Goal: Task Accomplishment & Management: Use online tool/utility

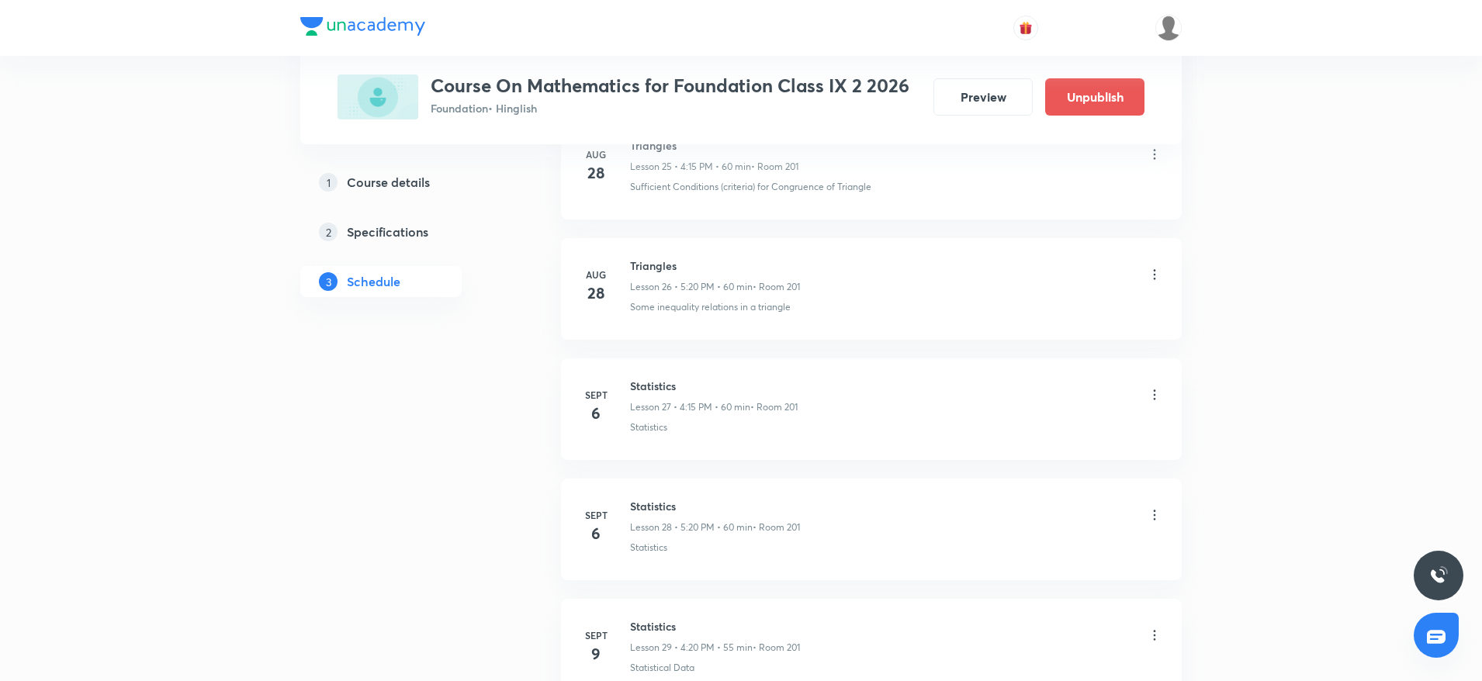
scroll to position [3627, 0]
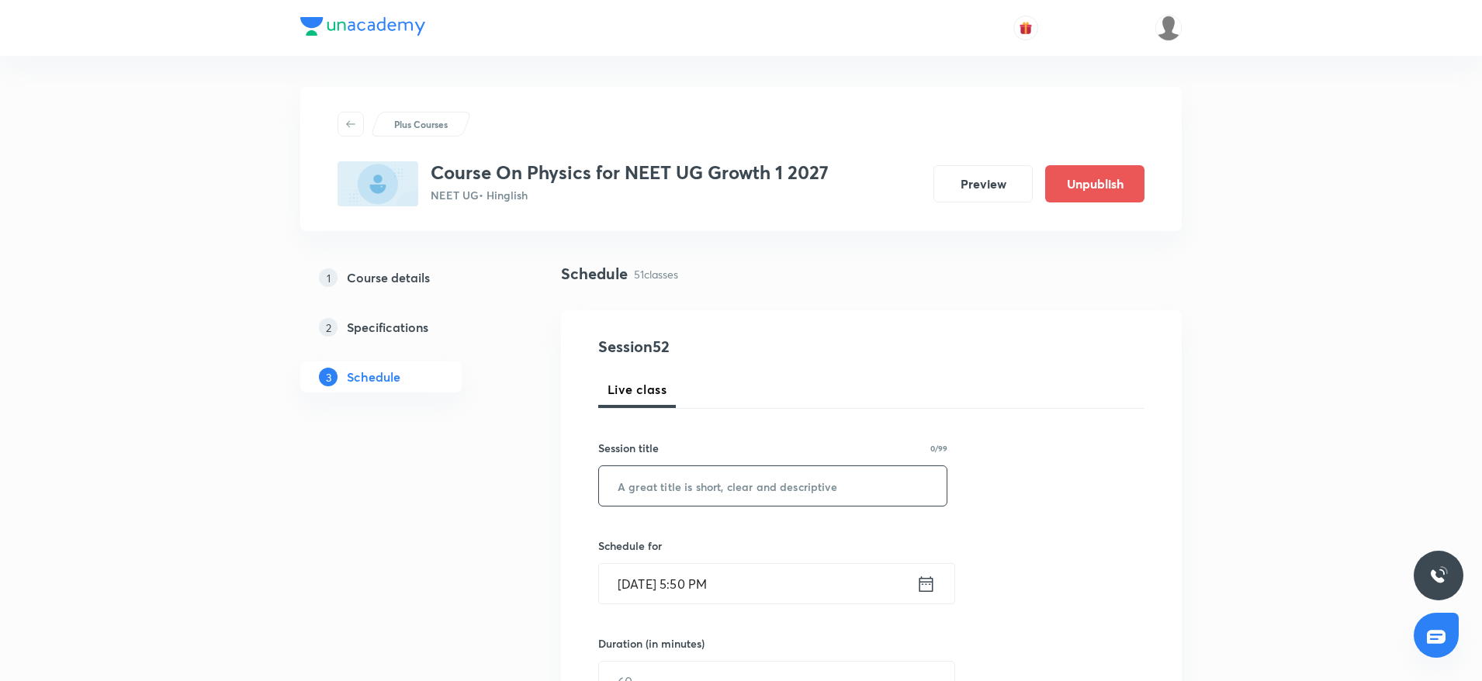
click at [761, 494] on input "text" at bounding box center [773, 486] width 348 height 40
paste input "Work, Power & Energy"
type input "Work, Power & Energy"
click at [709, 583] on input "Sept 30, 2025, 5:50 PM" at bounding box center [757, 584] width 317 height 40
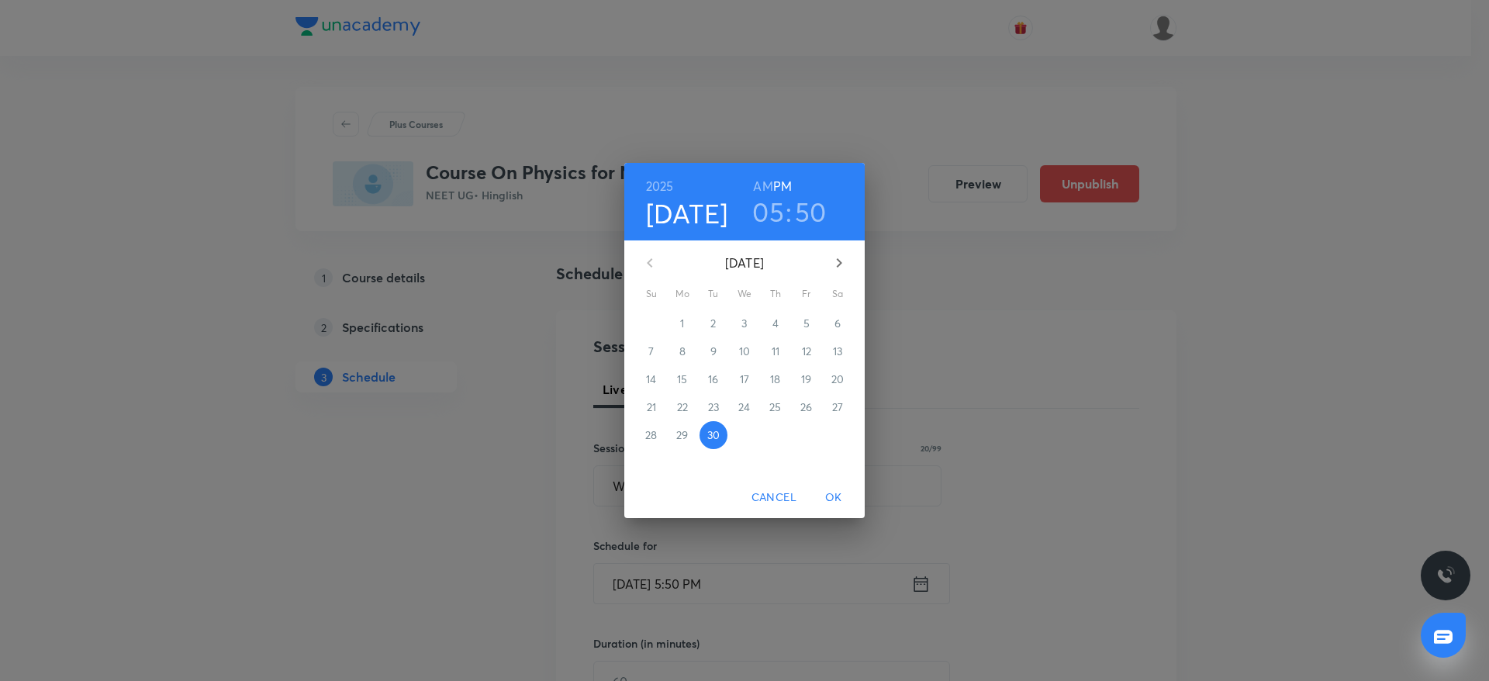
click at [772, 209] on h3 "05" at bounding box center [769, 211] width 32 height 33
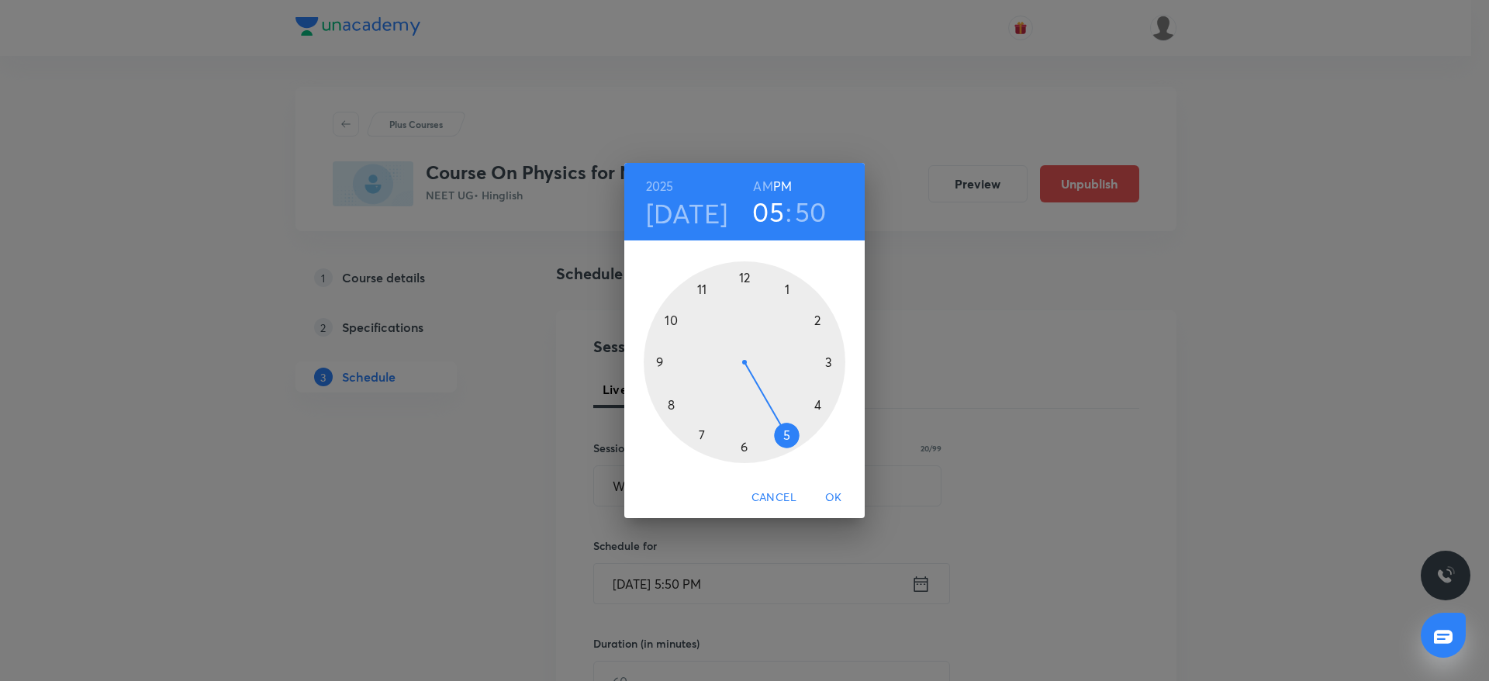
click at [746, 446] on div at bounding box center [745, 362] width 202 height 202
click at [746, 280] on div at bounding box center [745, 362] width 202 height 202
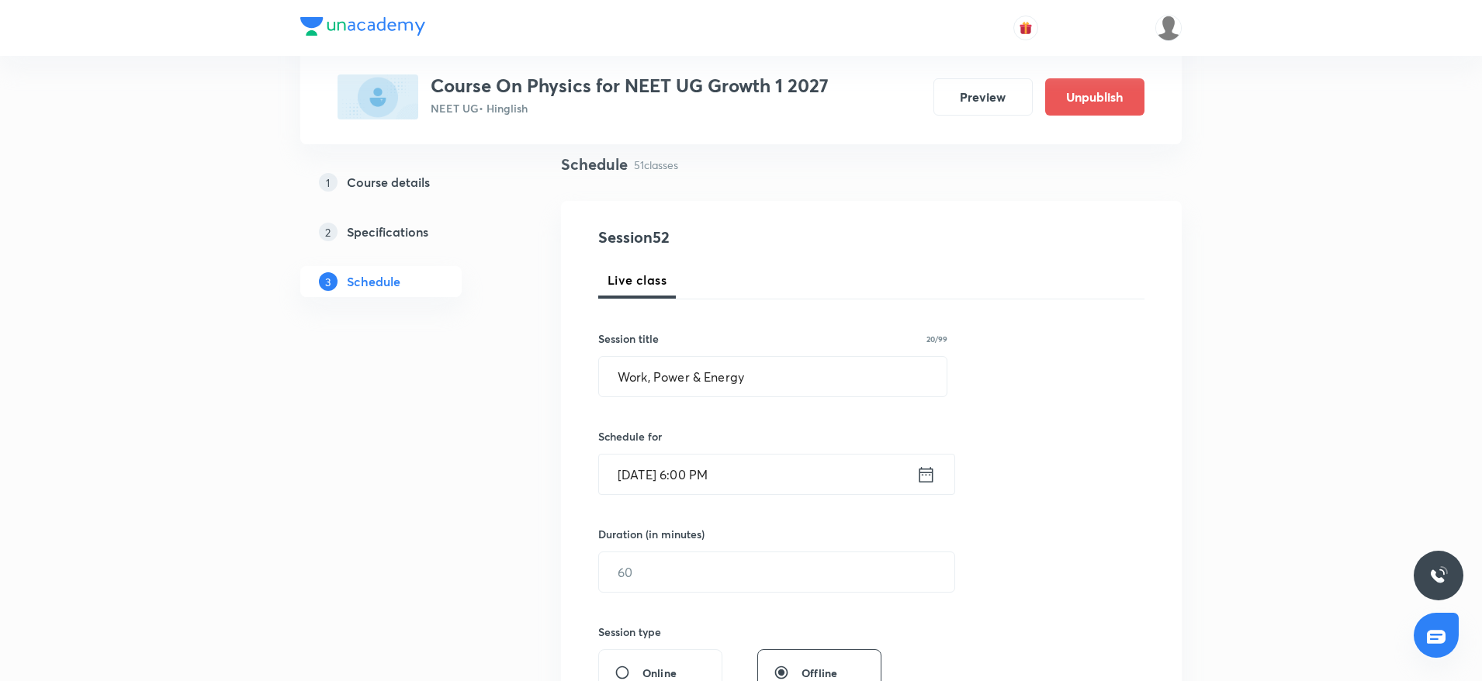
scroll to position [116, 0]
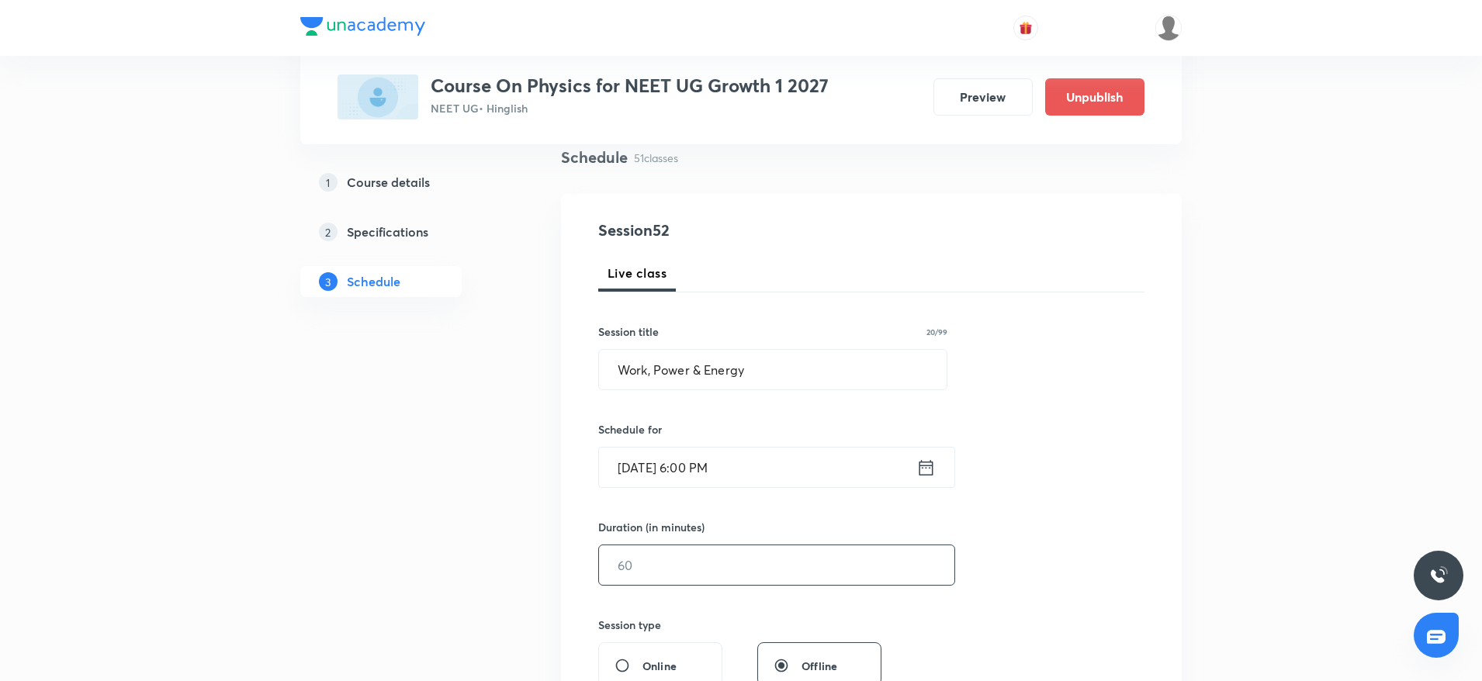
click at [730, 566] on input "text" at bounding box center [776, 565] width 355 height 40
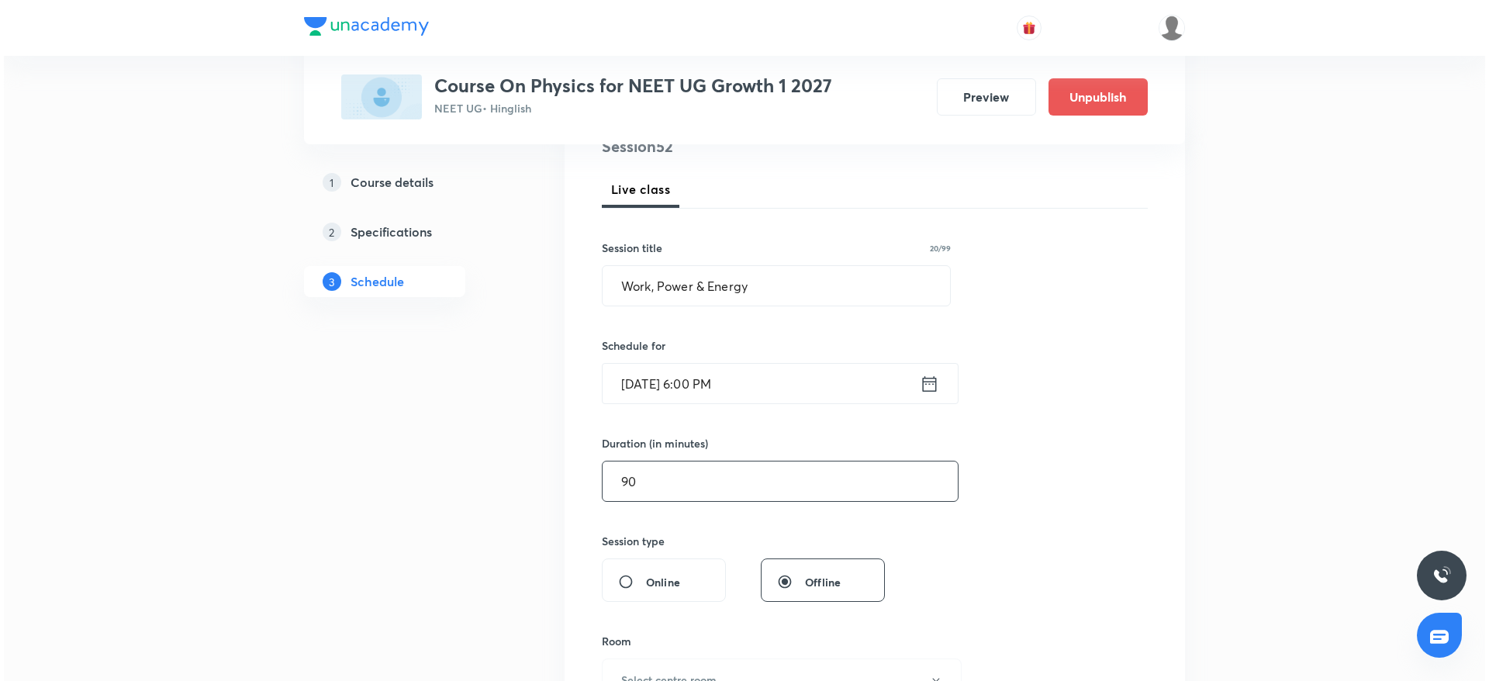
scroll to position [349, 0]
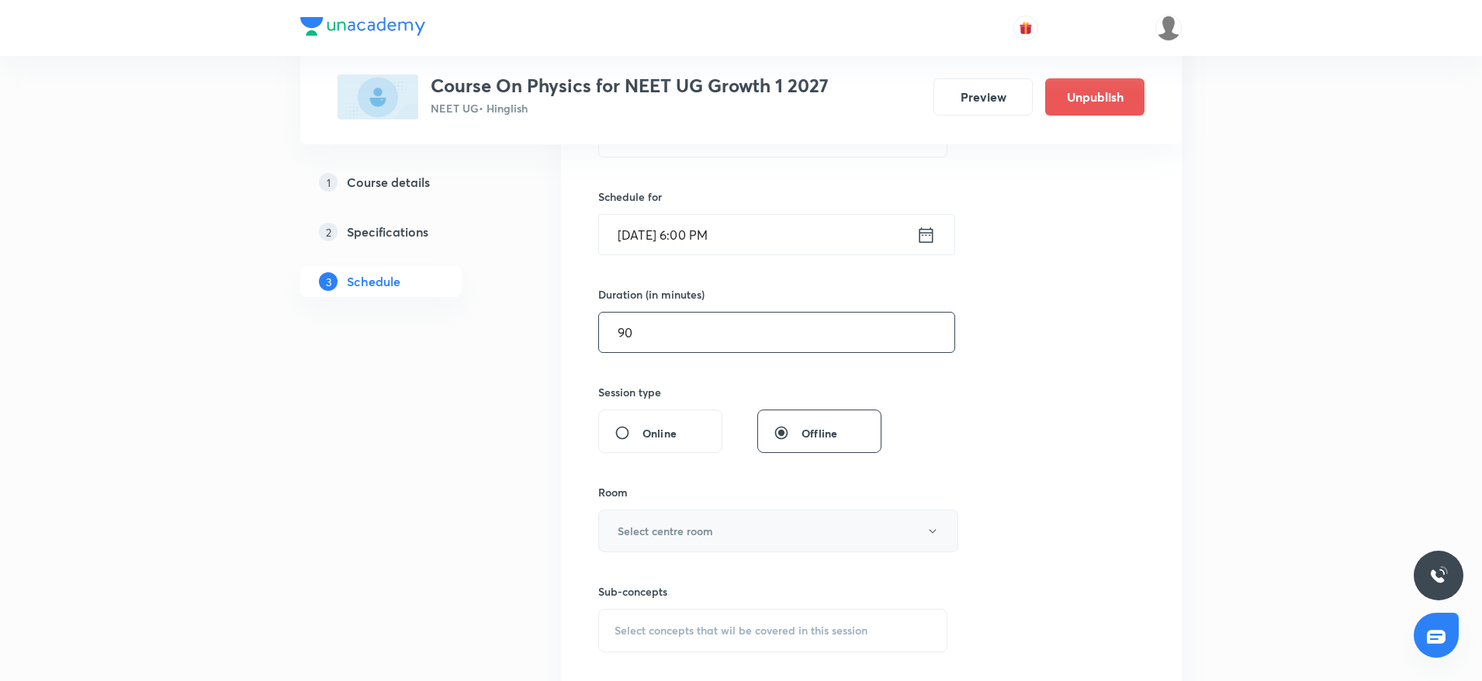
type input "90"
click at [739, 544] on button "Select centre room" at bounding box center [778, 531] width 360 height 43
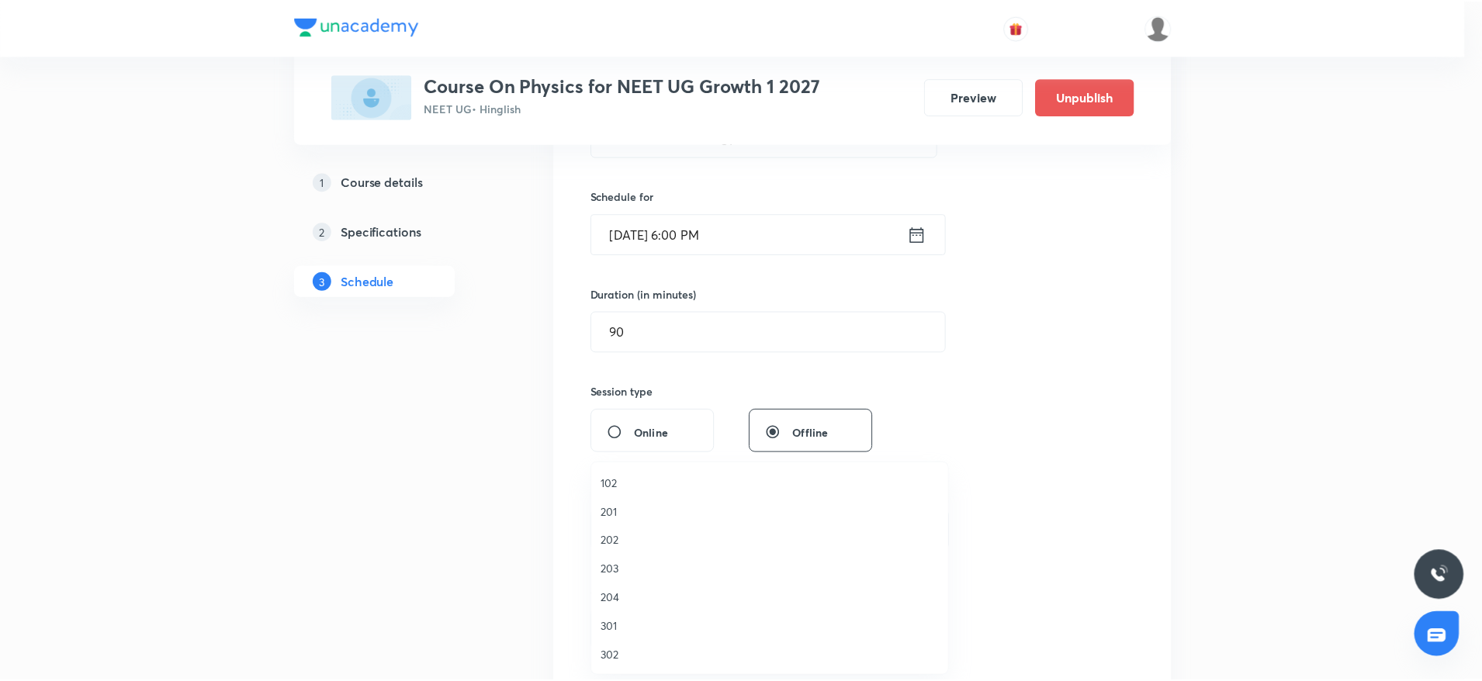
scroll to position [29, 0]
click at [621, 542] on span "203" at bounding box center [774, 540] width 340 height 16
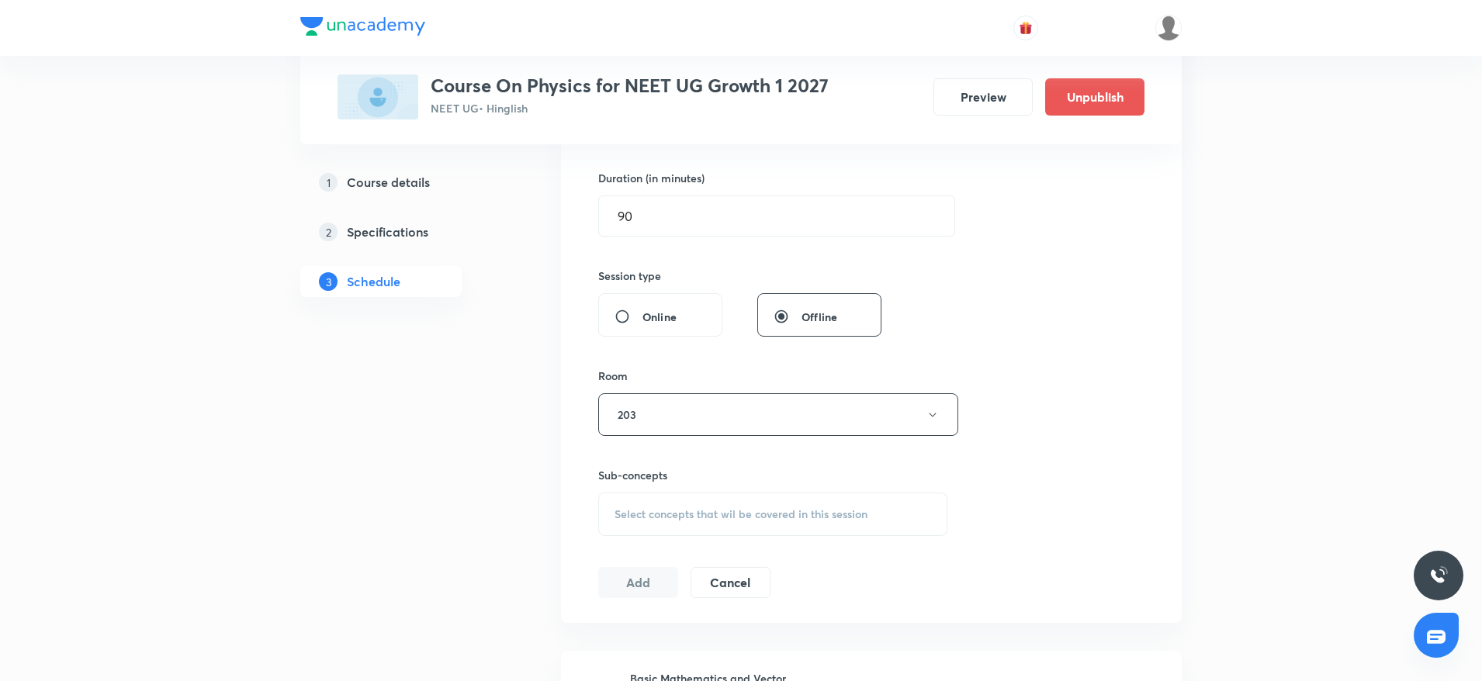
click at [771, 517] on span "Select concepts that wil be covered in this session" at bounding box center [740, 514] width 253 height 12
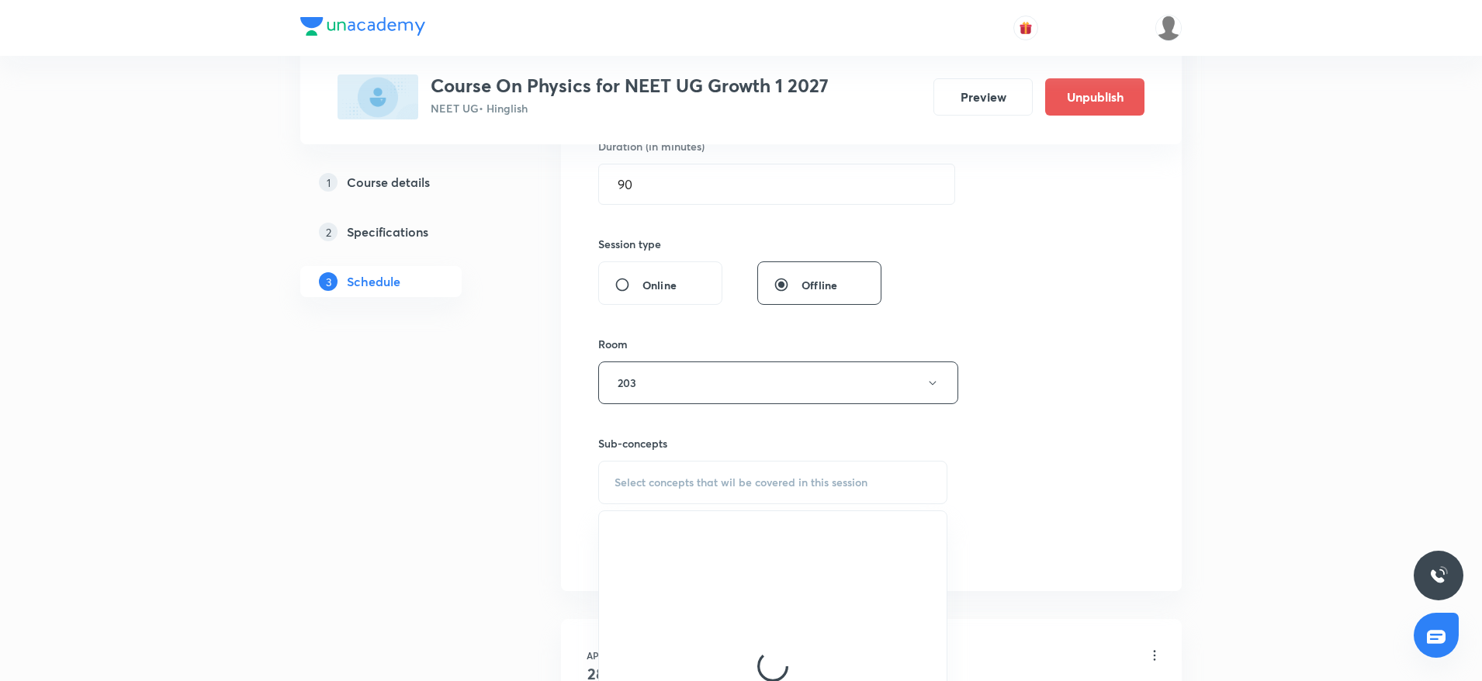
scroll to position [698, 0]
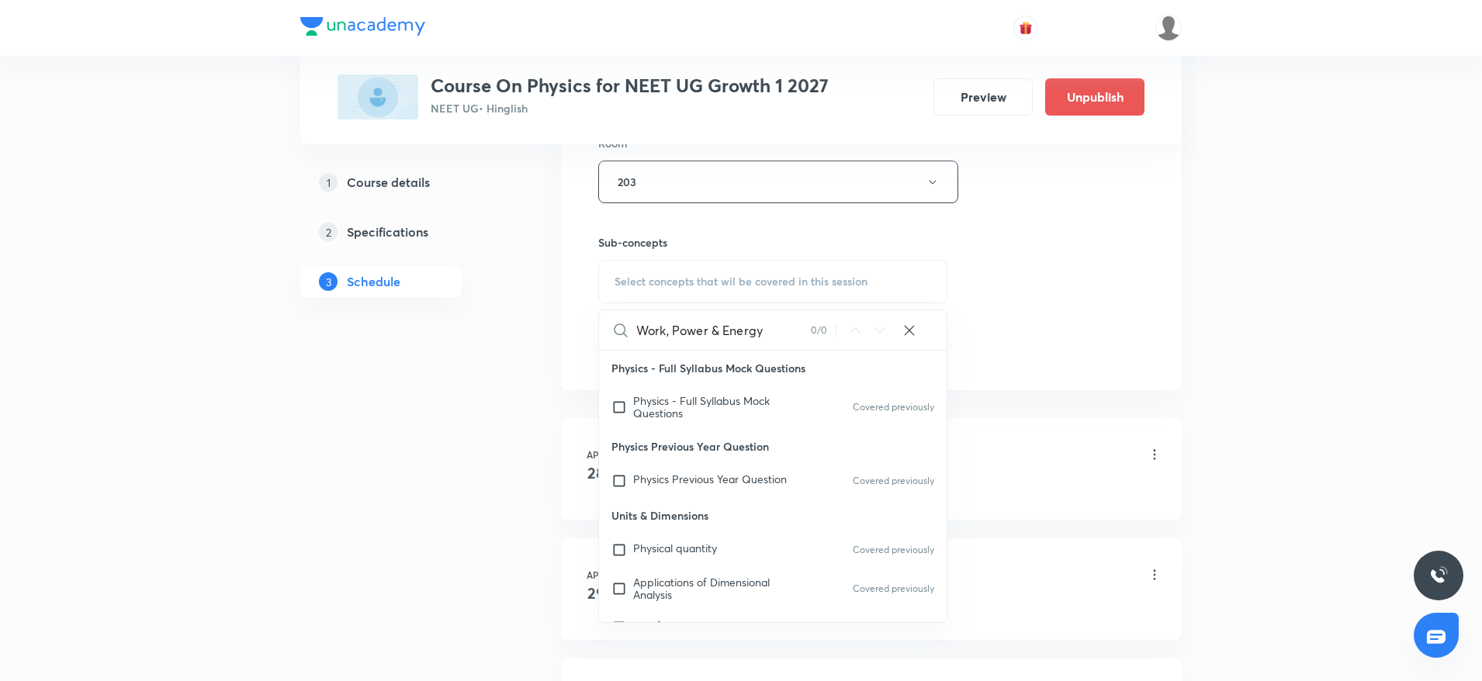
drag, startPoint x: 663, startPoint y: 327, endPoint x: 848, endPoint y: 331, distance: 184.7
click at [848, 331] on div "Work, Power & Energy 0 / 0 ​" at bounding box center [773, 330] width 348 height 40
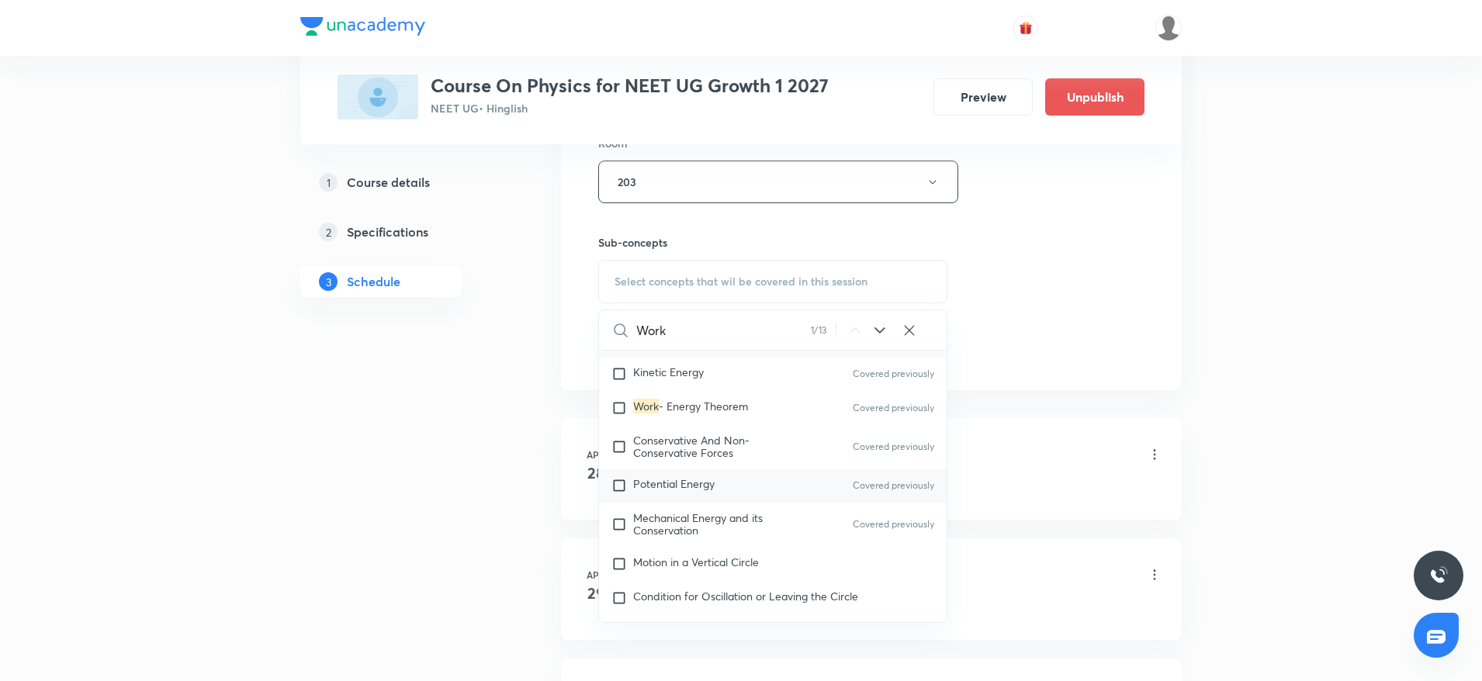
scroll to position [4121, 0]
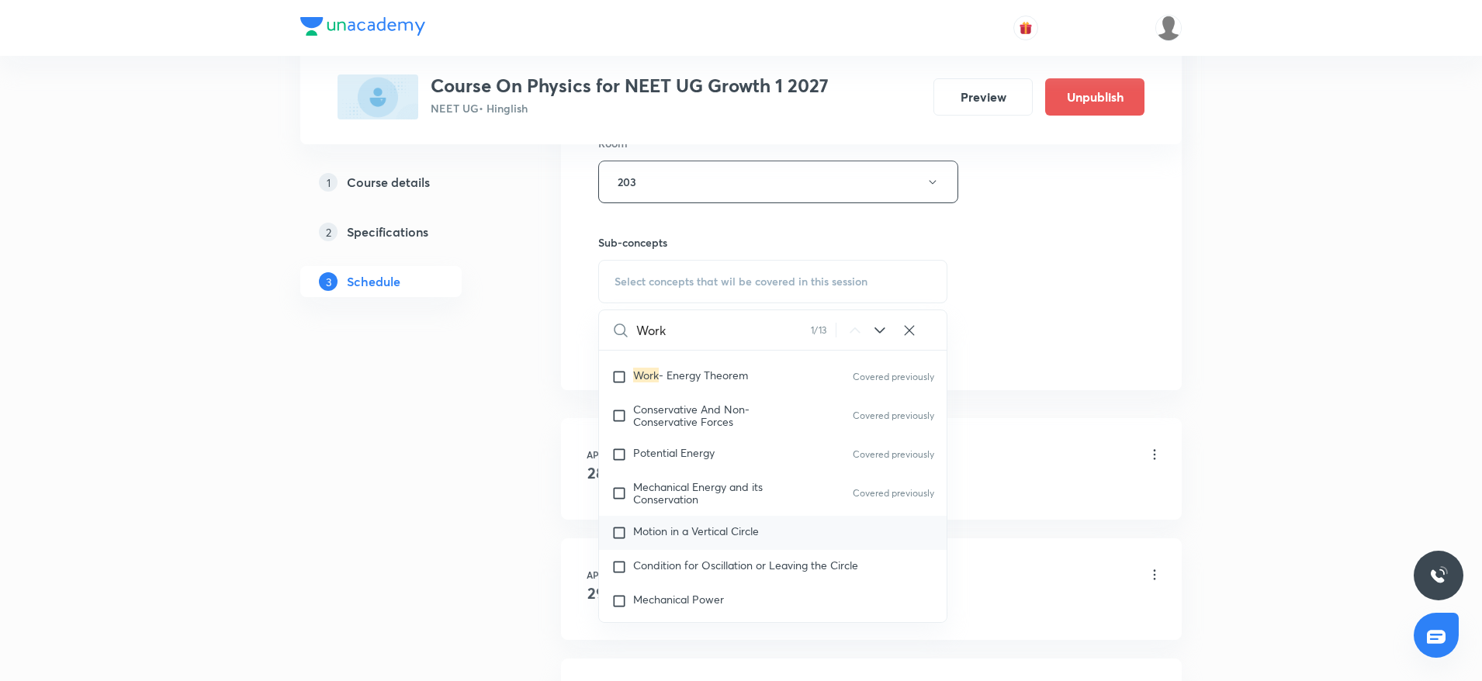
type input "Work"
click at [728, 538] on span "Motion in a Vertical Circle" at bounding box center [696, 531] width 126 height 15
checkbox input "true"
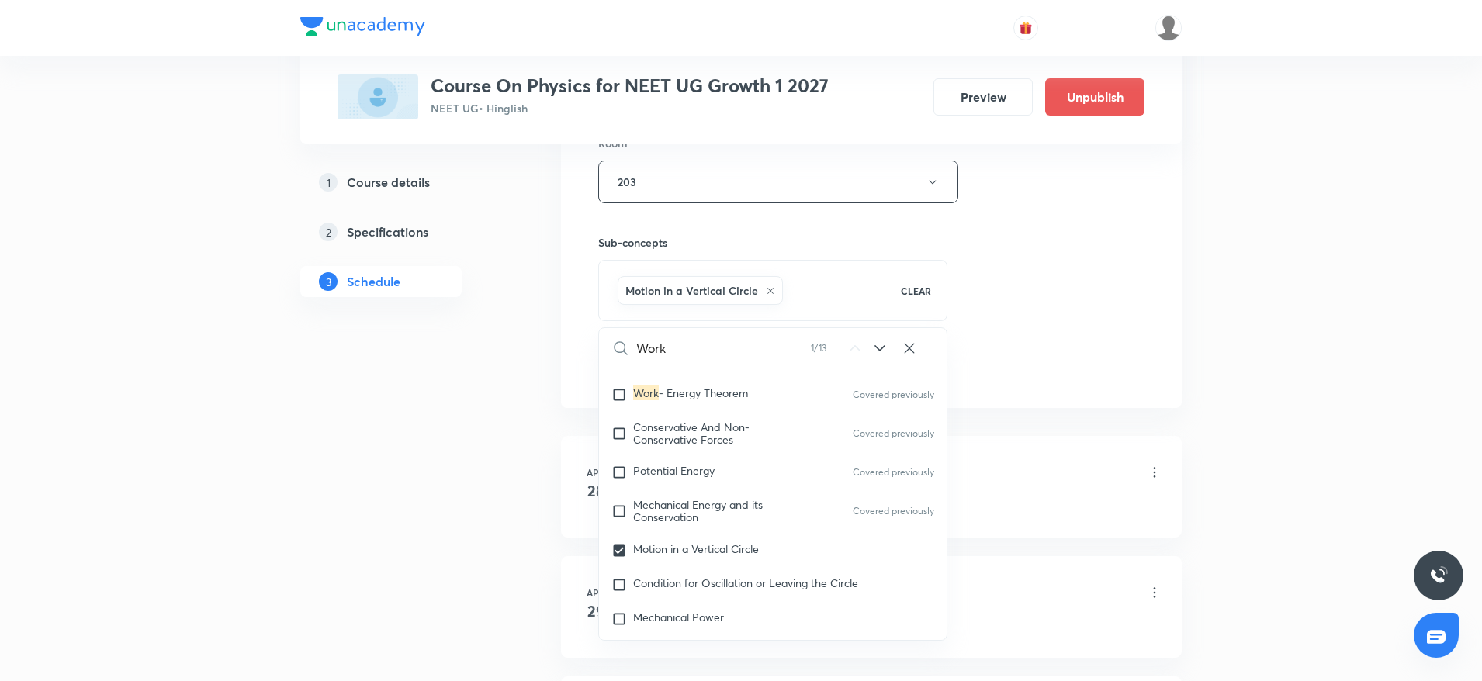
click at [1086, 285] on div "Session 52 Live class Session title 20/99 Work, Power & Energy ​ Schedule for S…" at bounding box center [871, 10] width 546 height 746
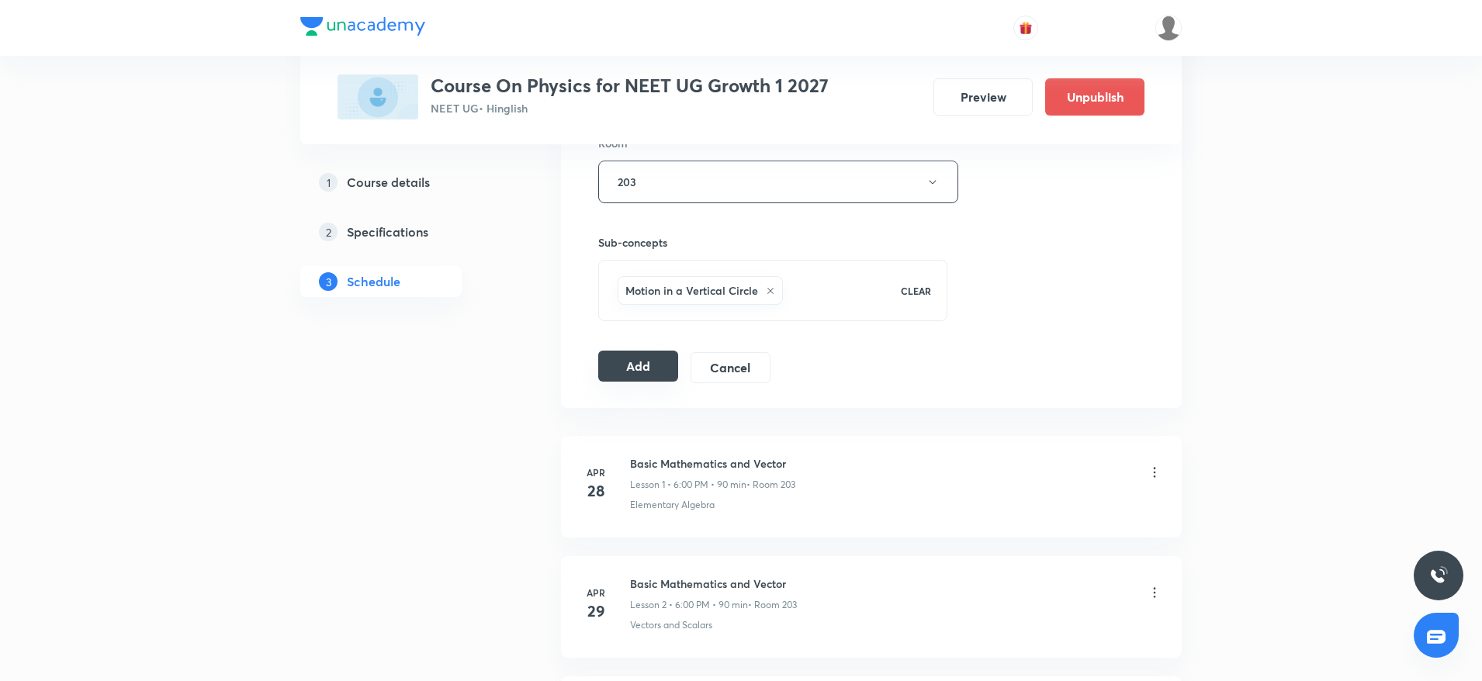
click at [634, 368] on button "Add" at bounding box center [638, 366] width 80 height 31
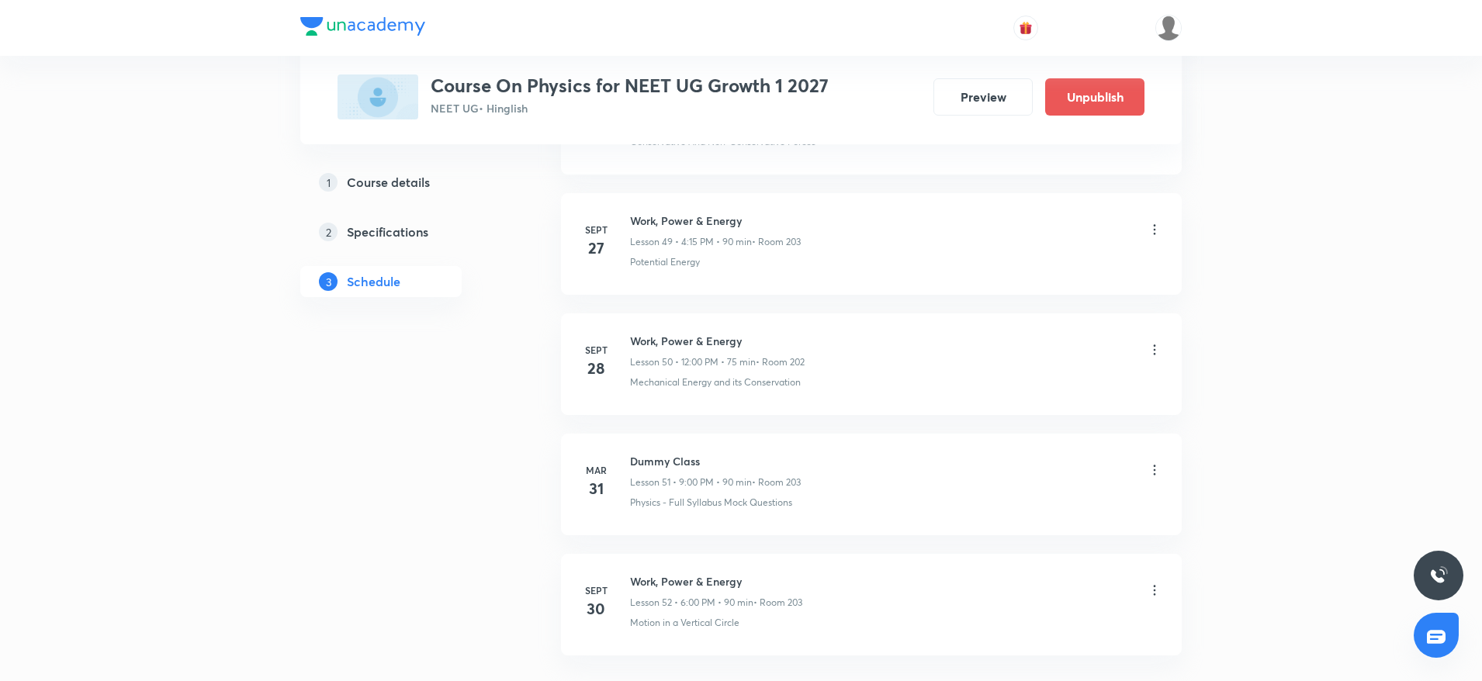
scroll to position [6102, 0]
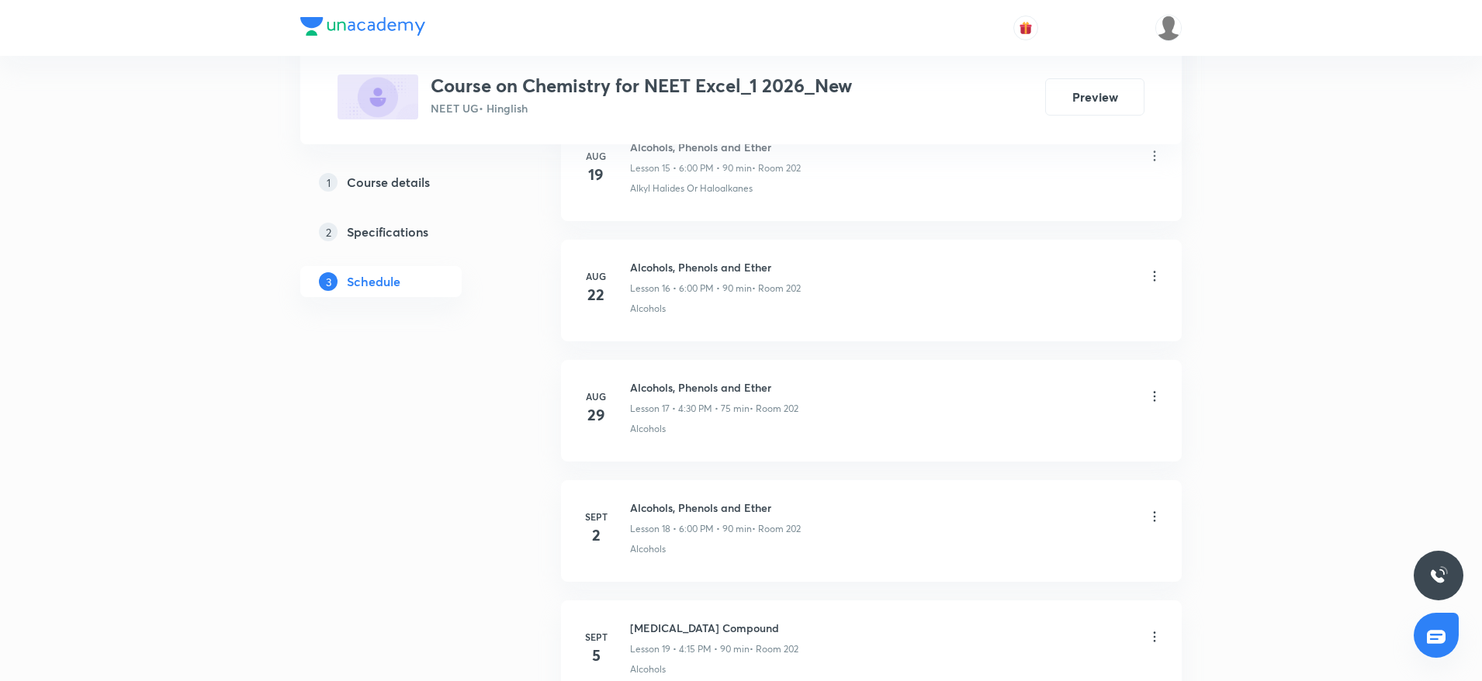
scroll to position [3208, 0]
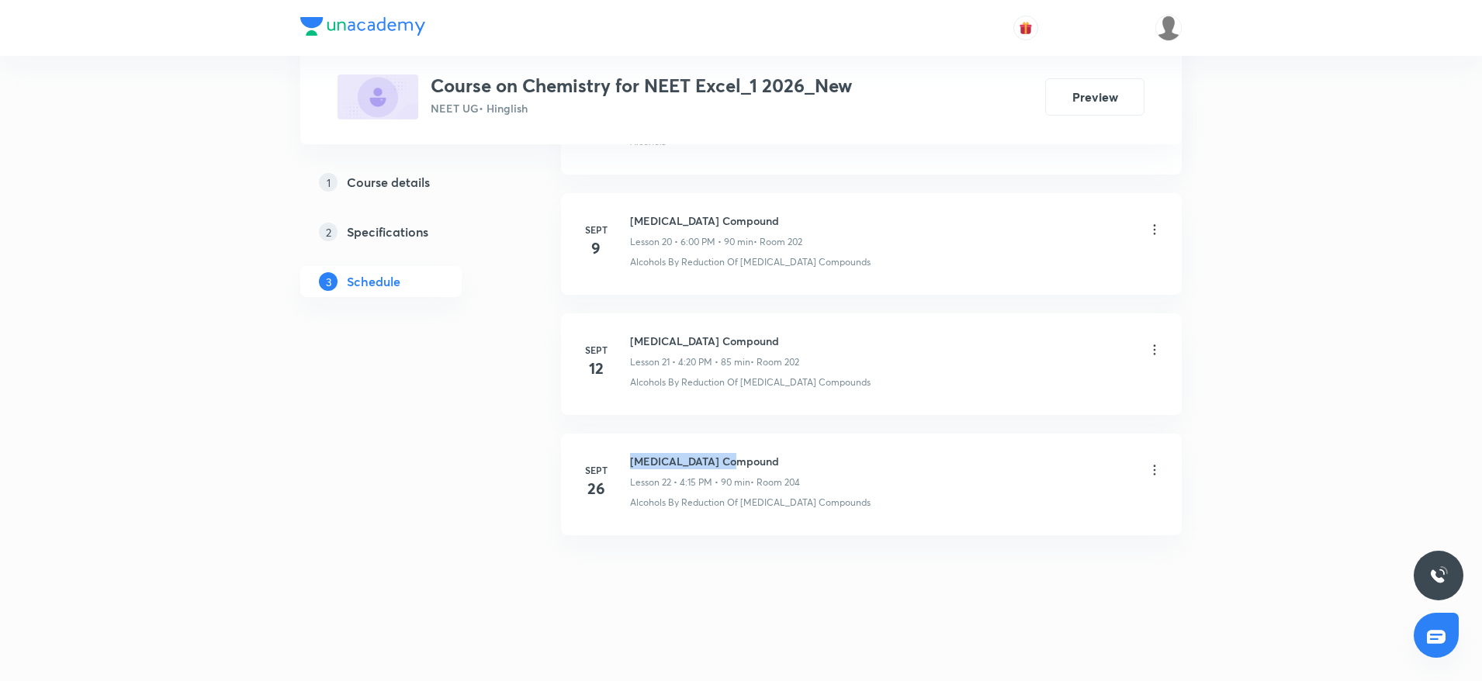
drag, startPoint x: 631, startPoint y: 454, endPoint x: 890, endPoint y: 427, distance: 260.4
copy h6 "Carbonyl Compound"
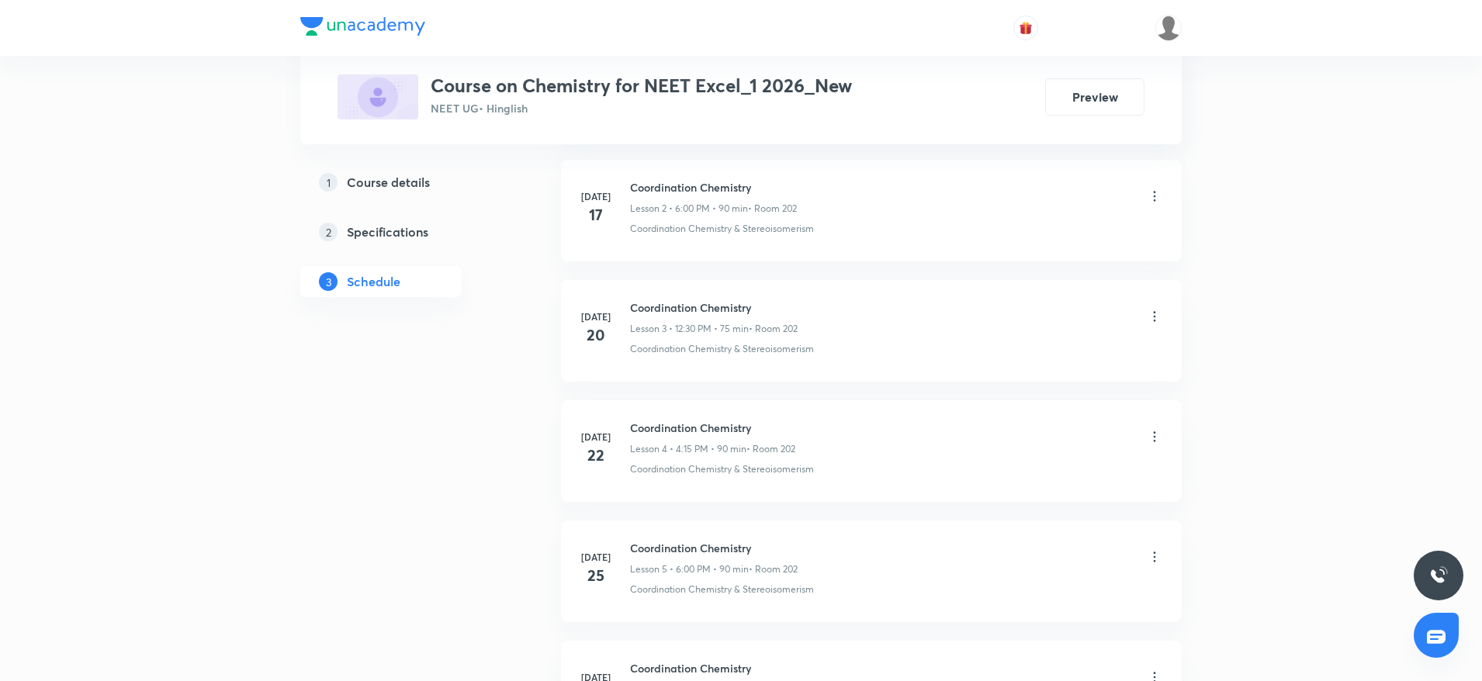
scroll to position [0, 0]
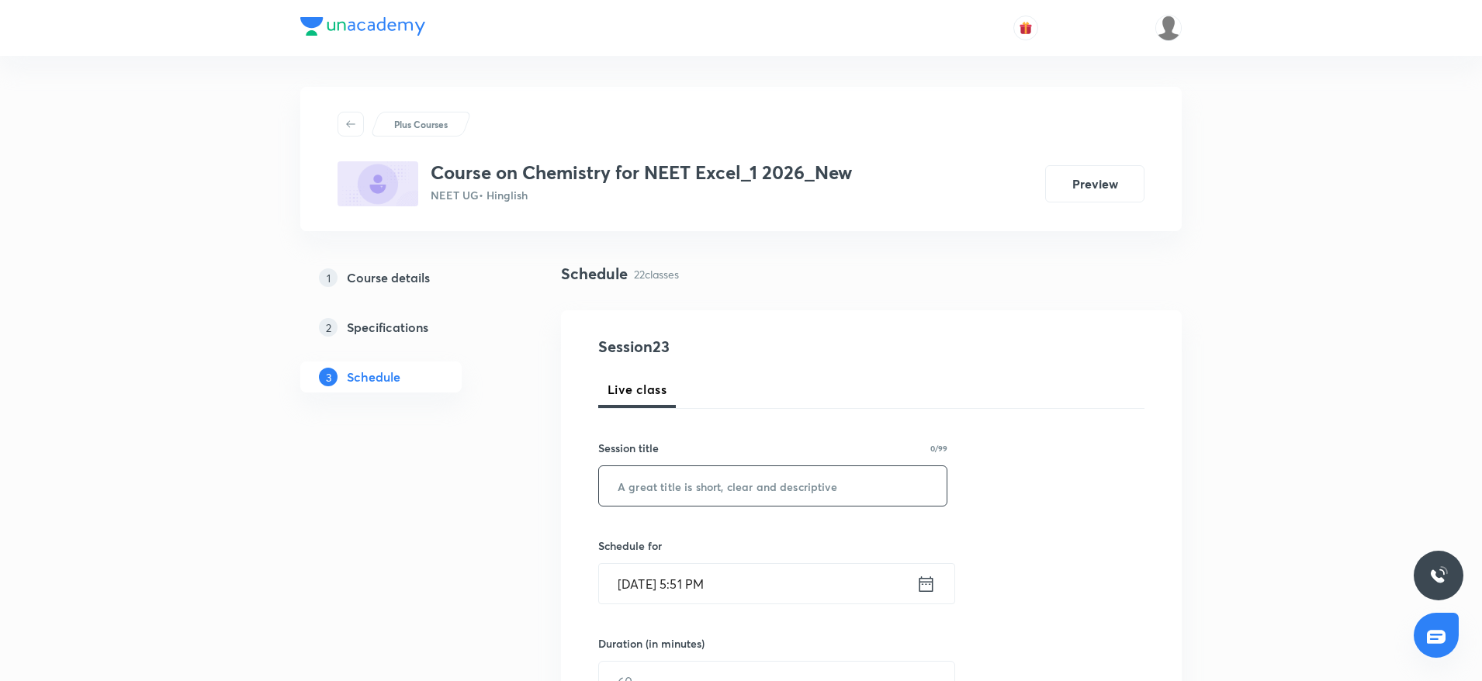
click at [761, 500] on input "text" at bounding box center [773, 486] width 348 height 40
paste input "Carbonyl Compound"
type input "Carbonyl Compound"
click at [702, 580] on input "Sept 30, 2025, 5:51 PM" at bounding box center [757, 584] width 317 height 40
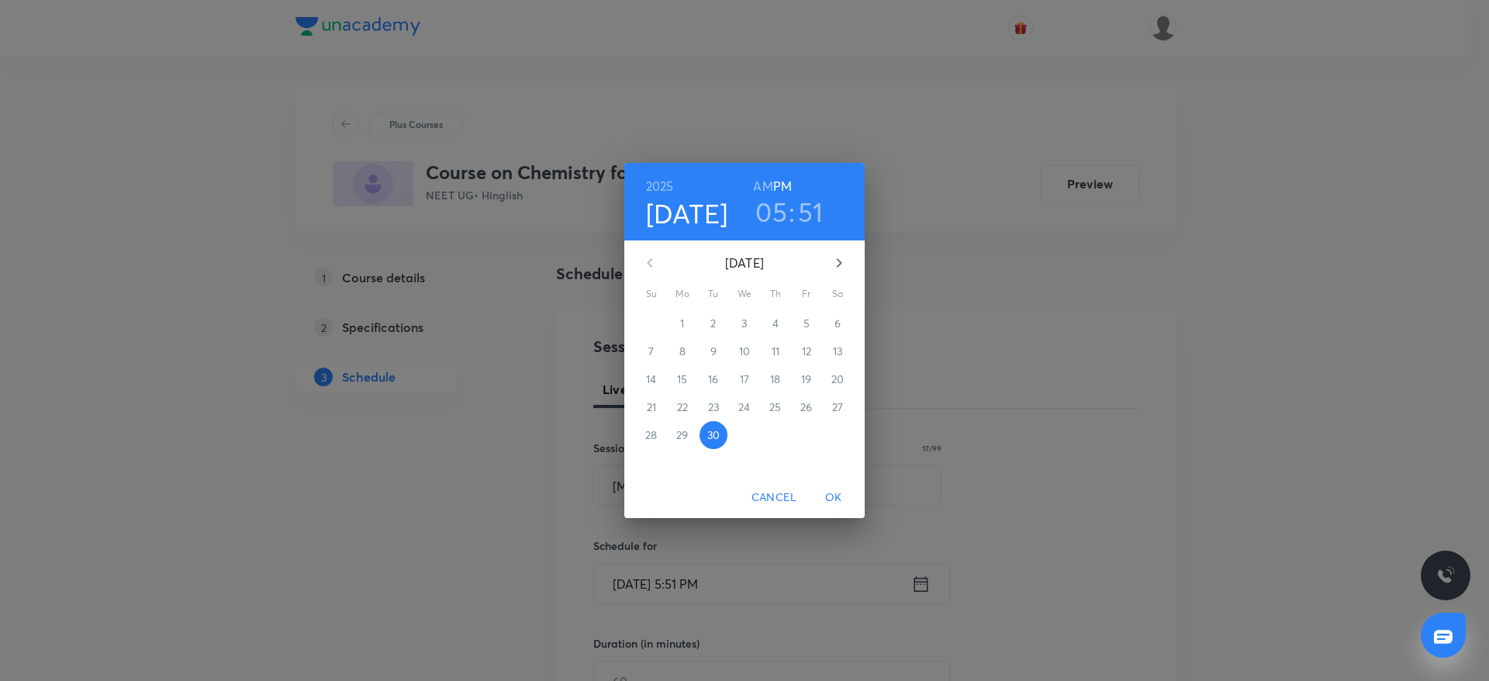
click at [771, 213] on h3 "05" at bounding box center [772, 211] width 32 height 33
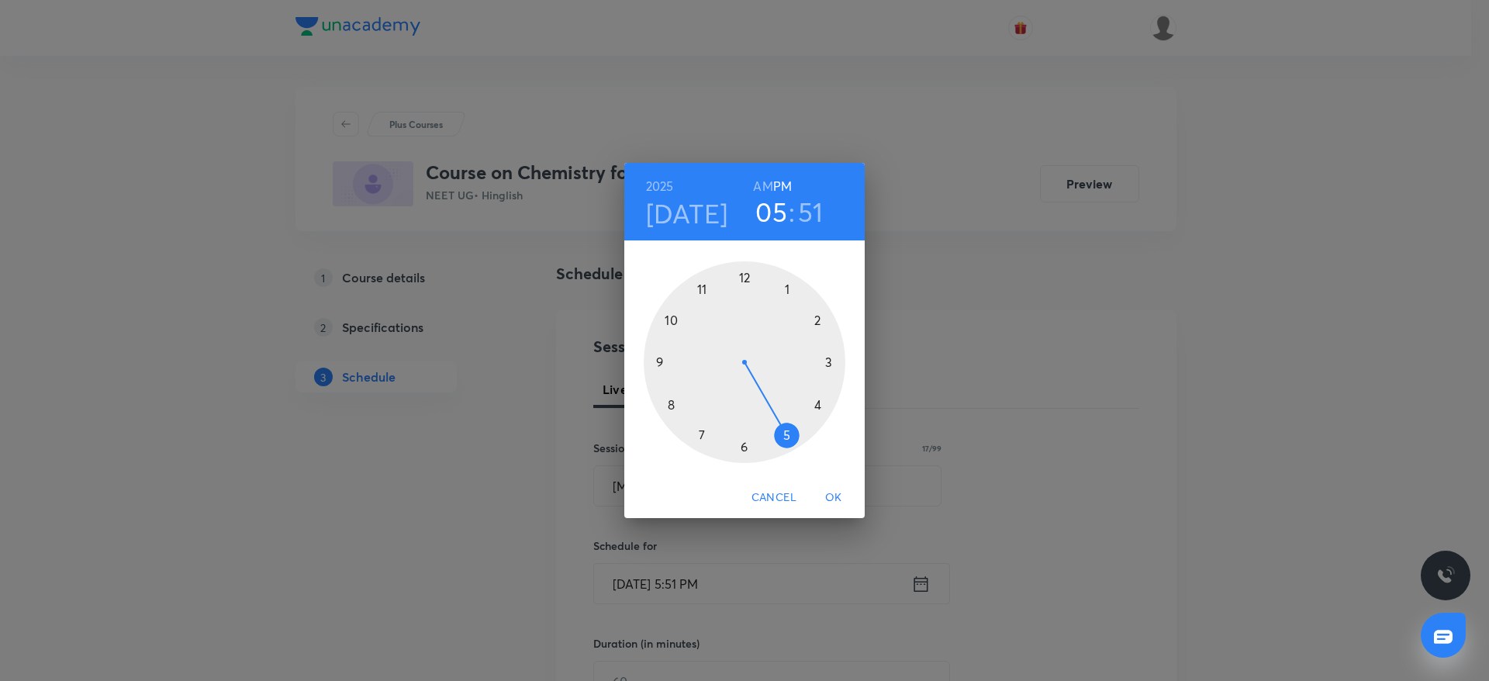
click at [746, 447] on div at bounding box center [745, 362] width 202 height 202
click at [743, 272] on div at bounding box center [745, 362] width 202 height 202
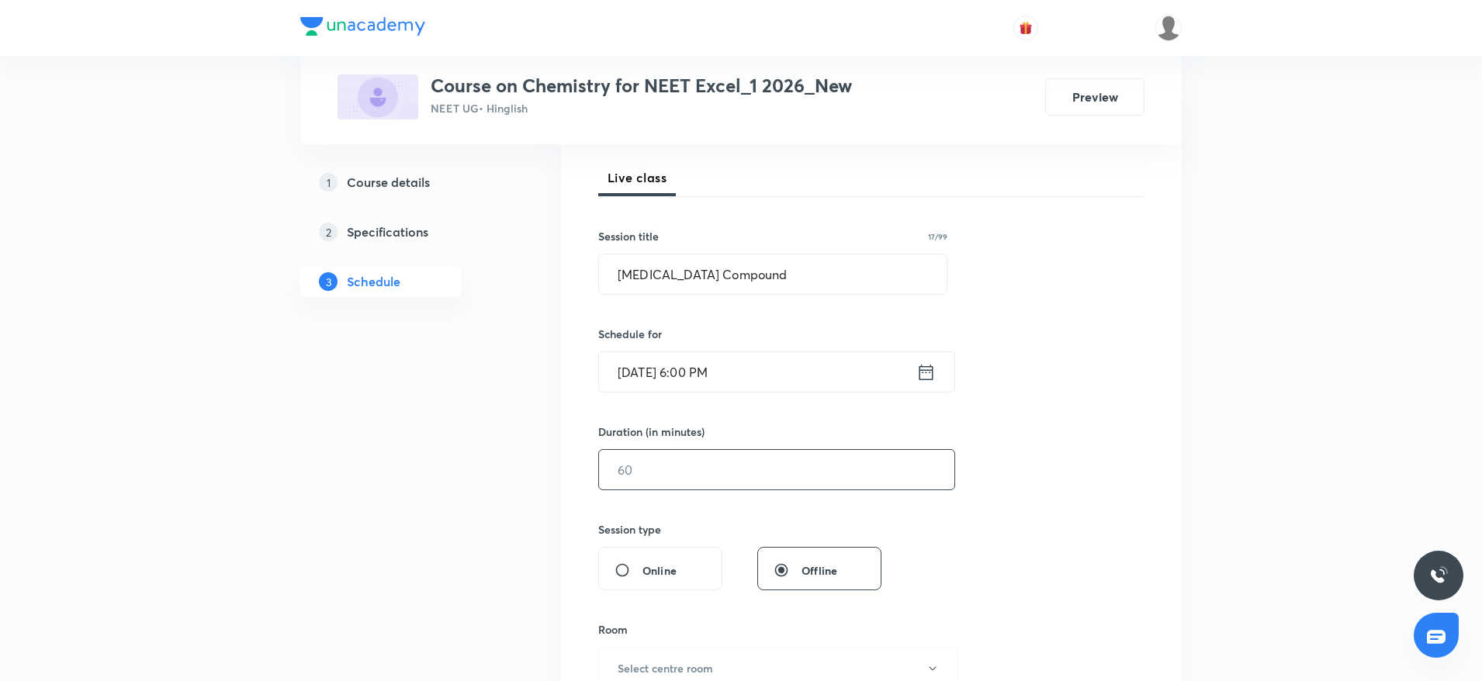
scroll to position [233, 0]
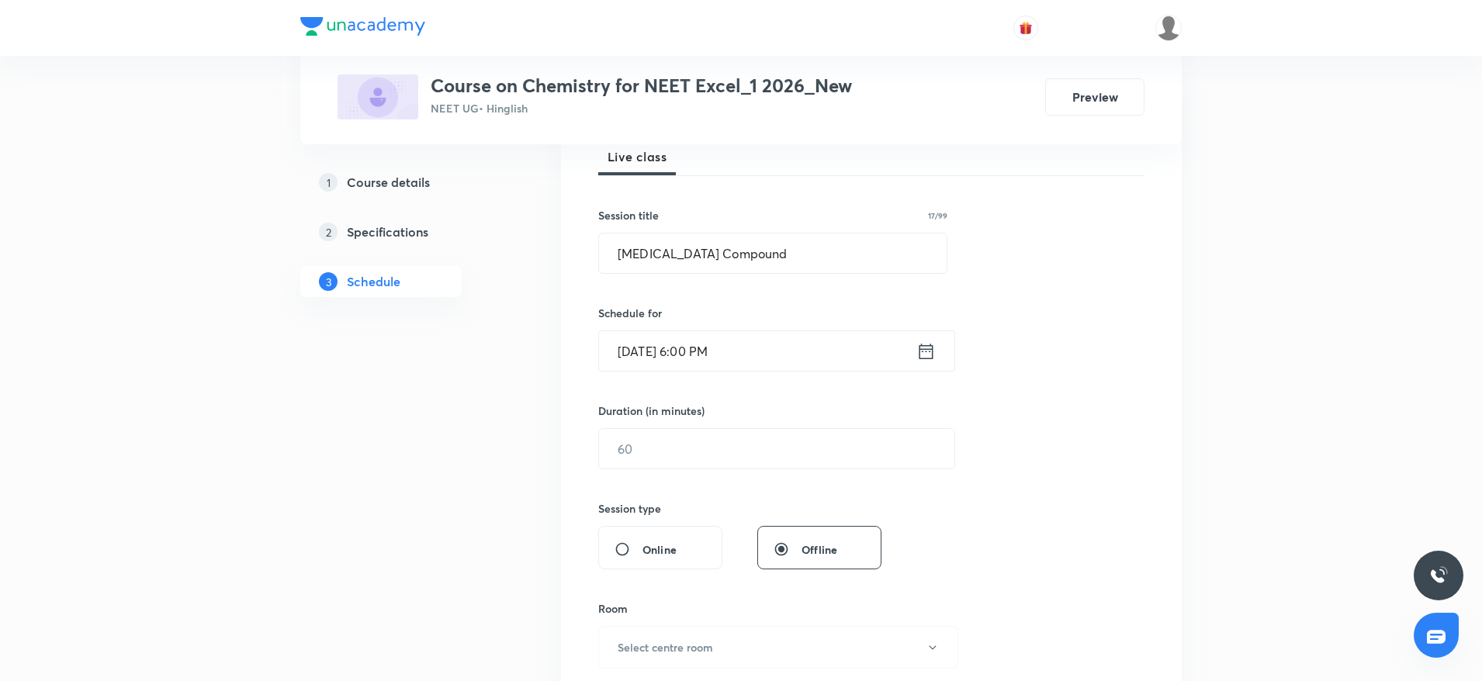
click at [715, 495] on div "Session 23 Live class Session title 17/99 Carbonyl Compound ​ Schedule for Sept…" at bounding box center [871, 466] width 546 height 728
click at [708, 456] on input "text" at bounding box center [776, 449] width 355 height 40
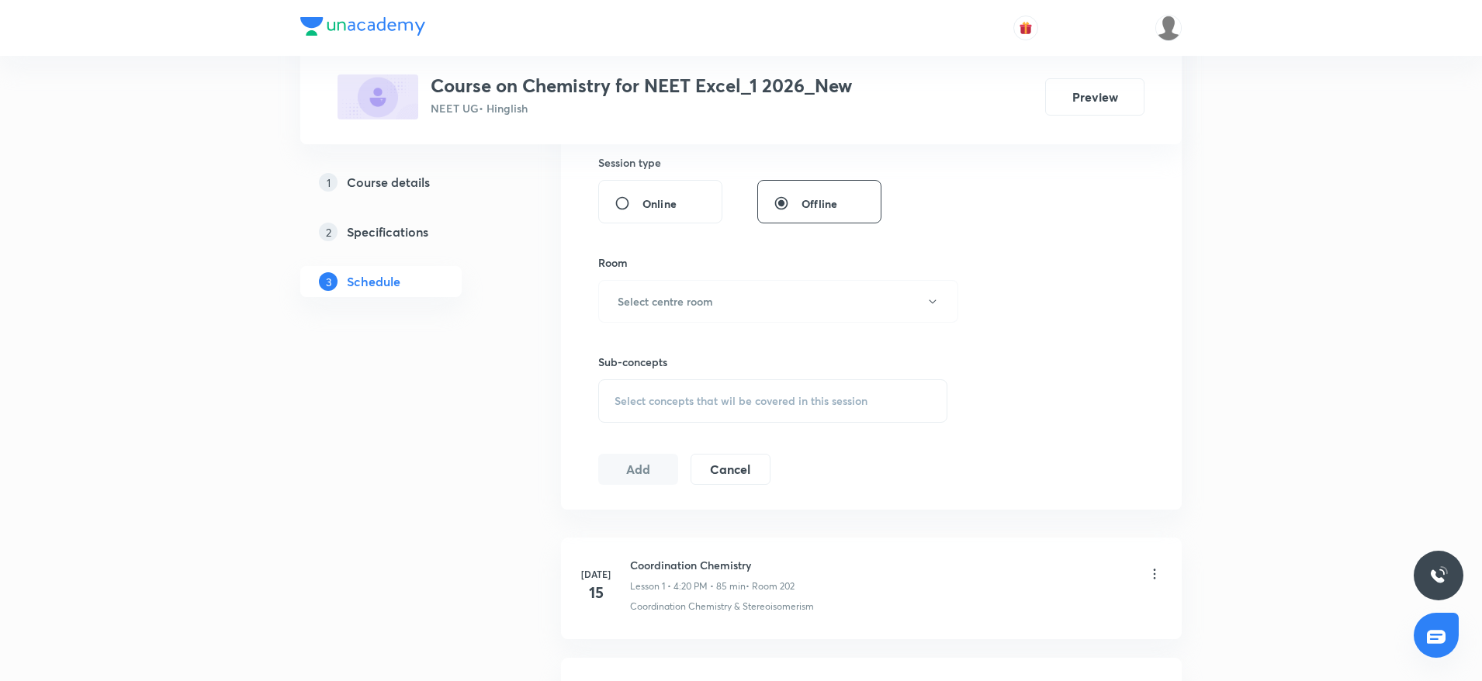
scroll to position [582, 0]
type input "90"
click at [689, 301] on h6 "Select centre room" at bounding box center [665, 298] width 95 height 16
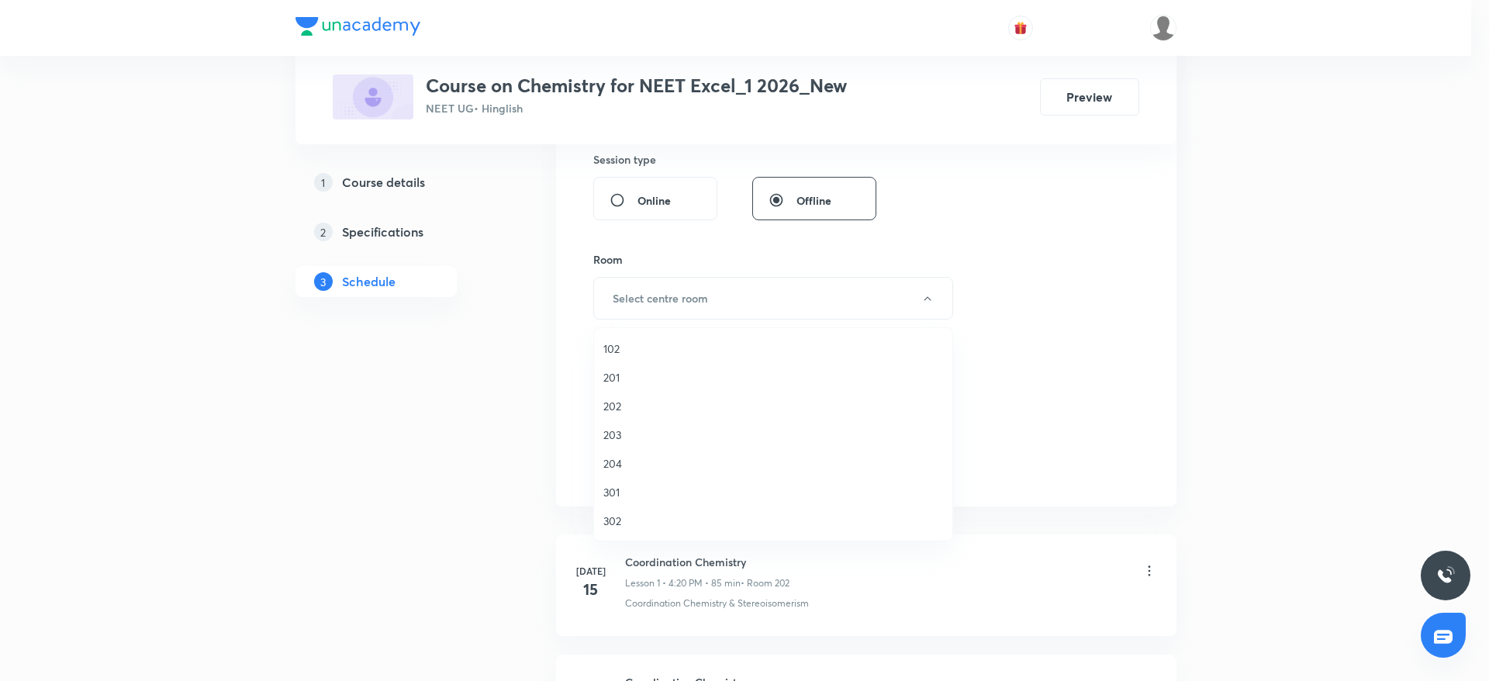
click at [615, 407] on span "202" at bounding box center [774, 406] width 340 height 16
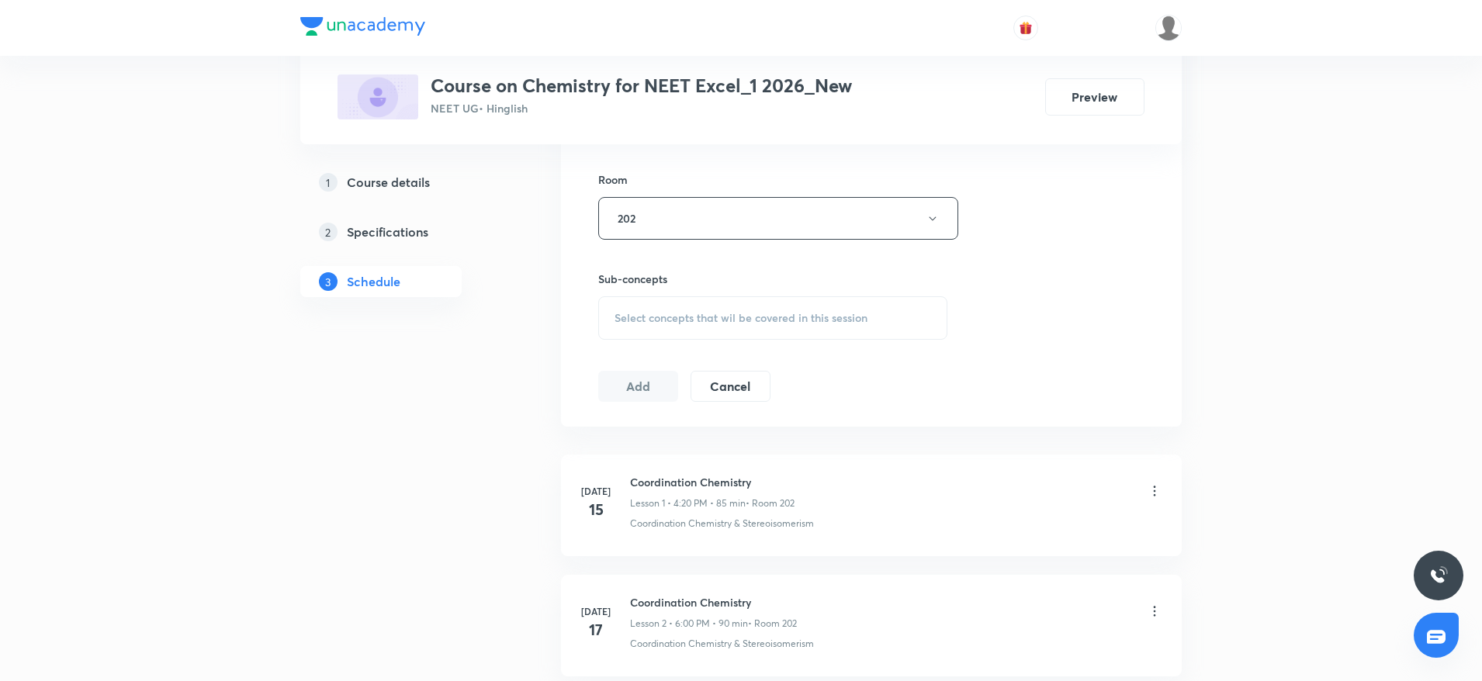
scroll to position [698, 0]
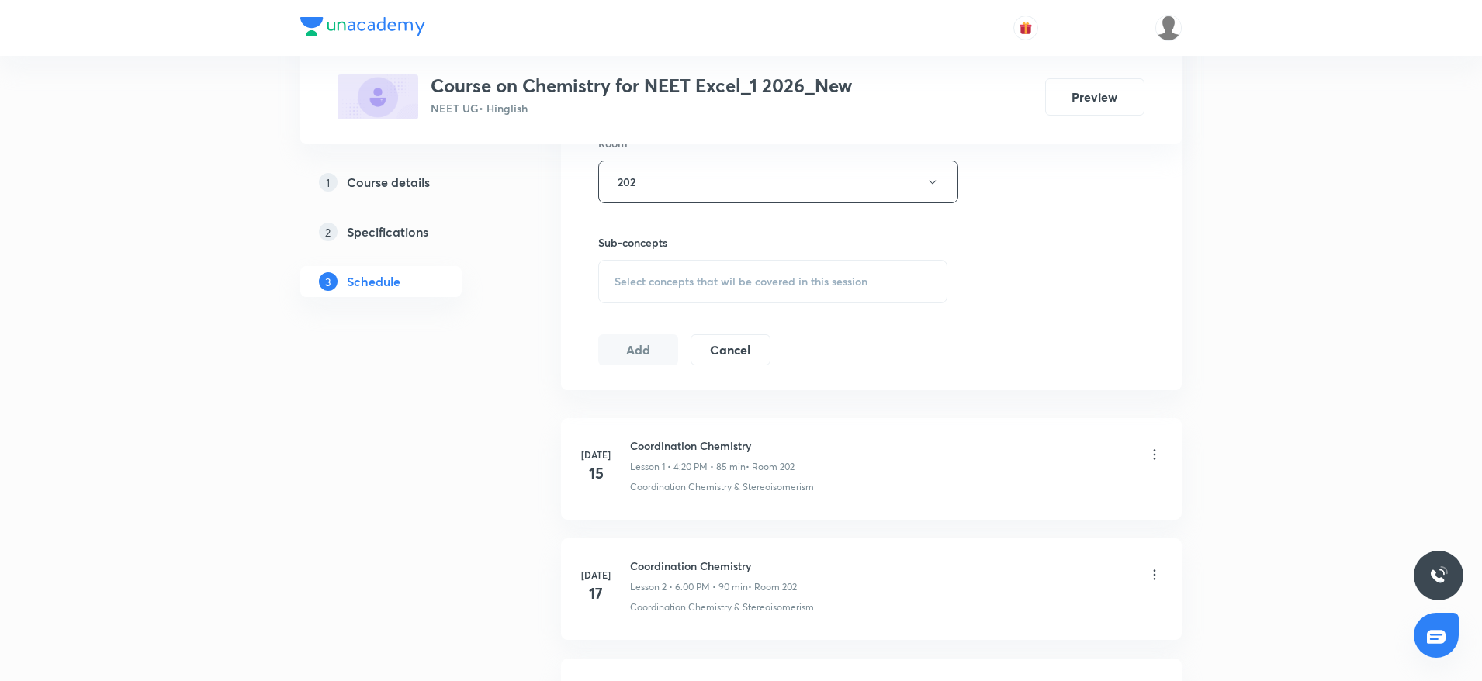
click at [780, 291] on div "Select concepts that wil be covered in this session" at bounding box center [772, 281] width 349 height 43
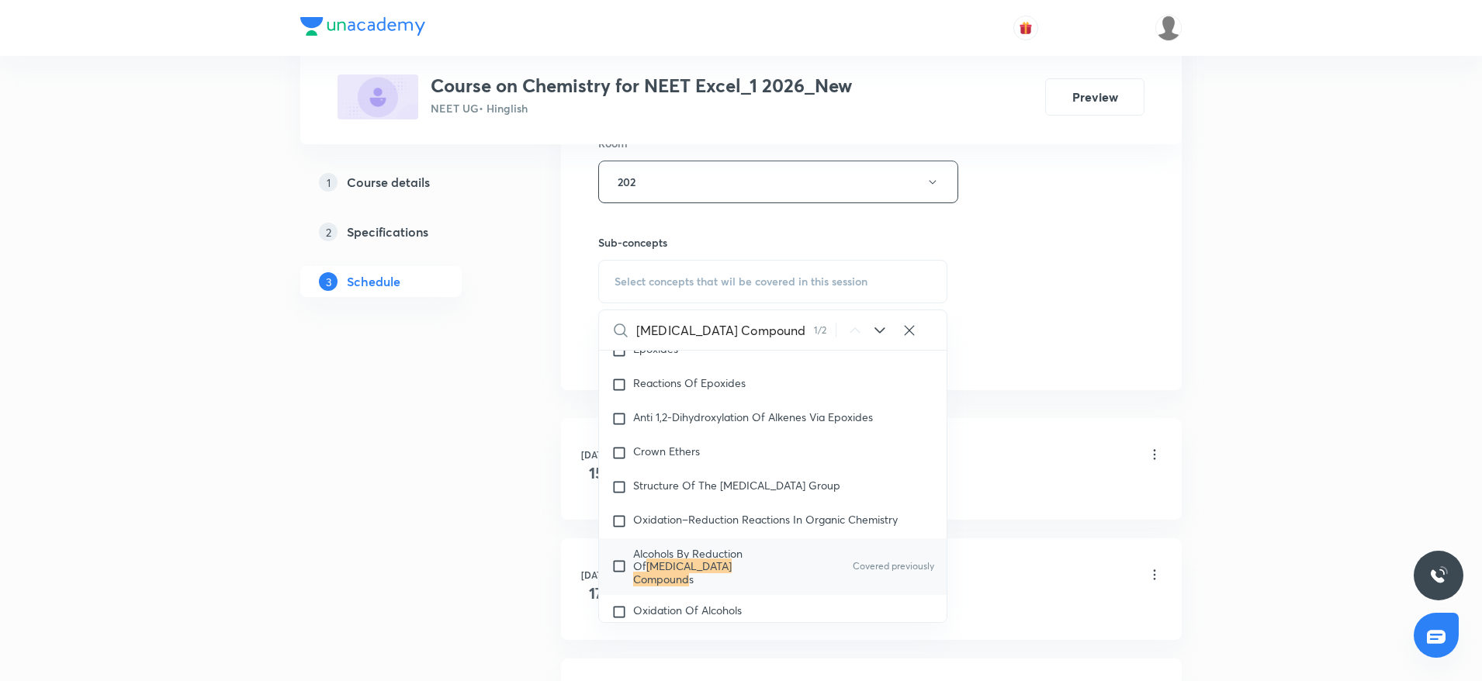
scroll to position [34576, 0]
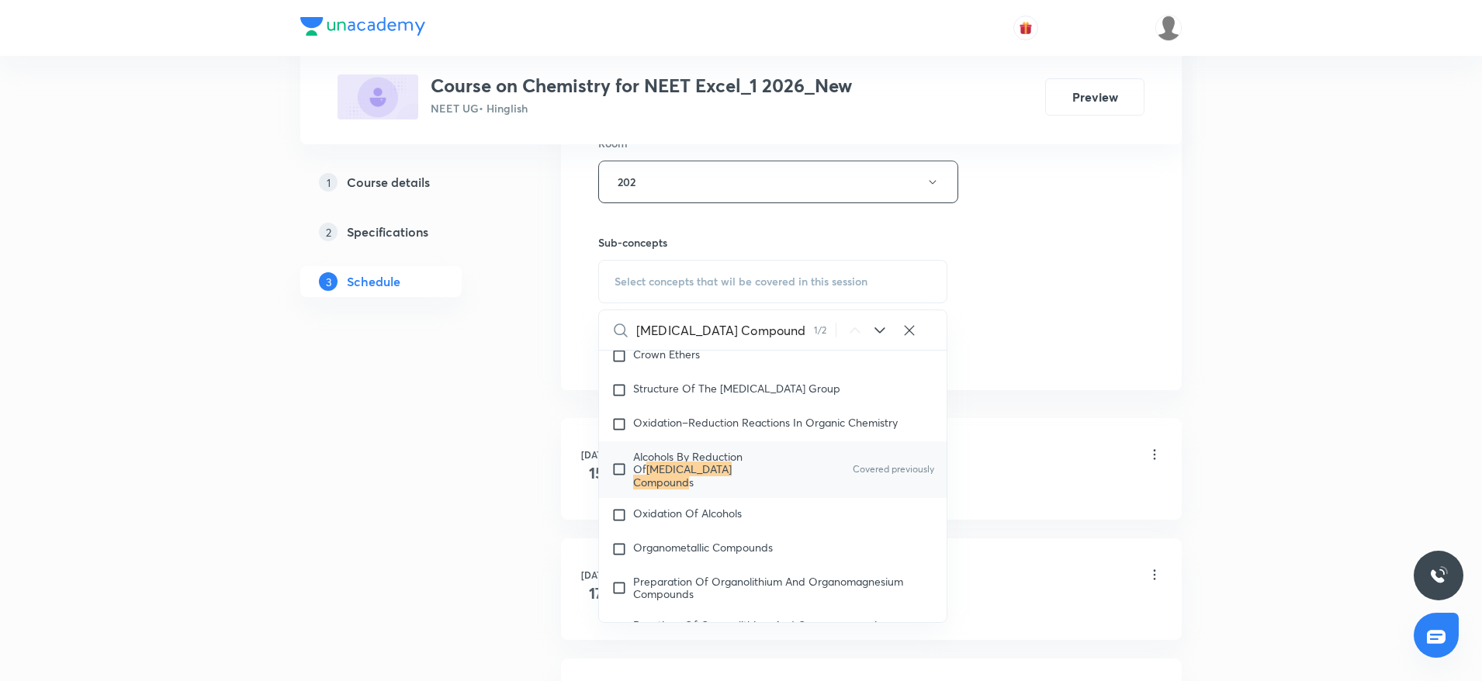
type input "[MEDICAL_DATA] Compound"
click at [700, 489] on mark "[MEDICAL_DATA] Compound" at bounding box center [682, 475] width 99 height 27
checkbox input "true"
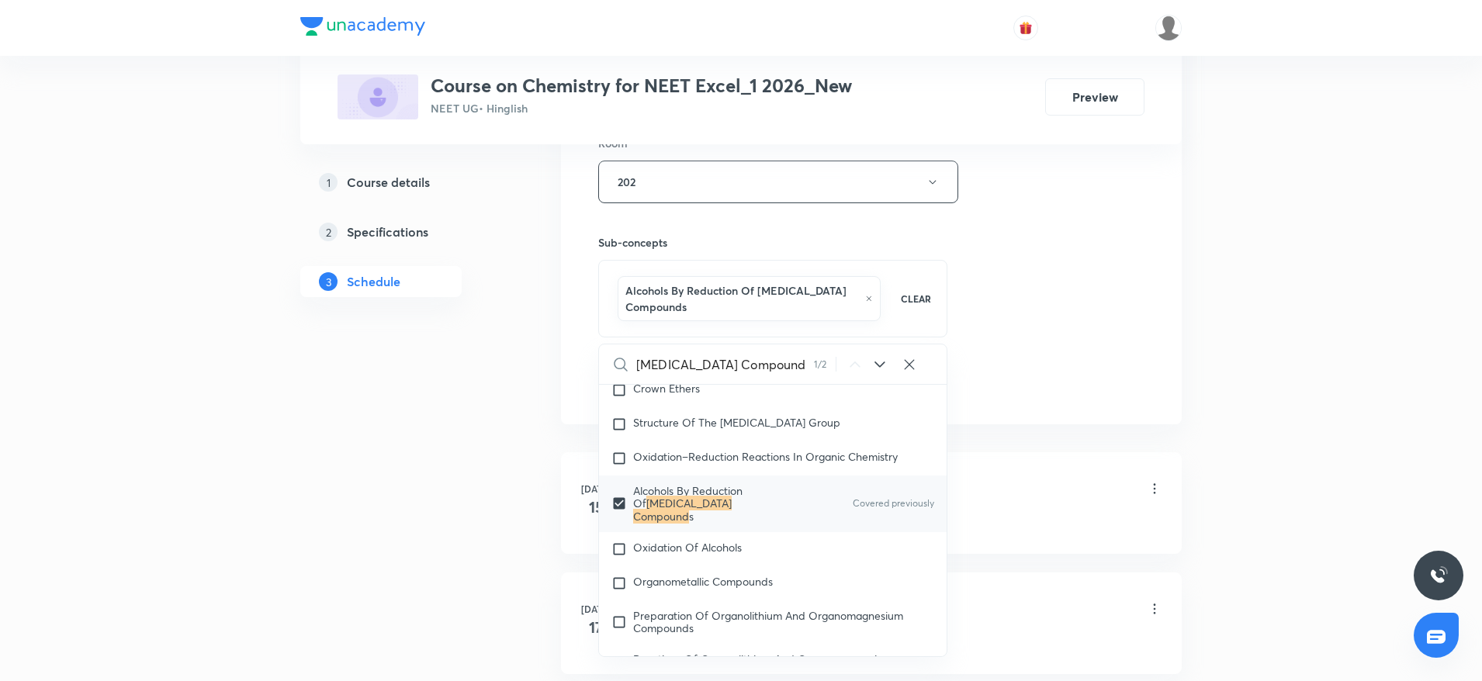
click at [1102, 293] on div "Session 23 Live class Session title 17/99 Carbonyl Compound ​ Schedule for Sept…" at bounding box center [871, 18] width 546 height 763
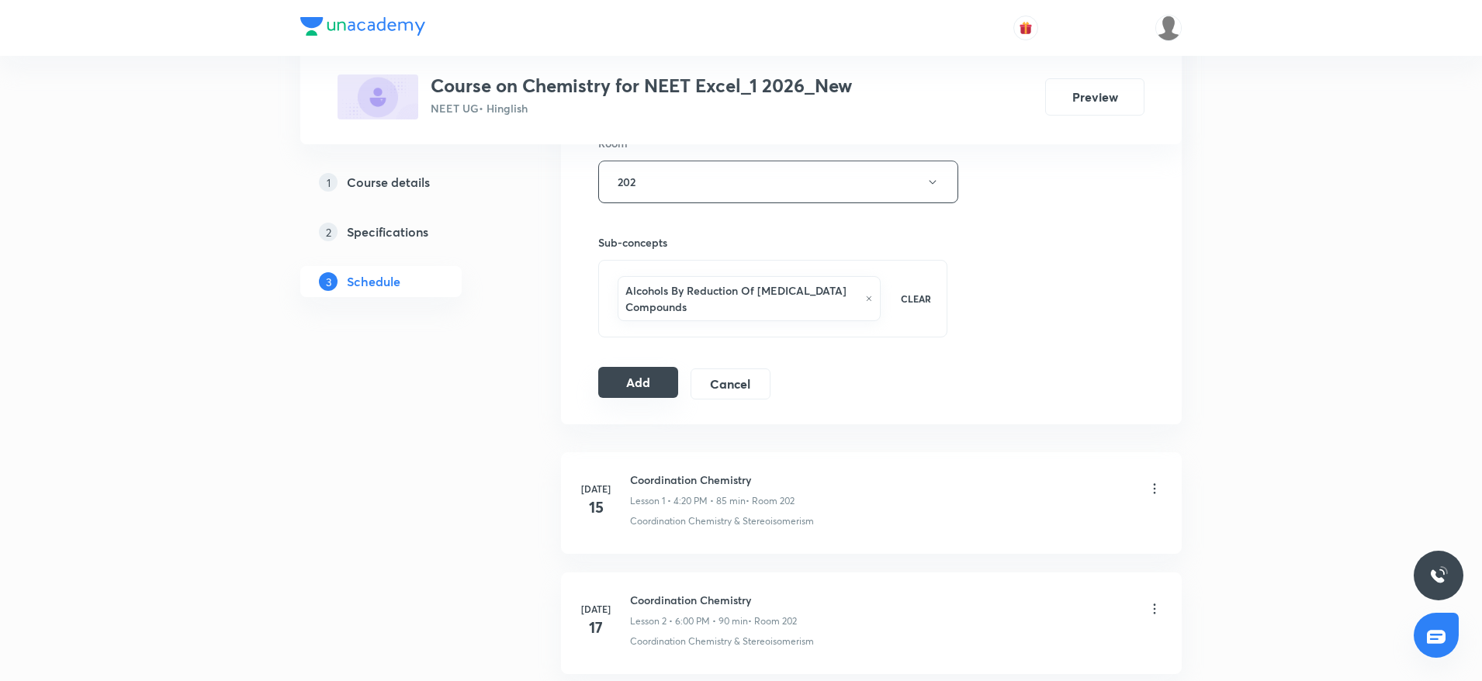
click at [653, 374] on button "Add" at bounding box center [638, 382] width 80 height 31
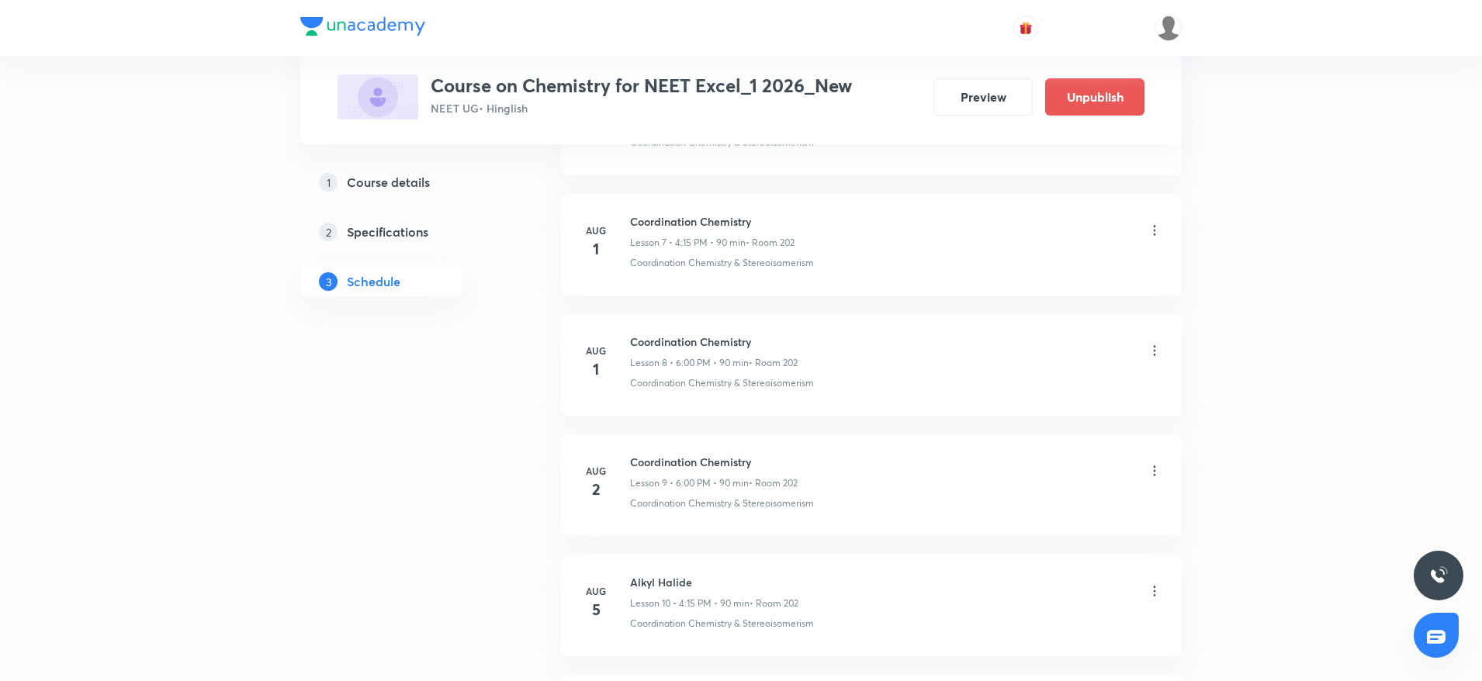
scroll to position [2615, 0]
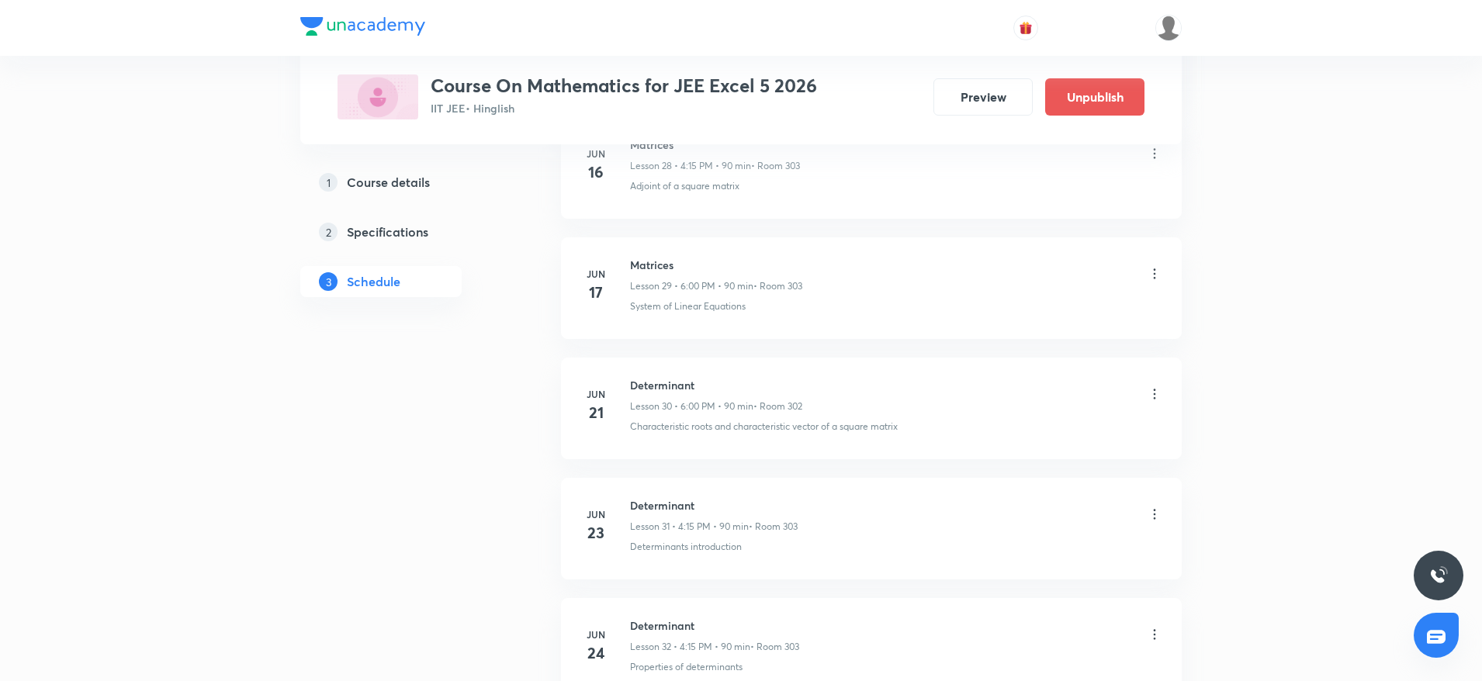
scroll to position [8619, 0]
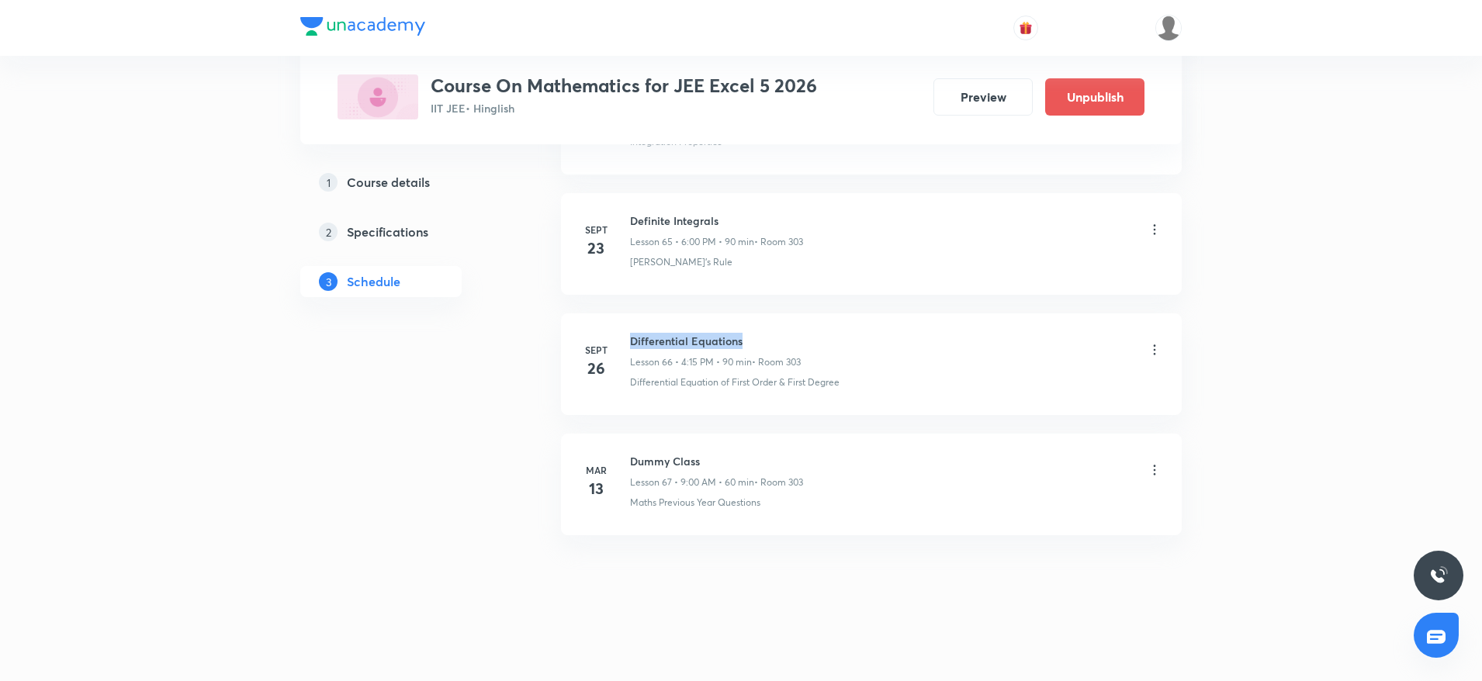
drag, startPoint x: 626, startPoint y: 332, endPoint x: 842, endPoint y: 308, distance: 217.8
copy h6 "Differential Equations"
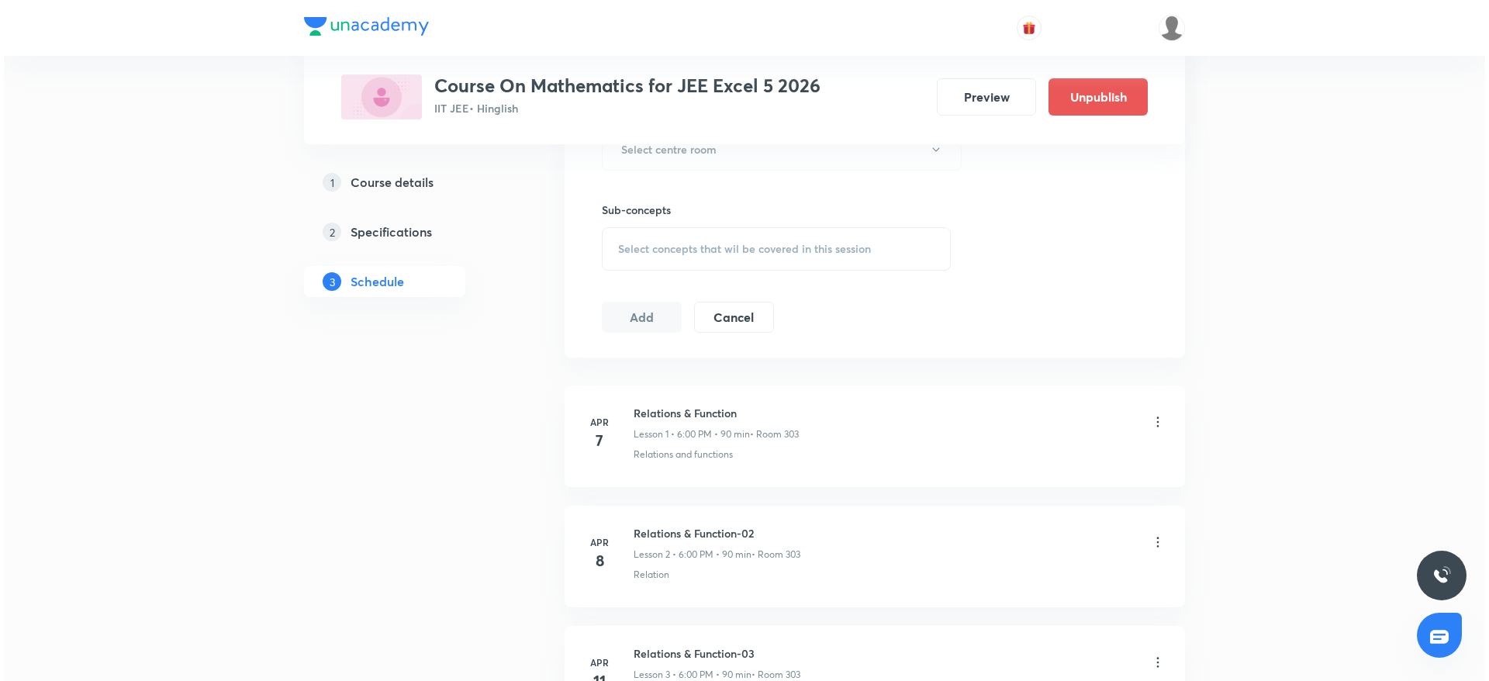
scroll to position [0, 0]
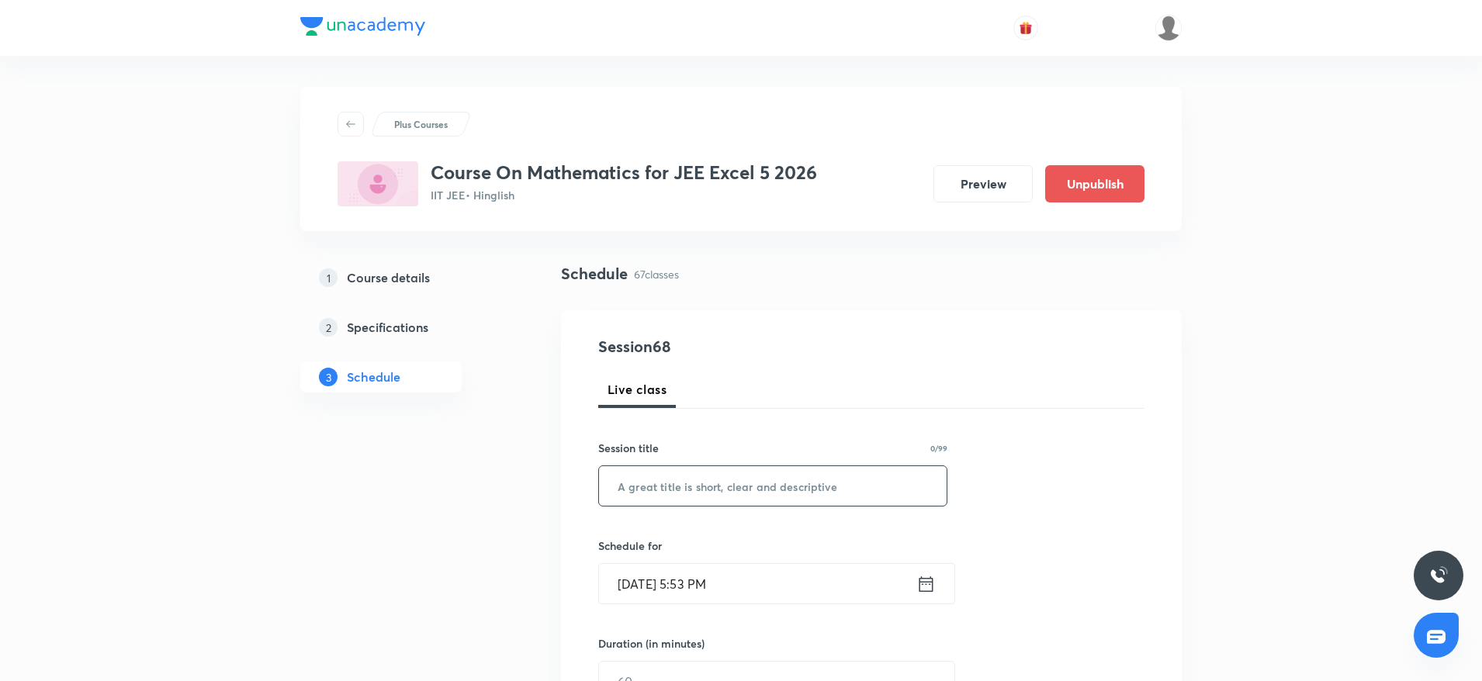
click at [650, 489] on input "text" at bounding box center [773, 486] width 348 height 40
paste input "Differential Equations"
type input "Differential Equations"
click at [704, 578] on input "Sept 30, 2025, 5:53 PM" at bounding box center [757, 584] width 317 height 40
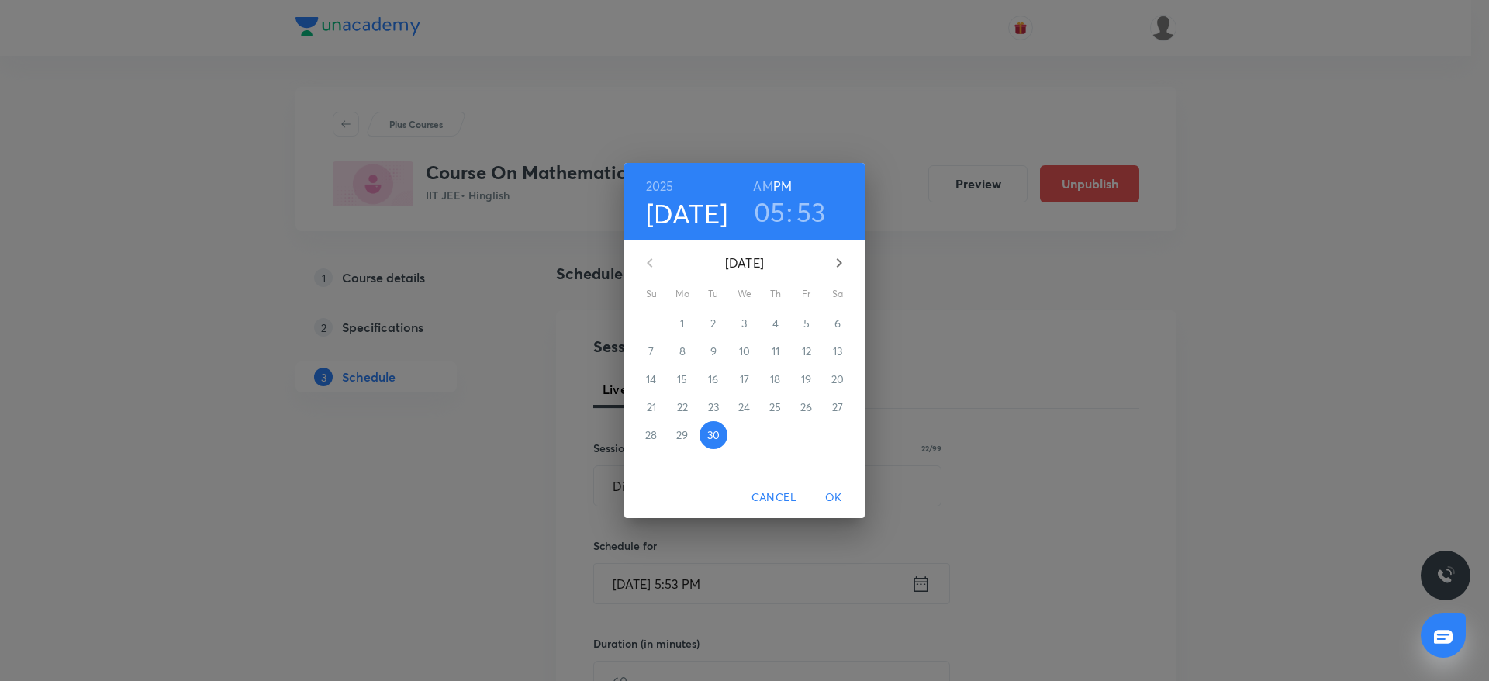
click at [773, 211] on h3 "05" at bounding box center [770, 211] width 32 height 33
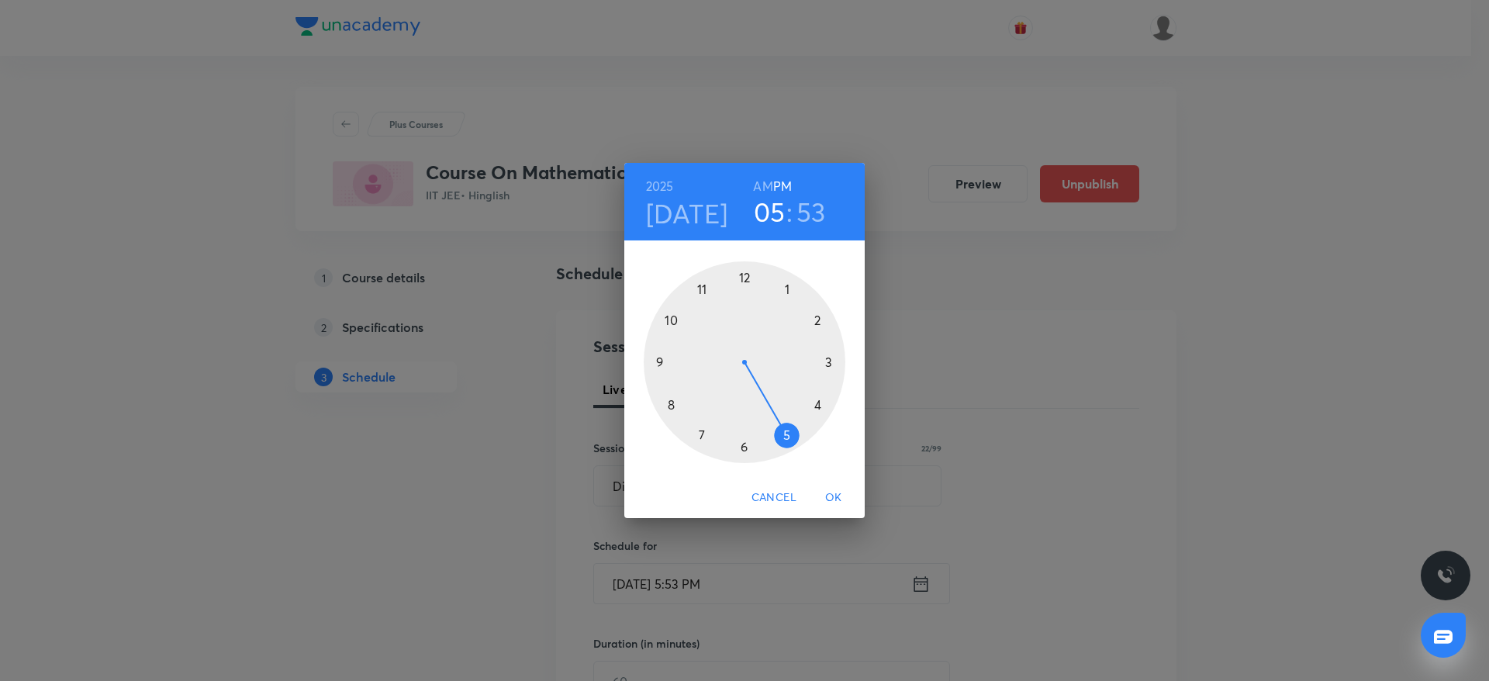
click at [742, 447] on div at bounding box center [745, 362] width 202 height 202
click at [748, 277] on div at bounding box center [745, 362] width 202 height 202
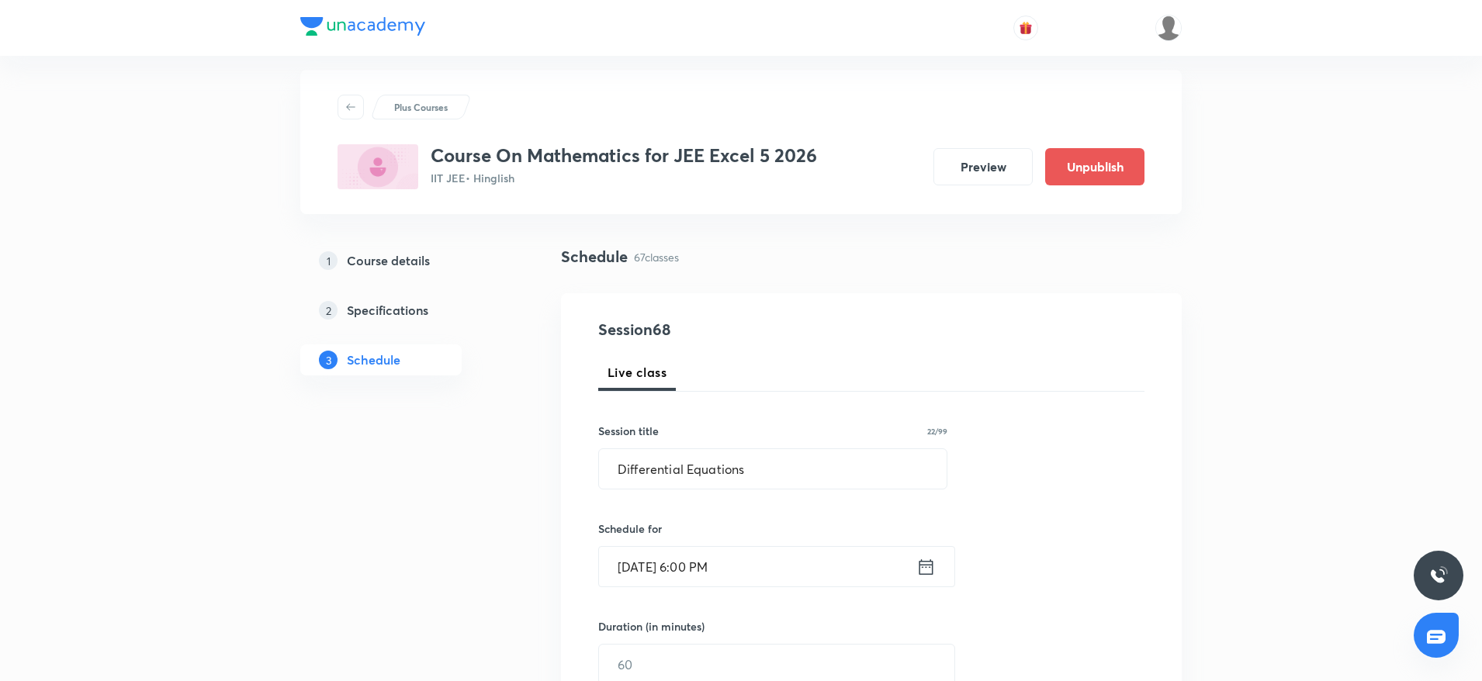
scroll to position [233, 0]
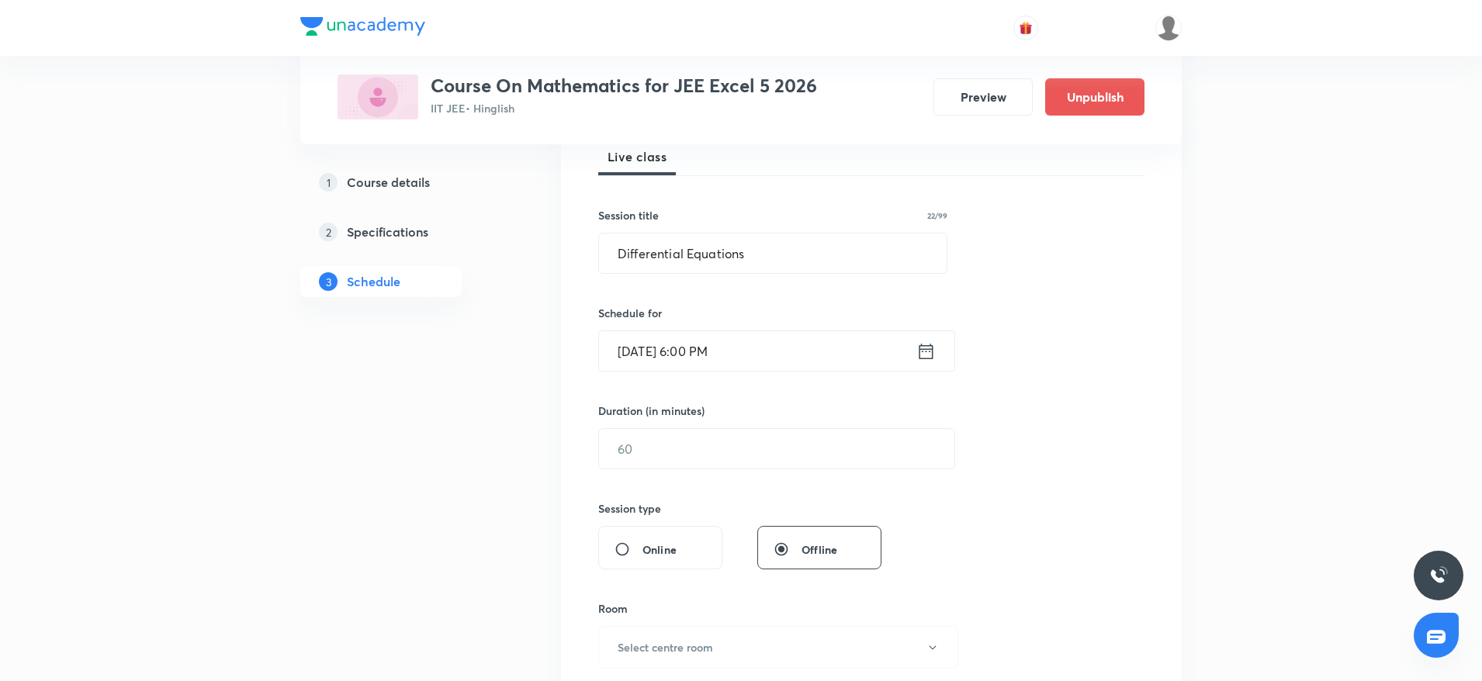
click at [733, 422] on div "Duration (in minutes) ​" at bounding box center [739, 436] width 283 height 67
click at [739, 431] on input "text" at bounding box center [776, 449] width 355 height 40
click at [739, 445] on input "text" at bounding box center [776, 449] width 355 height 40
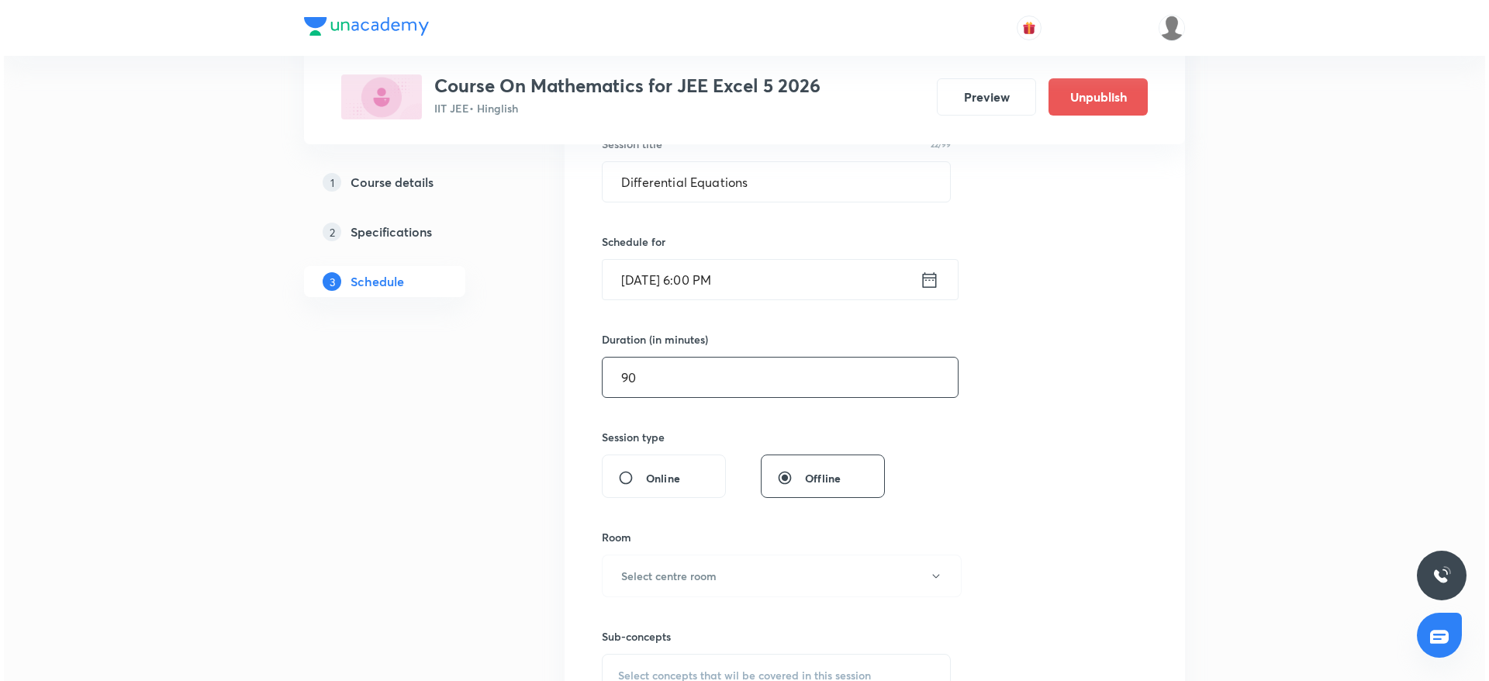
scroll to position [465, 0]
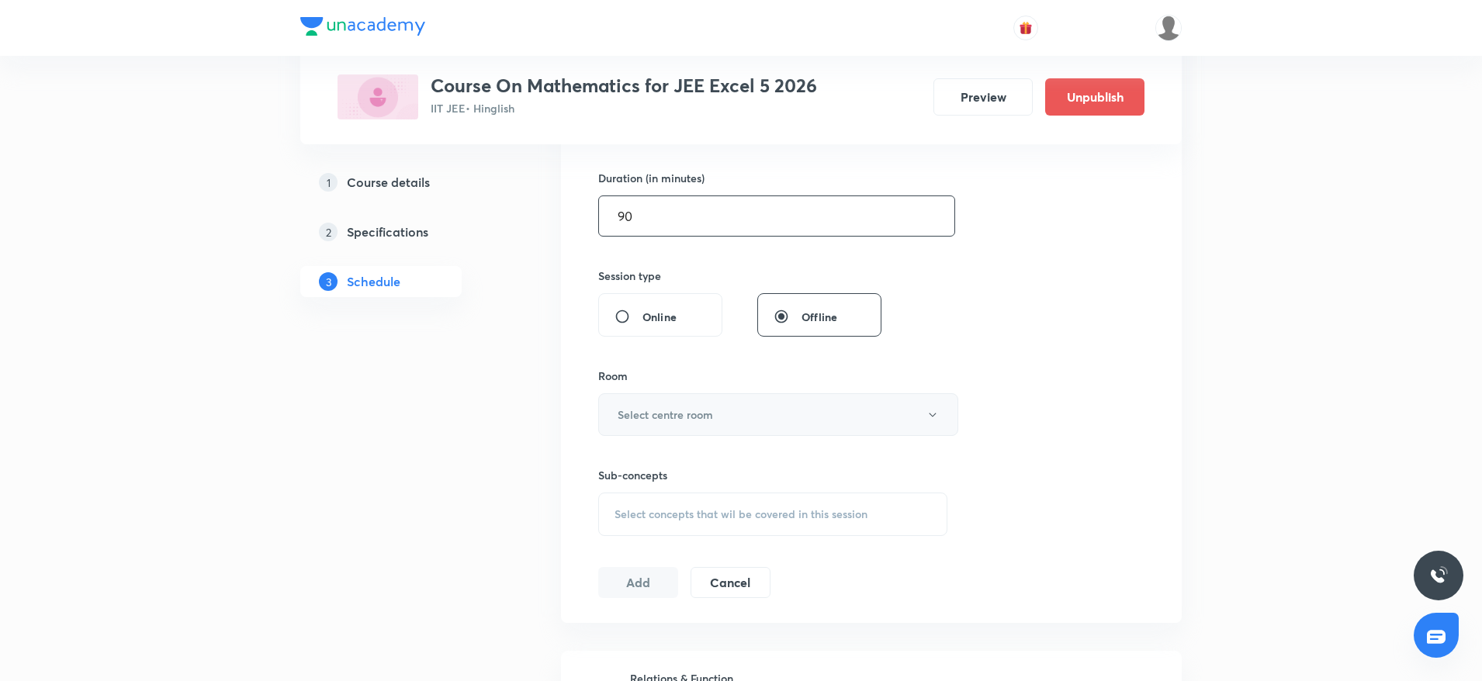
type input "90"
click at [690, 423] on button "Select centre room" at bounding box center [778, 414] width 360 height 43
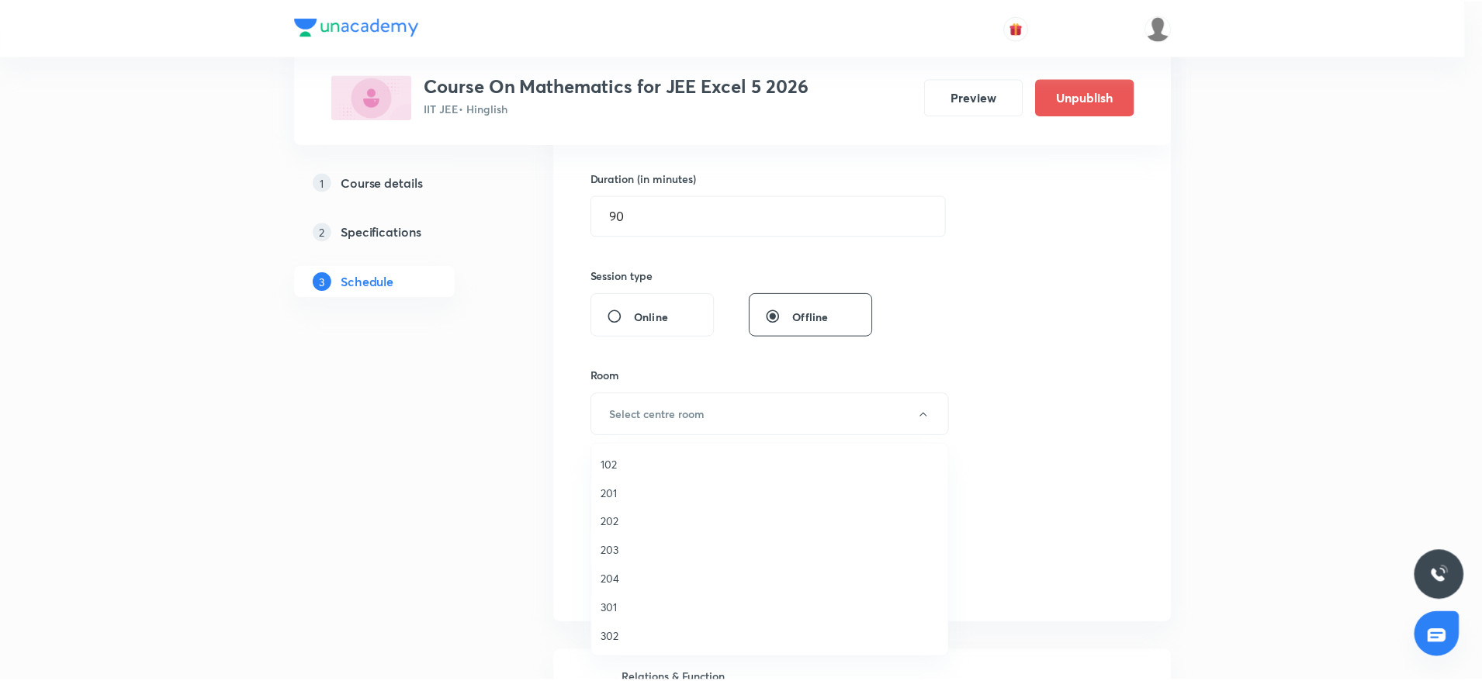
scroll to position [29, 0]
drag, startPoint x: 627, startPoint y: 634, endPoint x: 644, endPoint y: 601, distance: 36.8
click at [627, 635] on span "303" at bounding box center [774, 636] width 340 height 16
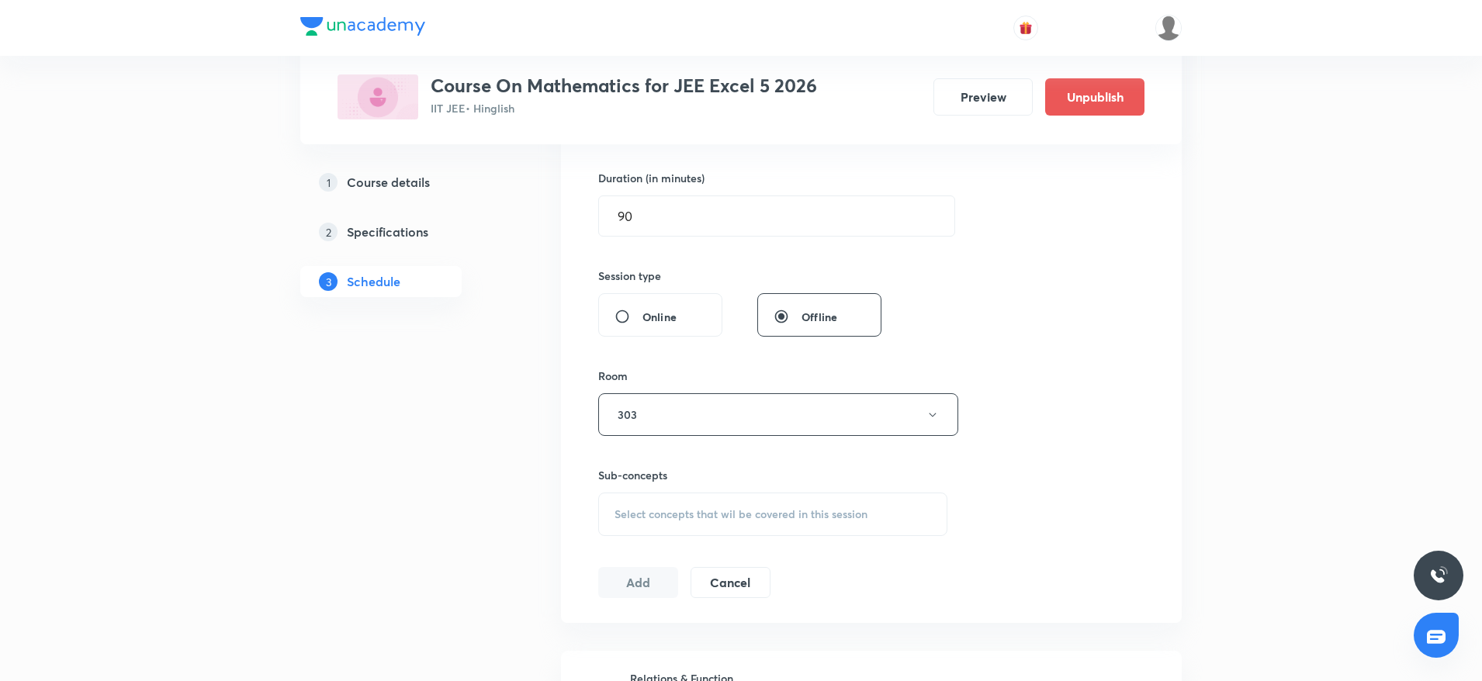
click at [763, 516] on span "Select concepts that wil be covered in this session" at bounding box center [740, 514] width 253 height 12
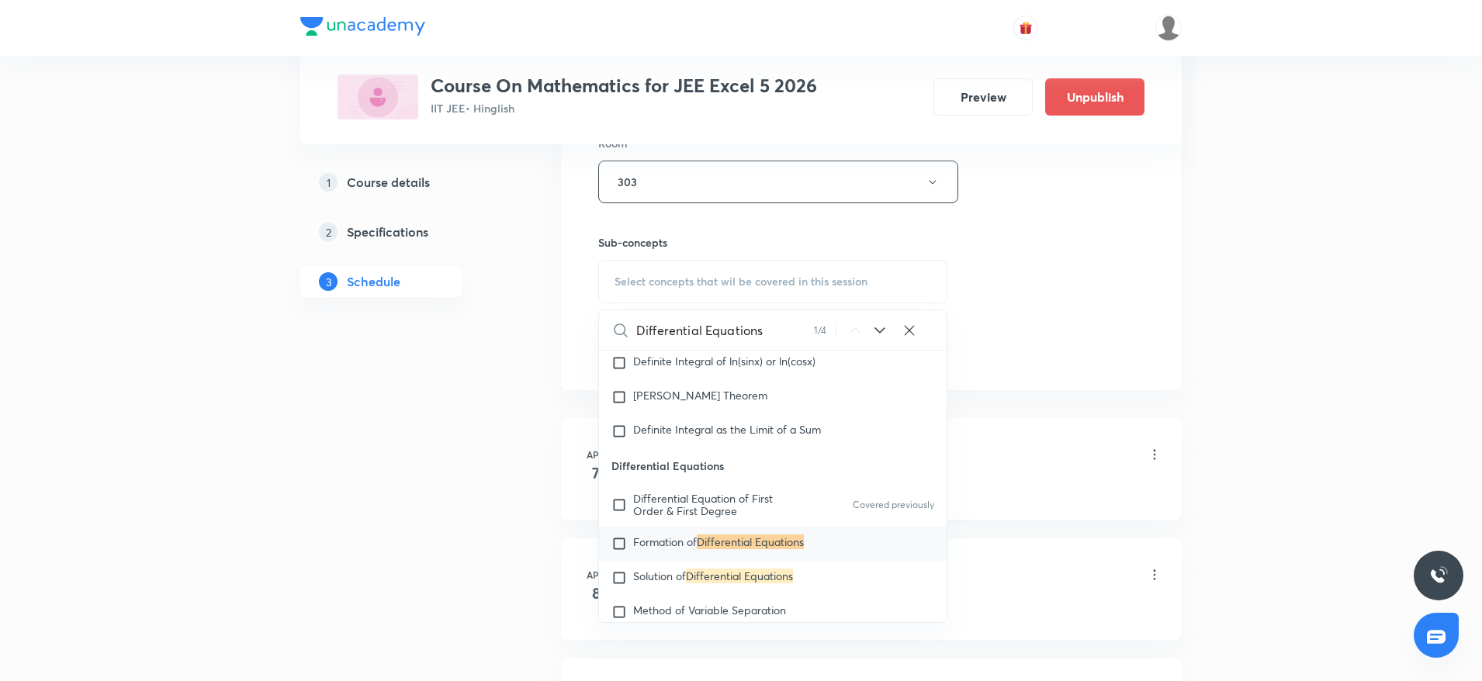
scroll to position [13761, 0]
type input "Differential Equations"
click at [671, 547] on span "Formation of" at bounding box center [665, 539] width 64 height 15
checkbox input "true"
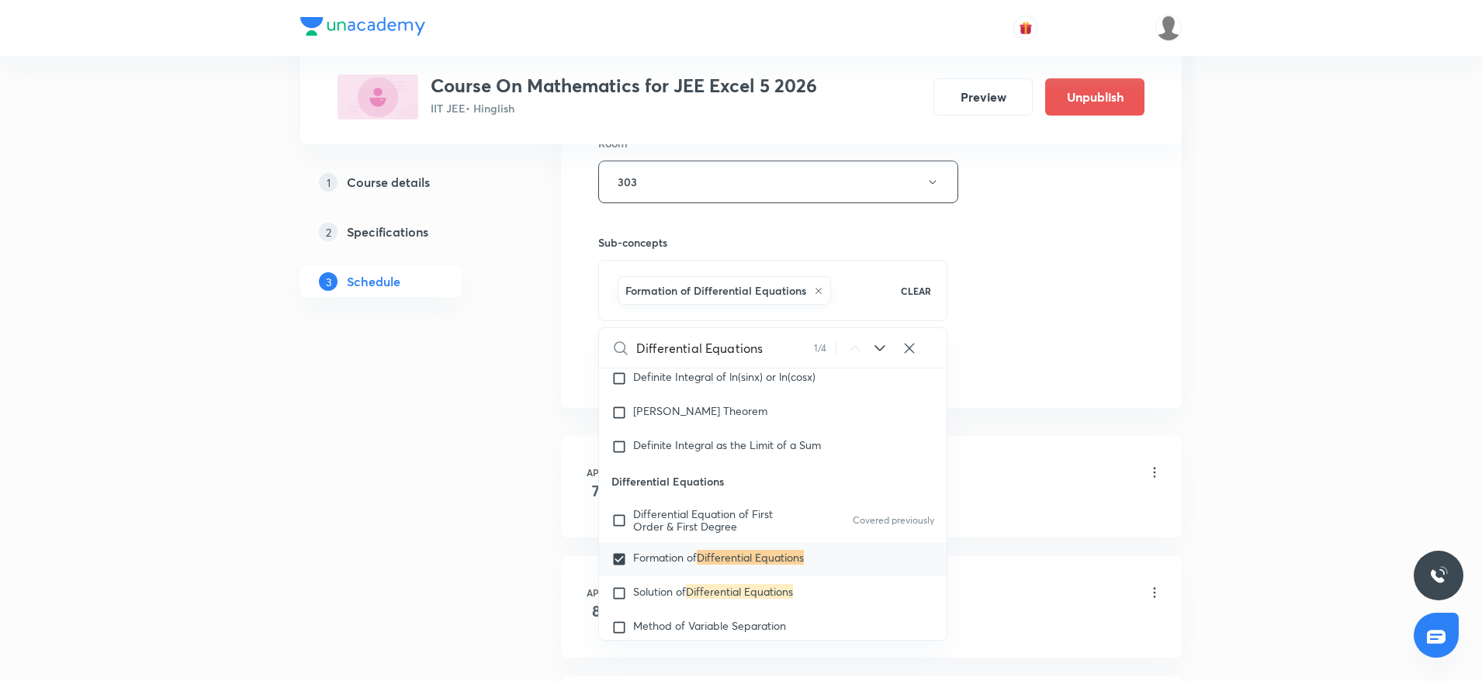
click at [1059, 305] on div "Session 68 Live class Session title 22/99 Differential Equations ​ Schedule for…" at bounding box center [871, 10] width 546 height 746
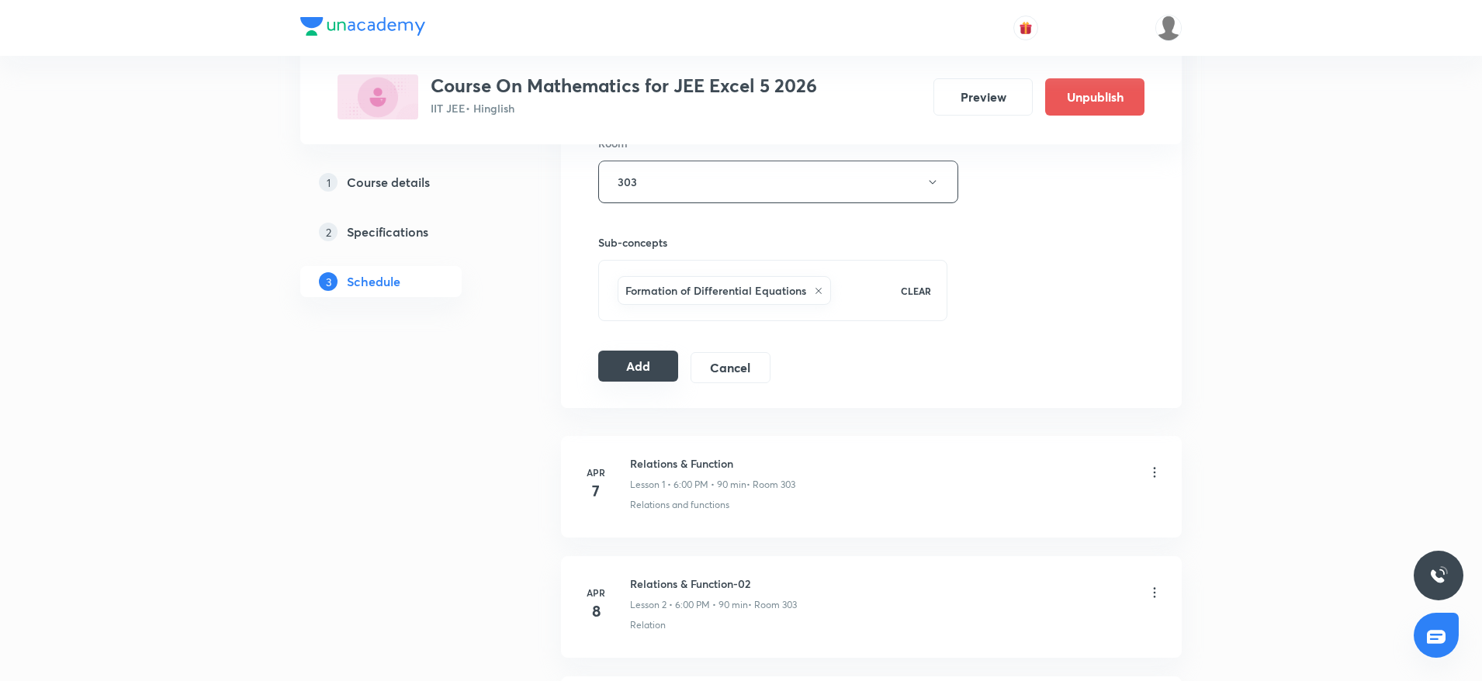
click at [638, 373] on button "Add" at bounding box center [638, 366] width 80 height 31
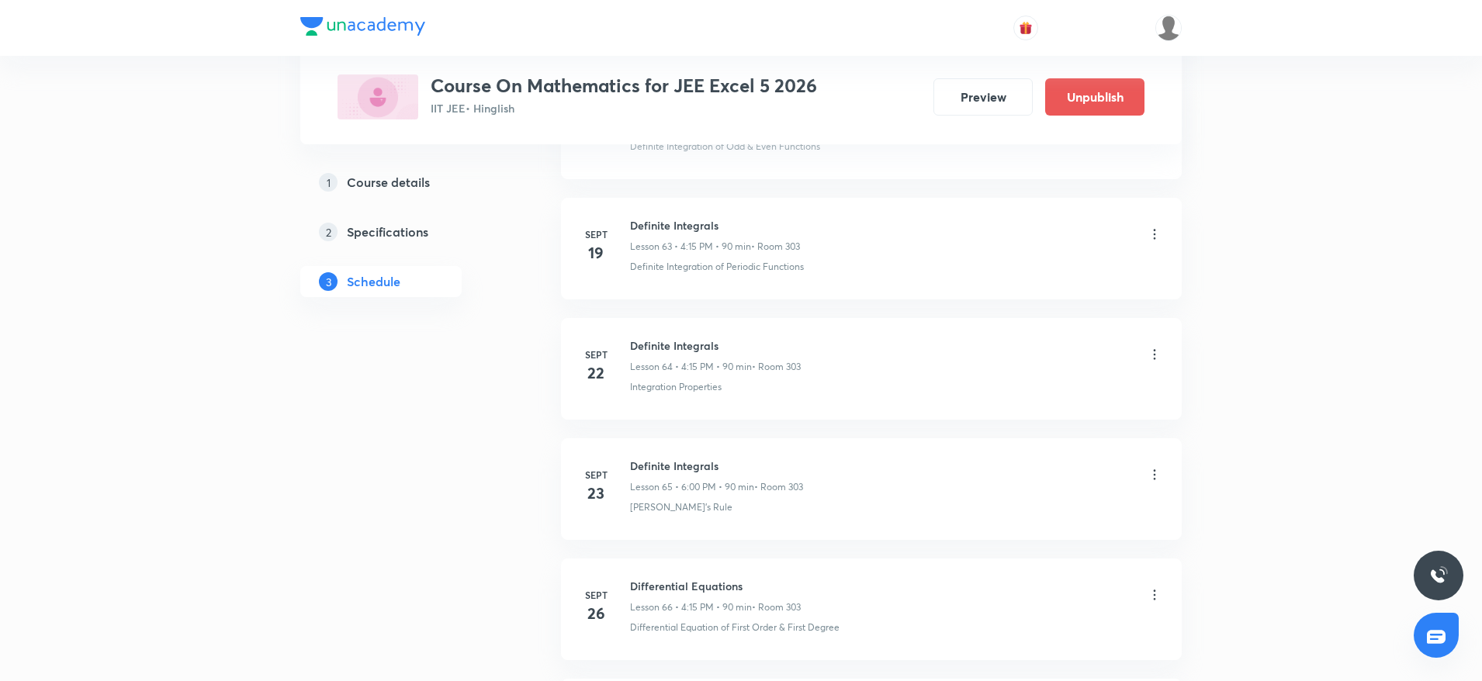
scroll to position [7906, 0]
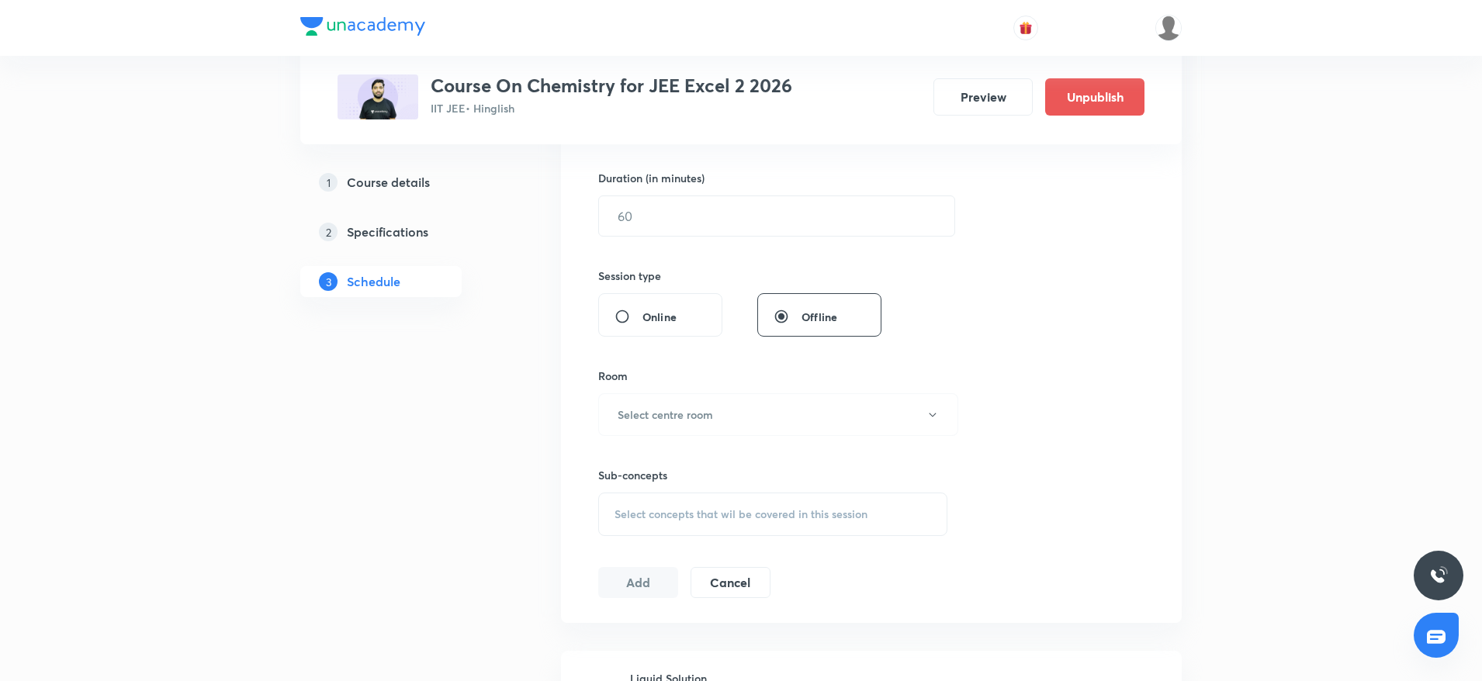
scroll to position [5853, 0]
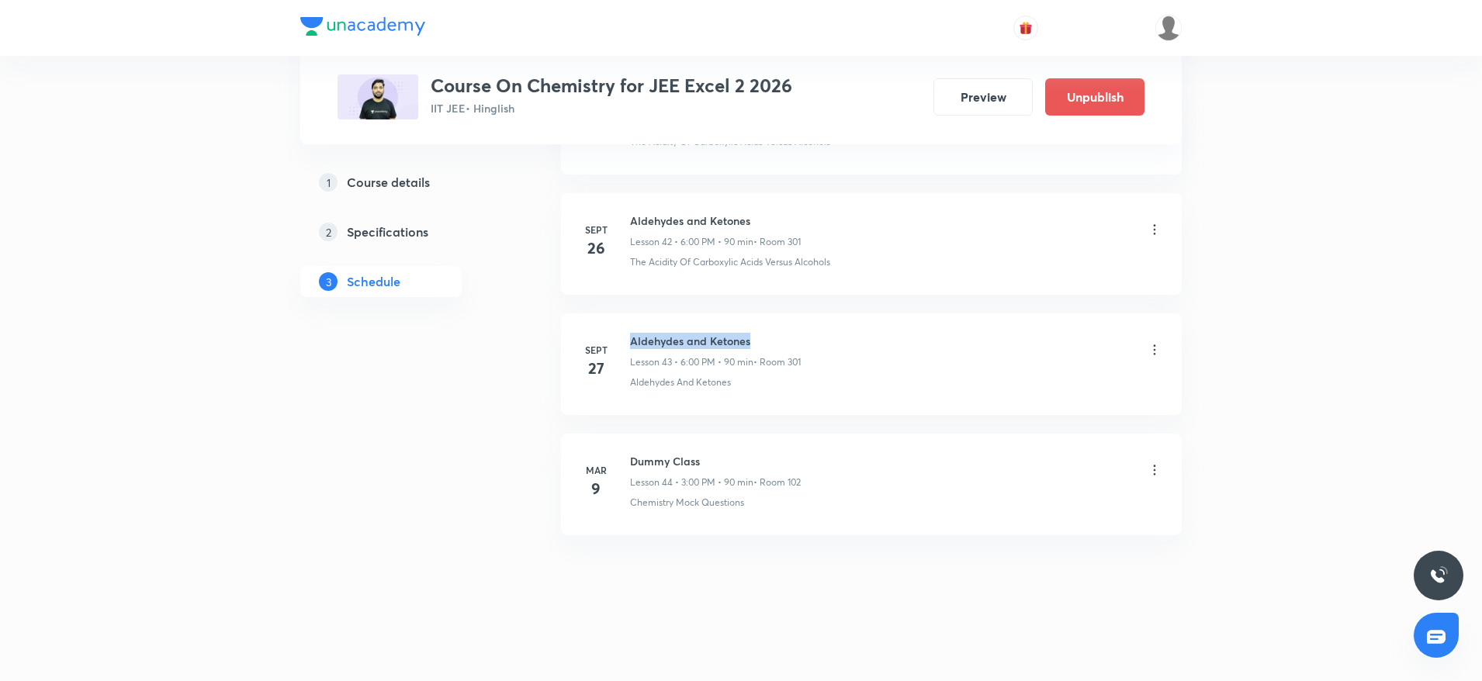
drag, startPoint x: 630, startPoint y: 330, endPoint x: 928, endPoint y: 296, distance: 299.8
copy h6 "Aldehydes and Ketones"
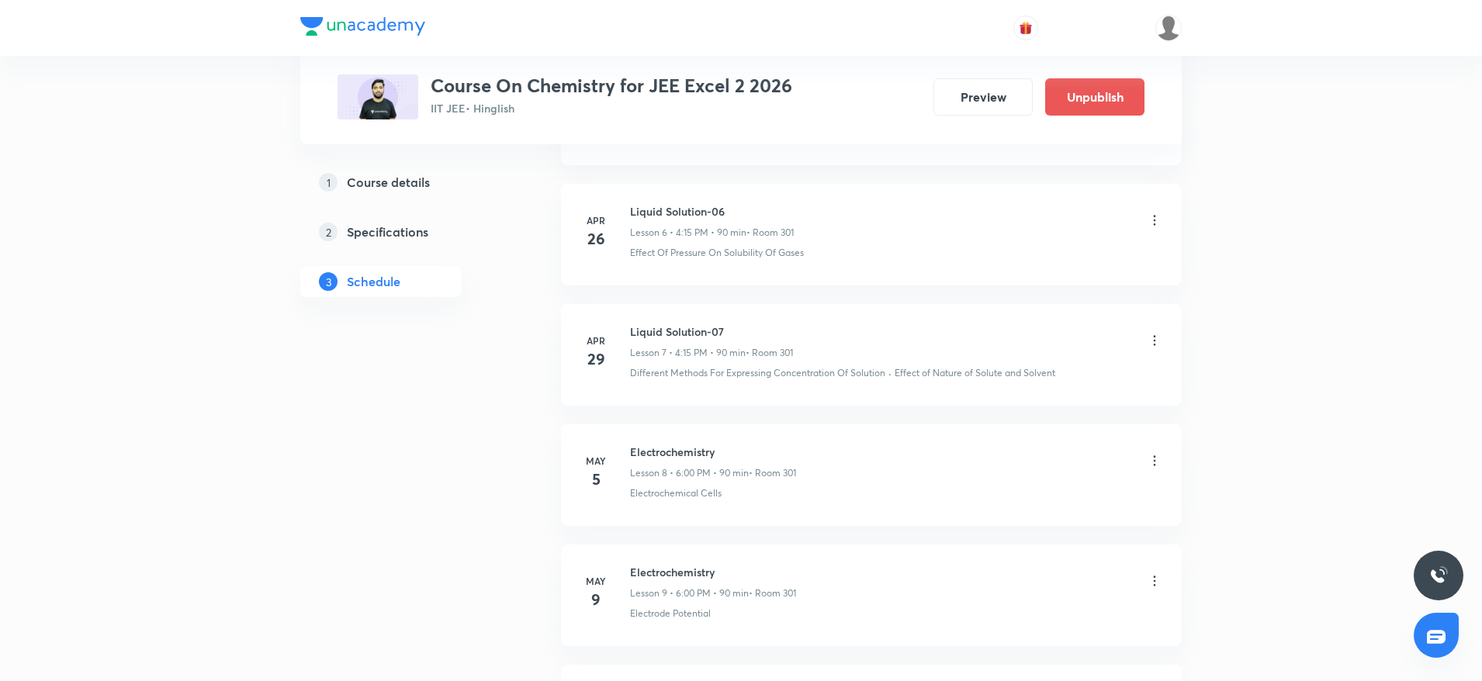
scroll to position [0, 0]
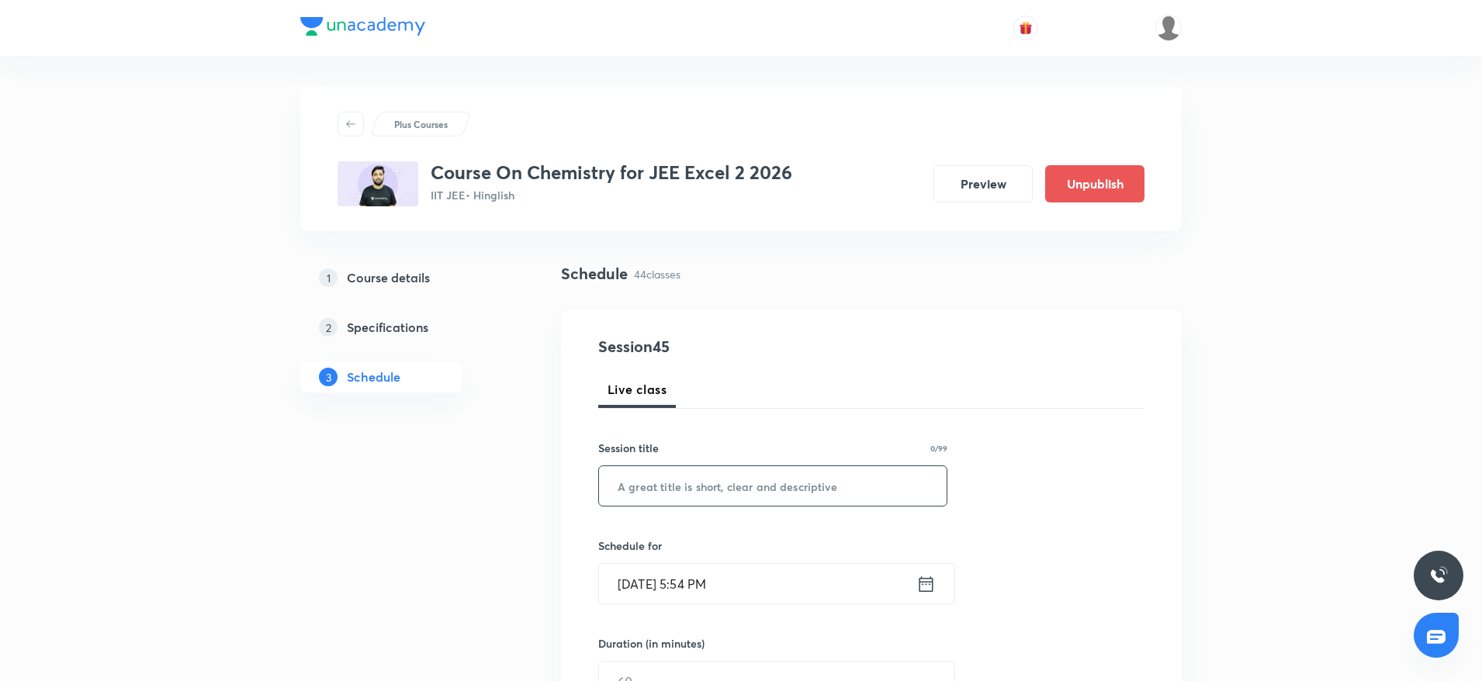
click at [766, 468] on input "text" at bounding box center [773, 486] width 348 height 40
paste input "Aldehydes and Ketones"
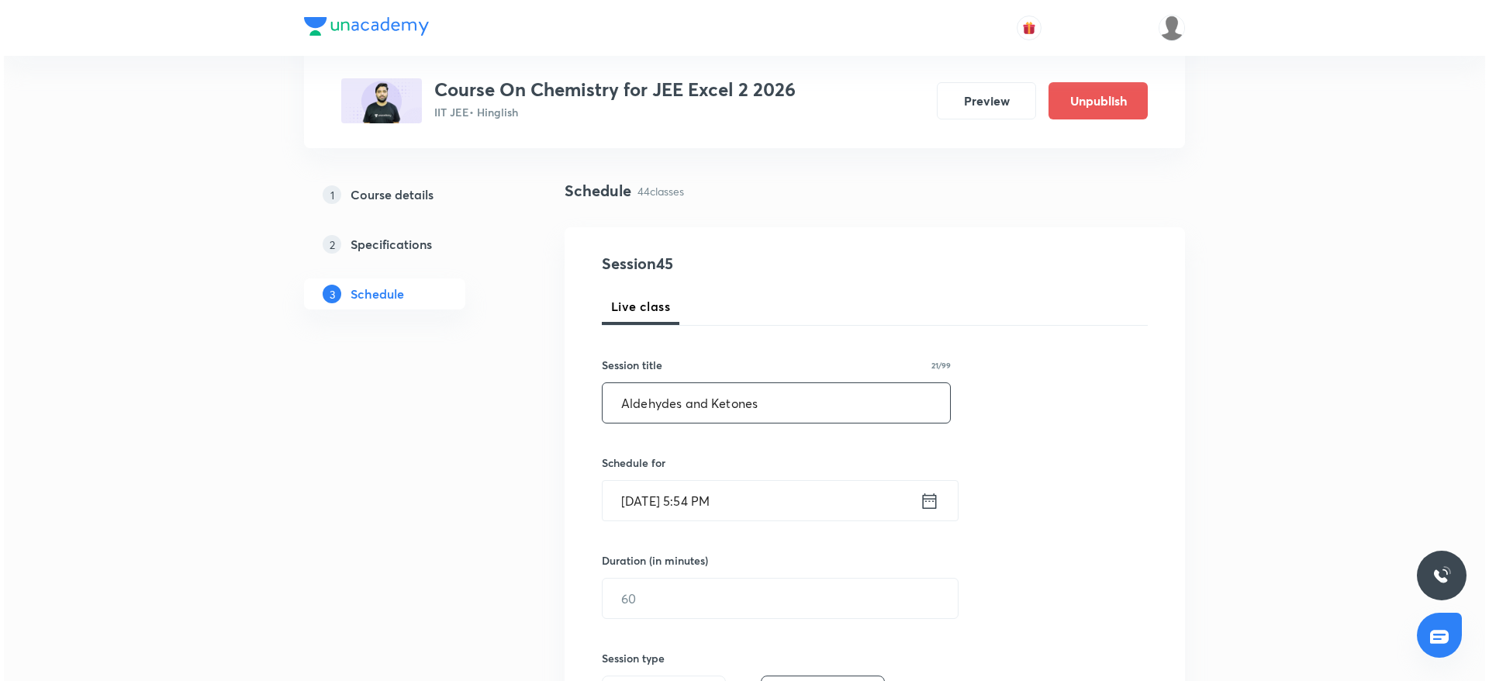
scroll to position [116, 0]
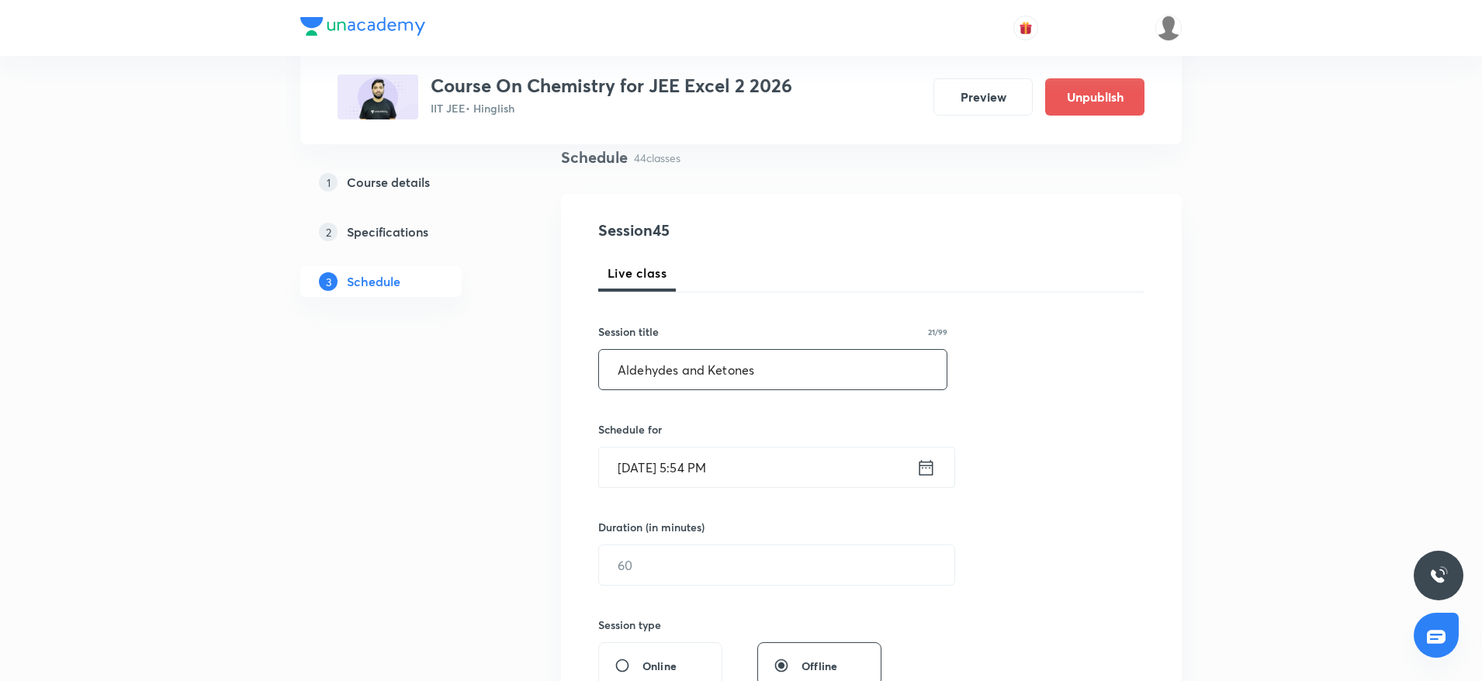
type input "Aldehydes and Ketones"
click at [709, 465] on input "[DATE] 5:54 PM" at bounding box center [757, 468] width 317 height 40
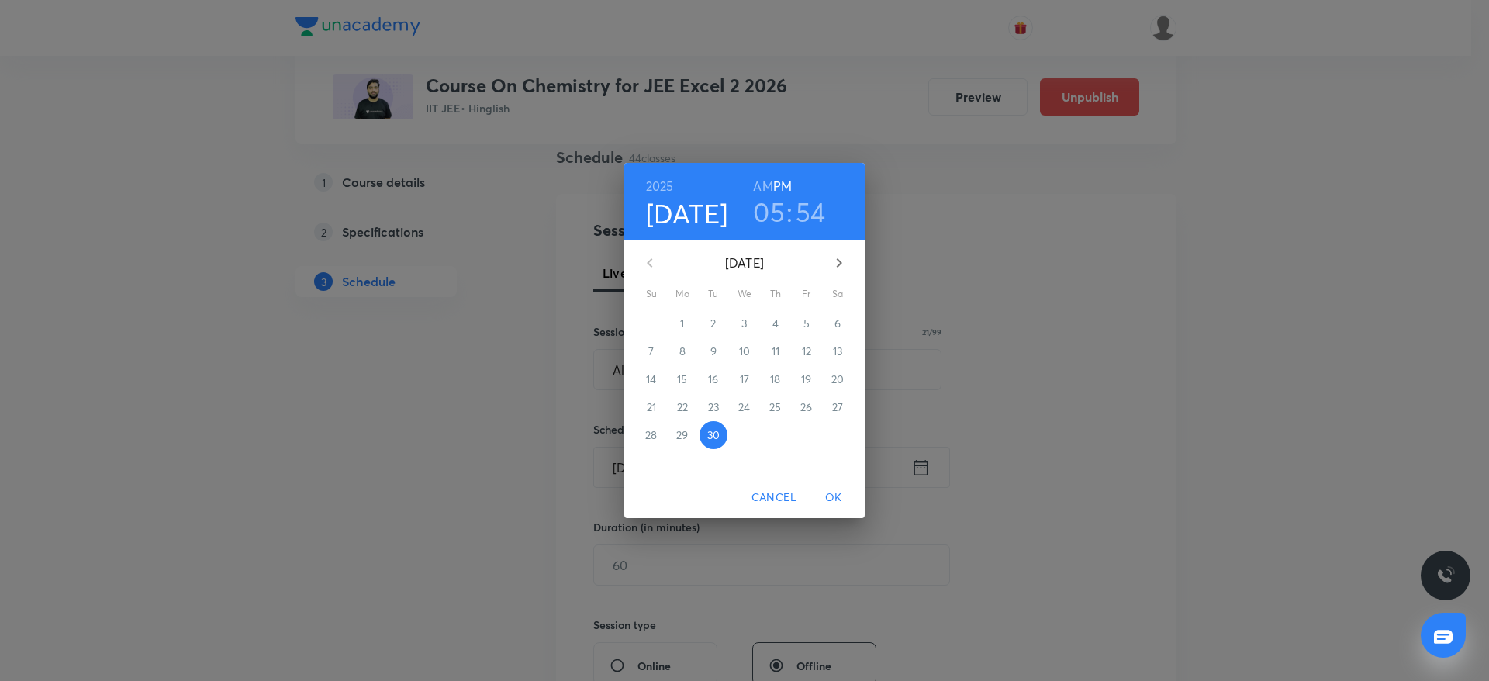
click at [760, 203] on h3 "05" at bounding box center [769, 211] width 32 height 33
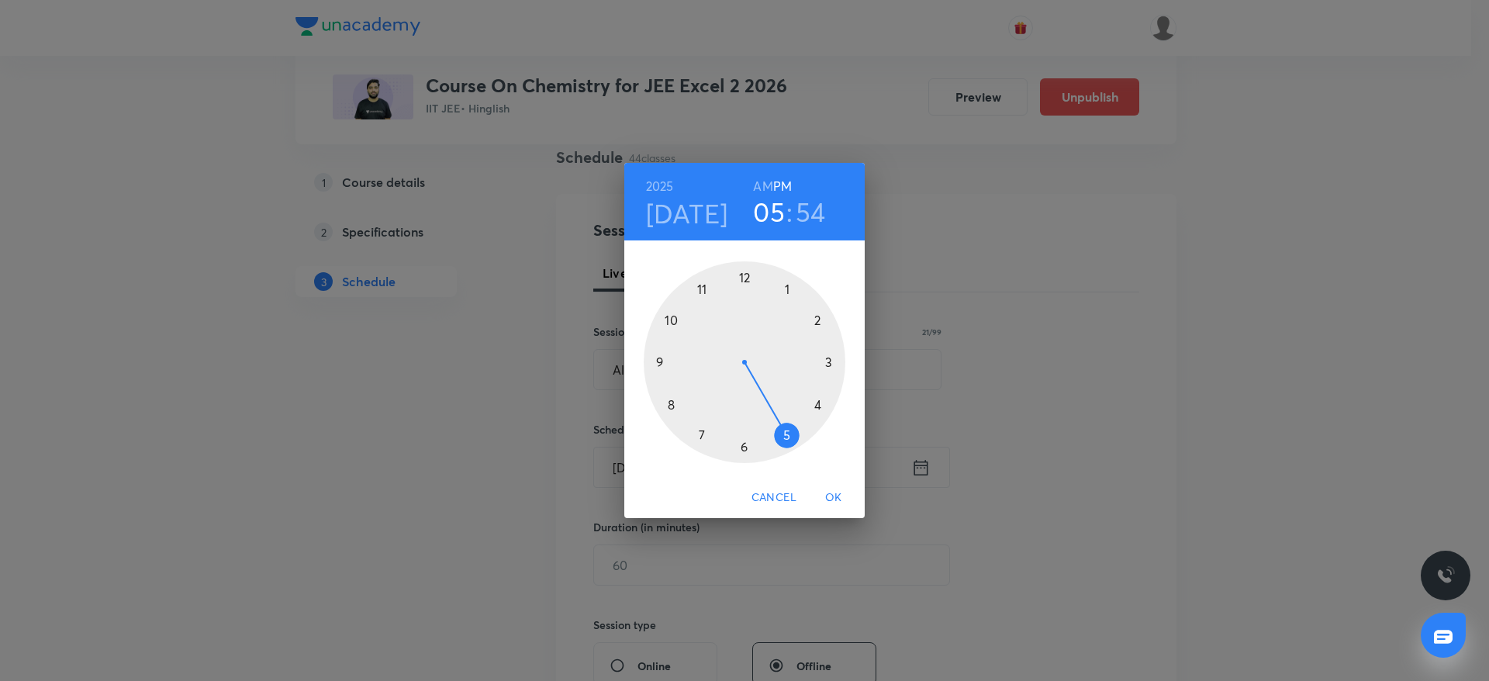
click at [744, 447] on div at bounding box center [745, 362] width 202 height 202
click at [744, 275] on div at bounding box center [745, 362] width 202 height 202
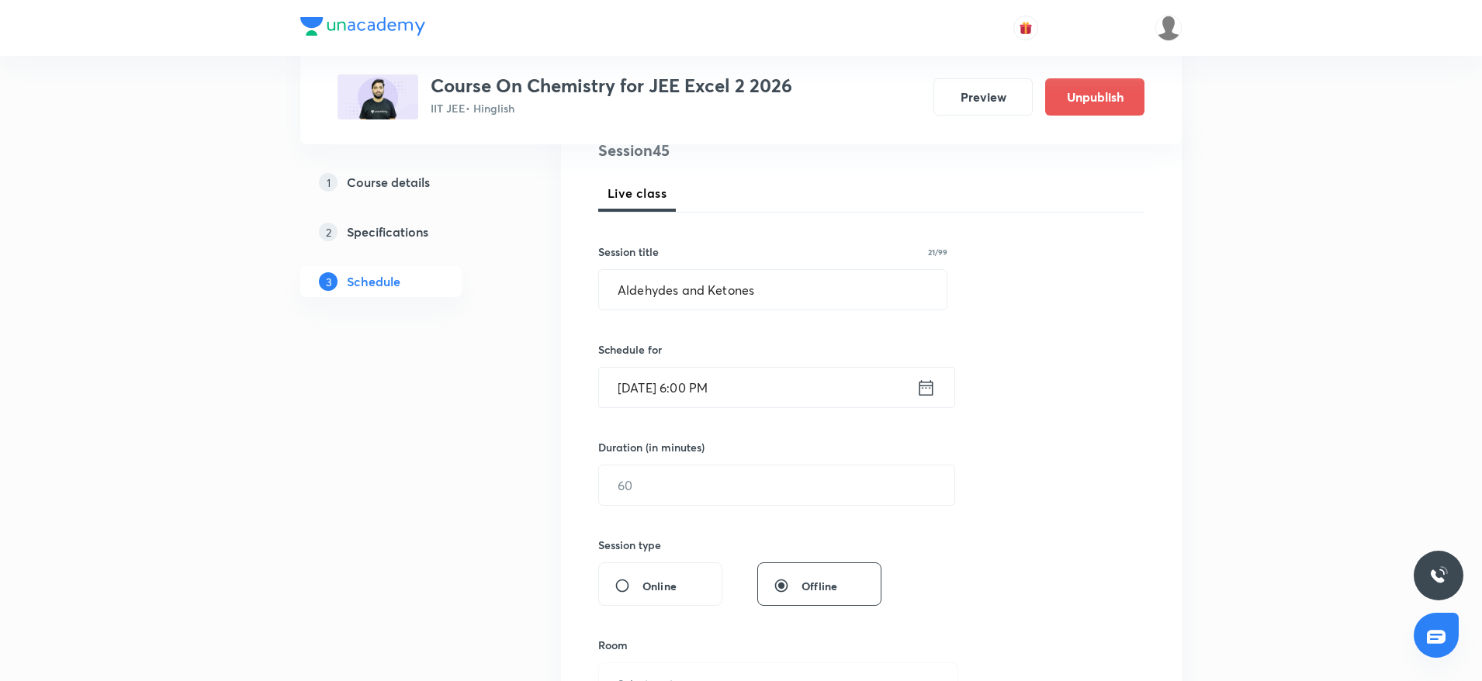
scroll to position [233, 0]
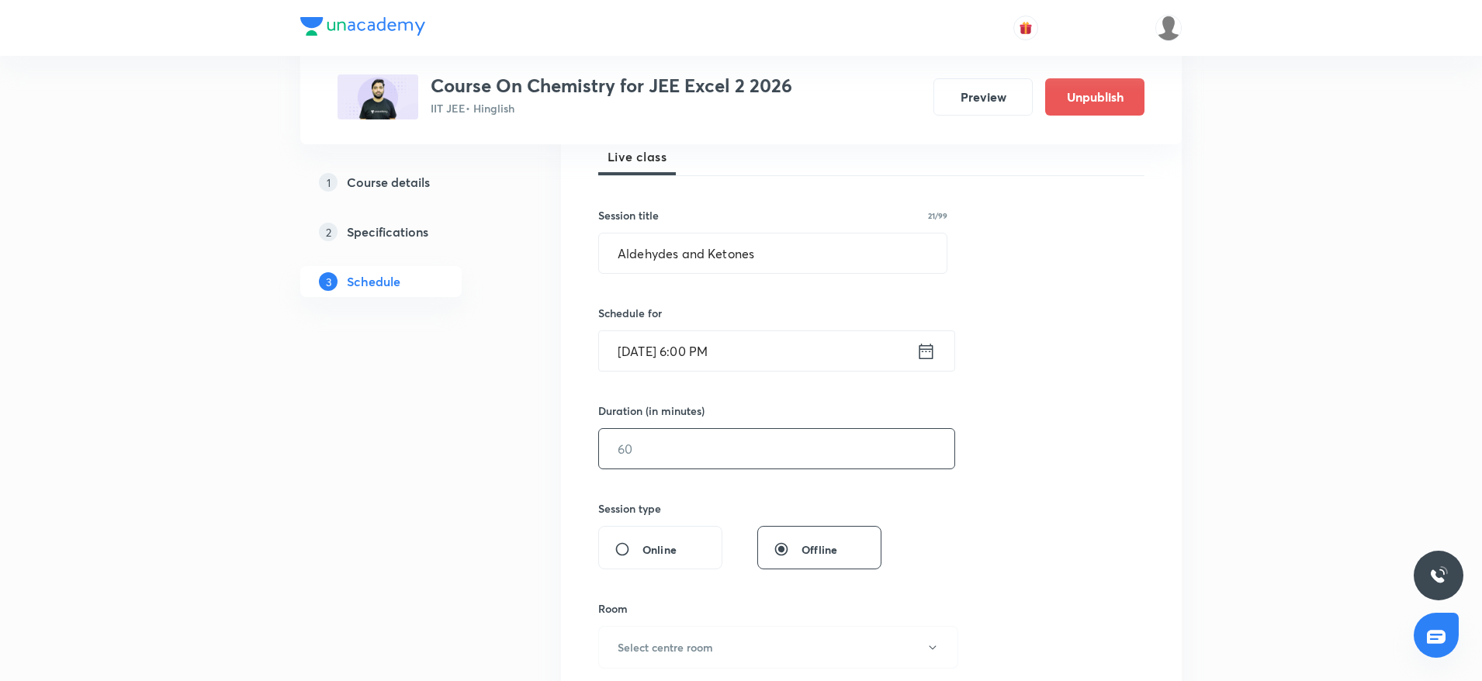
drag, startPoint x: 713, startPoint y: 438, endPoint x: 713, endPoint y: 452, distance: 14.0
click at [713, 442] on input "text" at bounding box center [776, 449] width 355 height 40
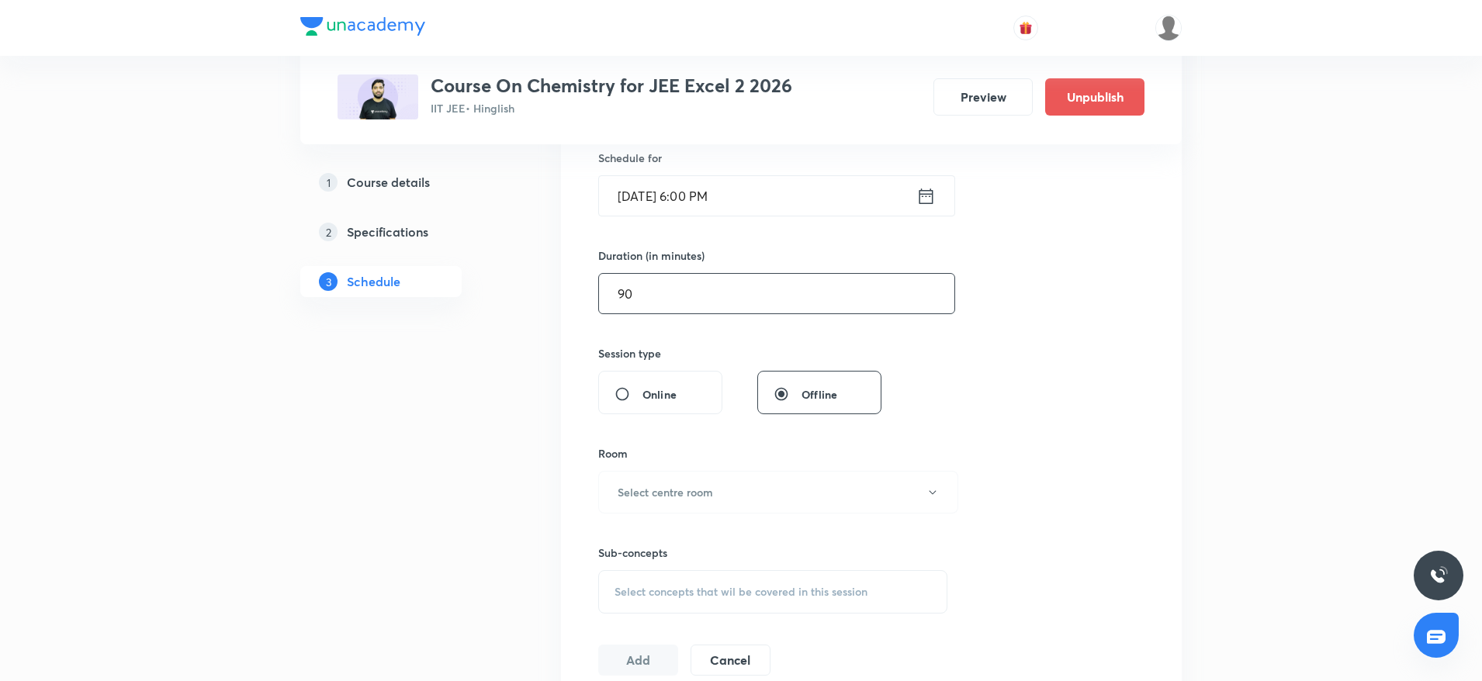
scroll to position [465, 0]
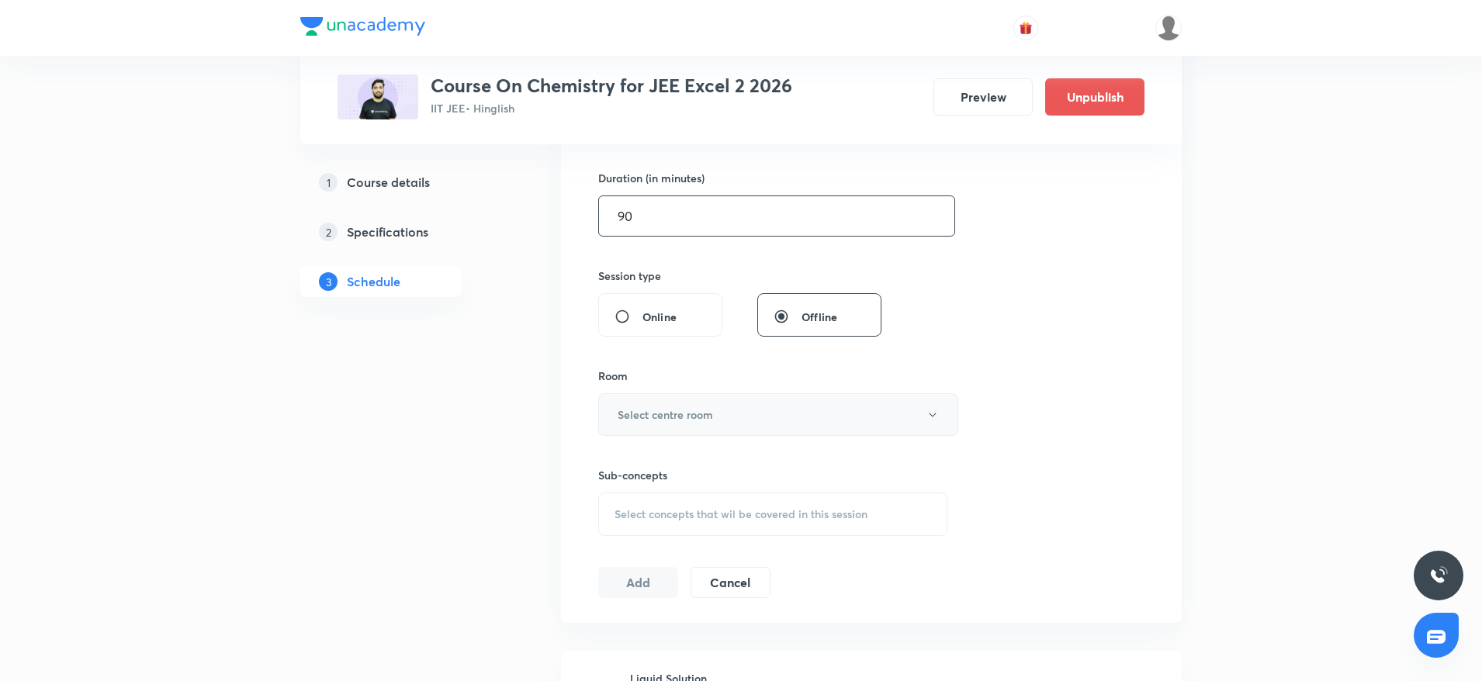
type input "90"
click at [701, 427] on button "Select centre room" at bounding box center [778, 414] width 360 height 43
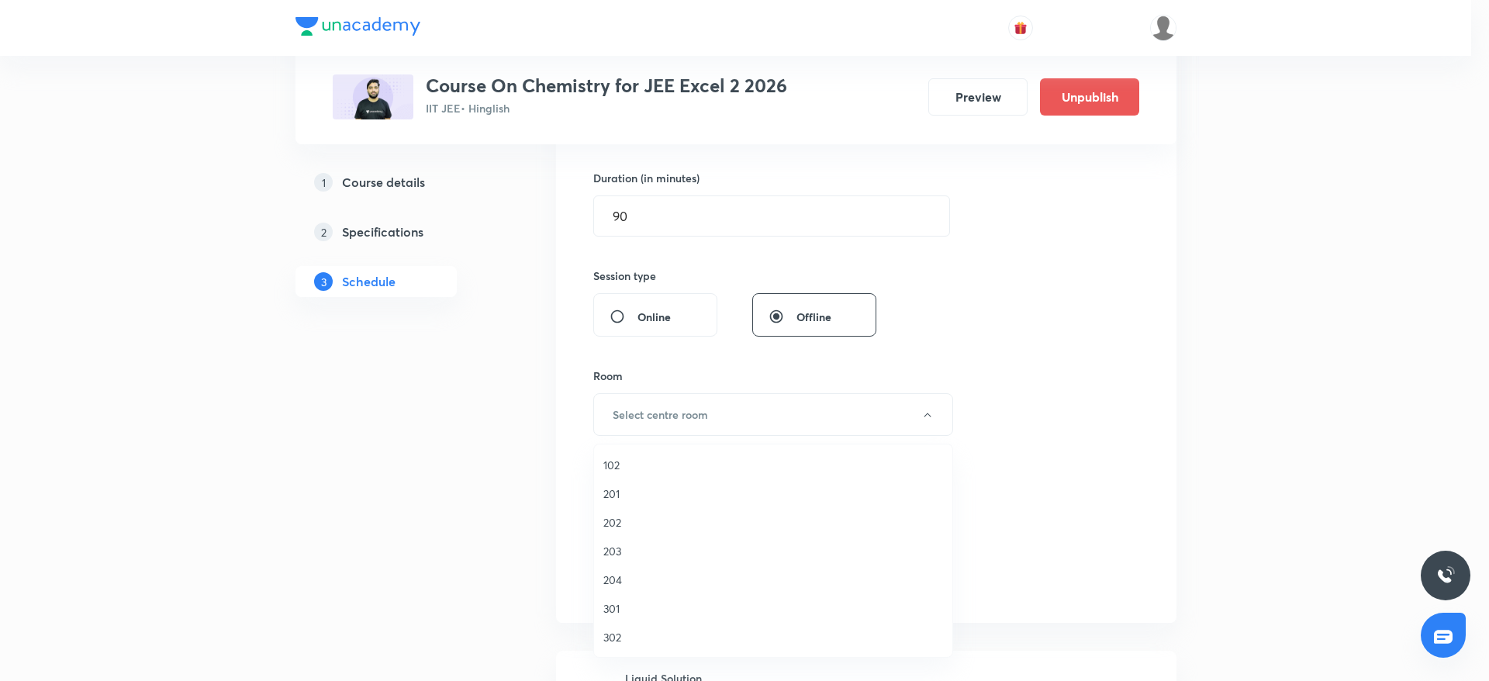
click at [624, 615] on span "301" at bounding box center [774, 608] width 340 height 16
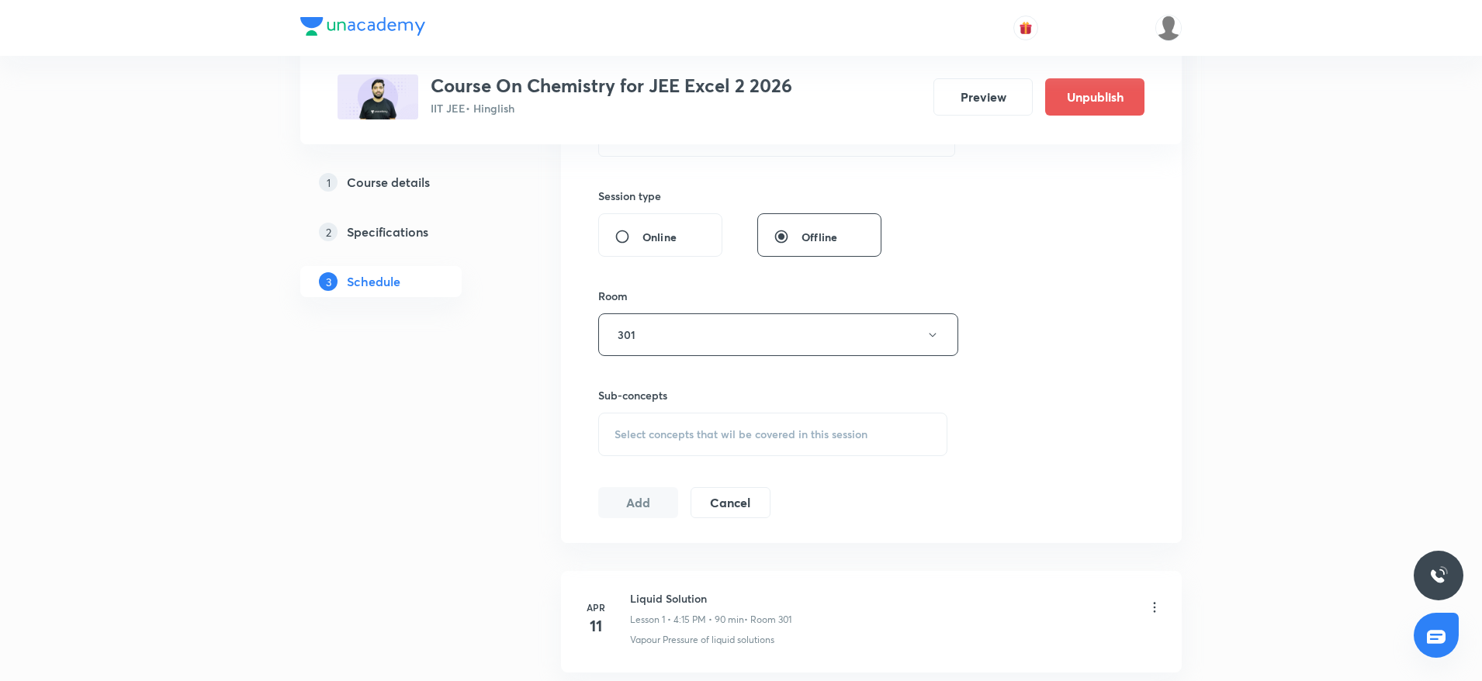
scroll to position [582, 0]
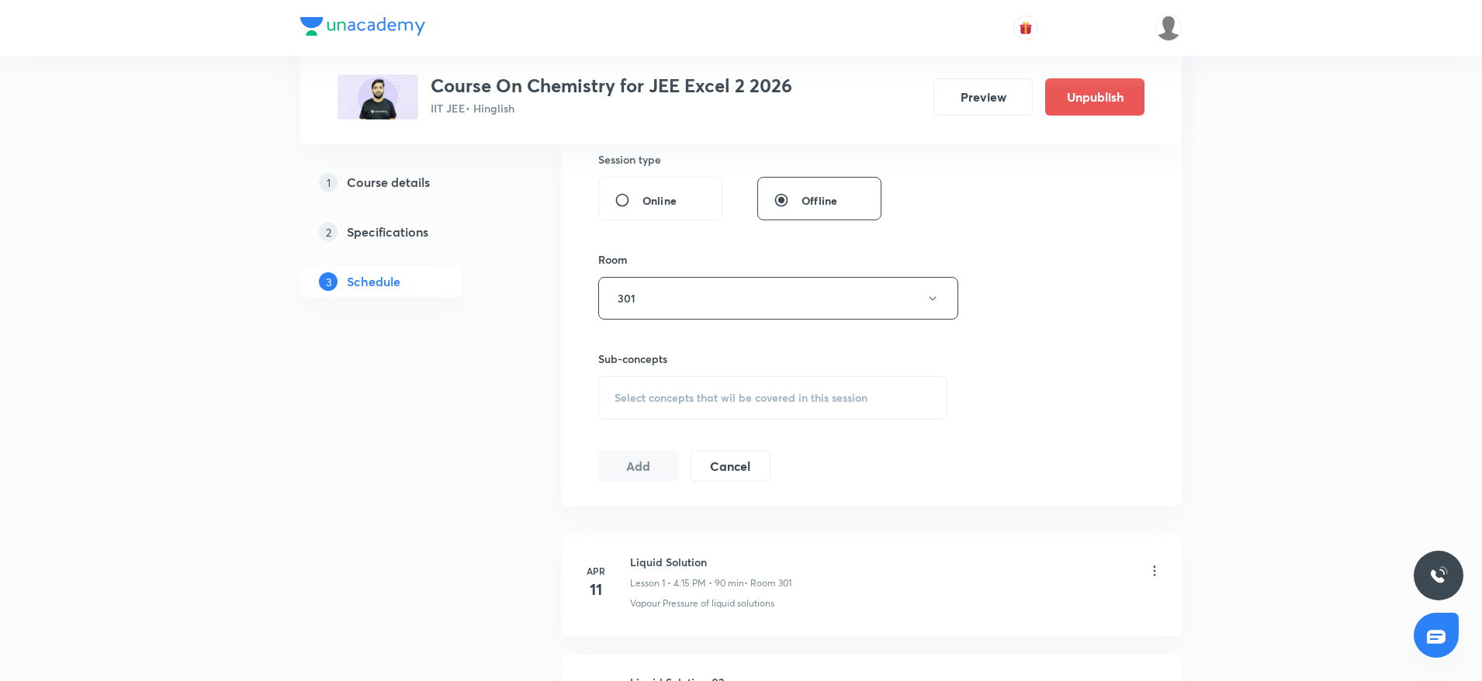
click at [786, 379] on div "Select concepts that wil be covered in this session" at bounding box center [772, 397] width 349 height 43
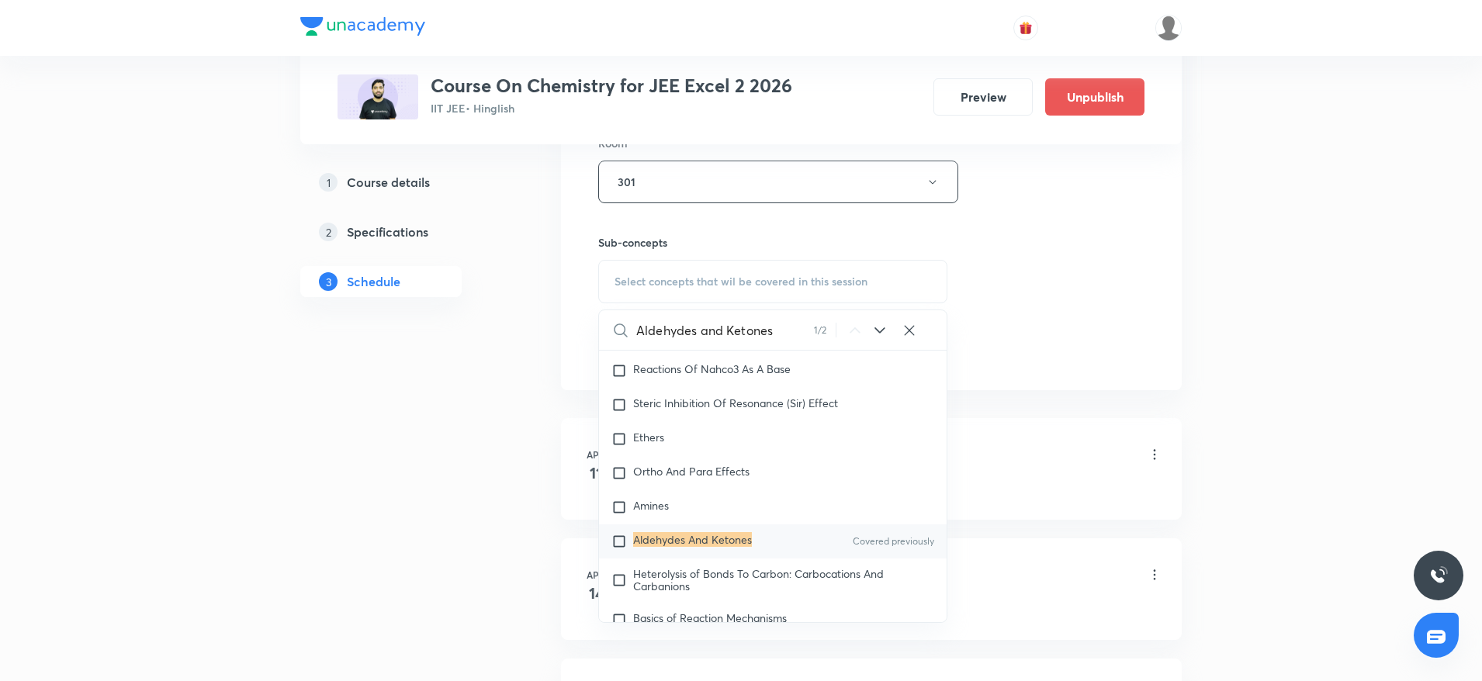
scroll to position [27632, 0]
type input "Aldehydes and Ketones"
drag, startPoint x: 724, startPoint y: 547, endPoint x: 879, endPoint y: 366, distance: 238.2
click at [725, 546] on mark "Aldehydes And Ketones" at bounding box center [692, 538] width 119 height 15
checkbox input "true"
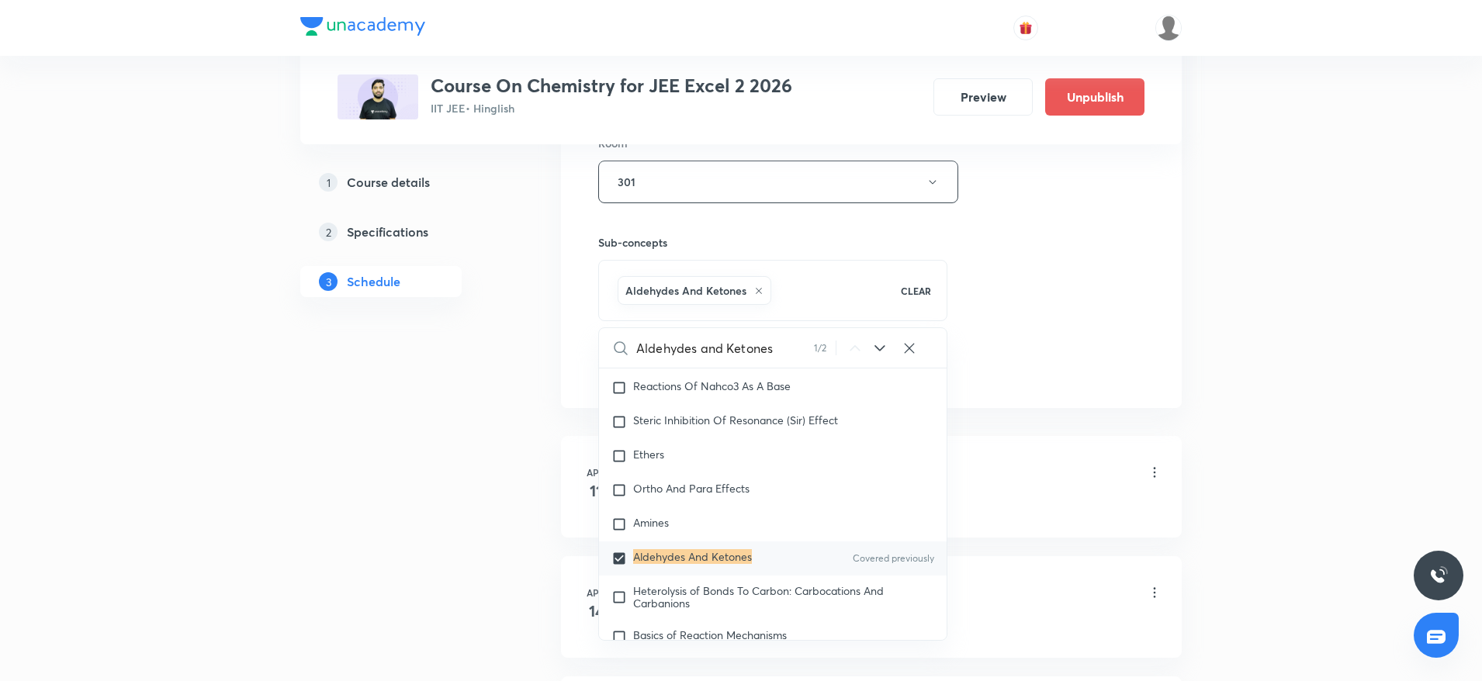
click at [1089, 243] on div "Session 45 Live class Session title 21/99 Aldehydes and Ketones ​ Schedule for …" at bounding box center [871, 10] width 546 height 746
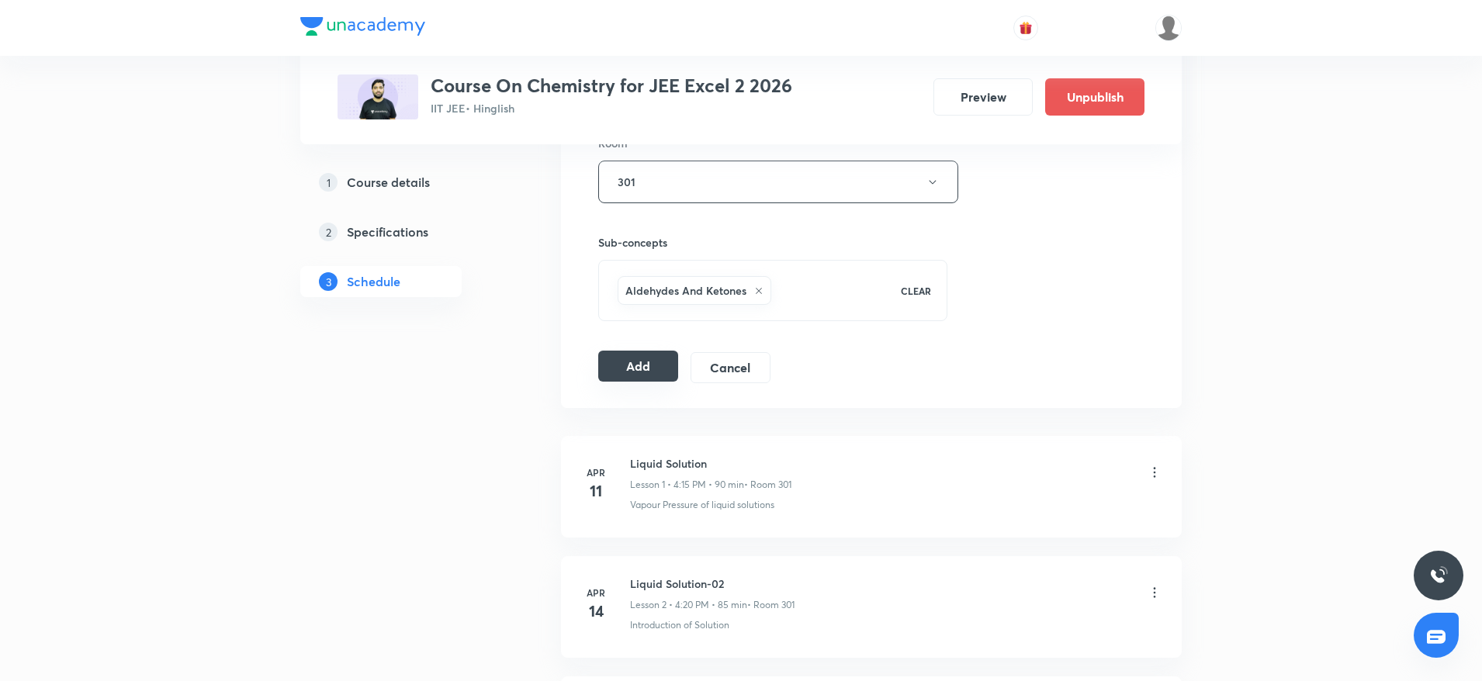
click at [669, 368] on button "Add" at bounding box center [638, 366] width 80 height 31
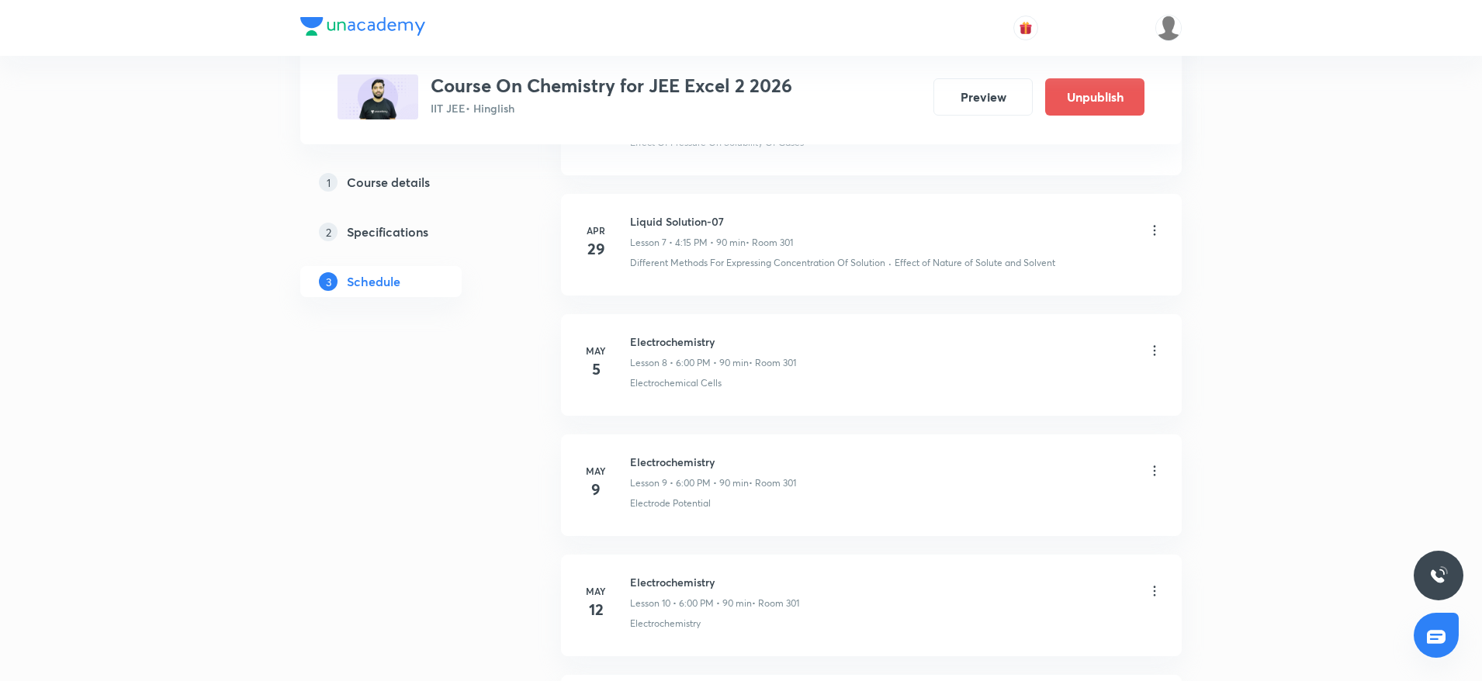
scroll to position [5261, 0]
drag, startPoint x: 629, startPoint y: 330, endPoint x: 787, endPoint y: 320, distance: 158.5
click at [787, 320] on li "[DATE] Thermodynamics-1 Lesson 55 • 6:00 PM • 90 min • Room 203 Thermodynamics-1" at bounding box center [871, 364] width 621 height 102
copy h6 "Thermodynamics-1"
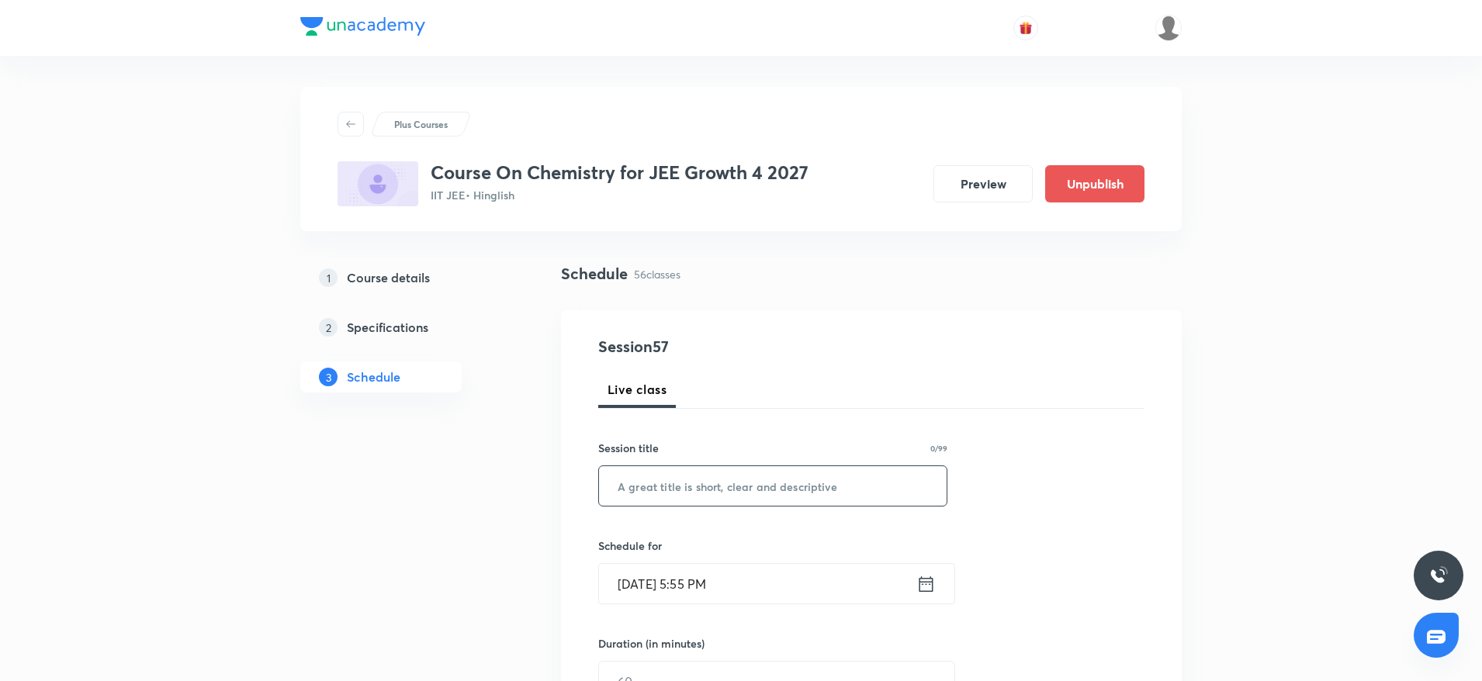
click at [732, 498] on input "text" at bounding box center [773, 486] width 348 height 40
paste input "Thermodynamics-1"
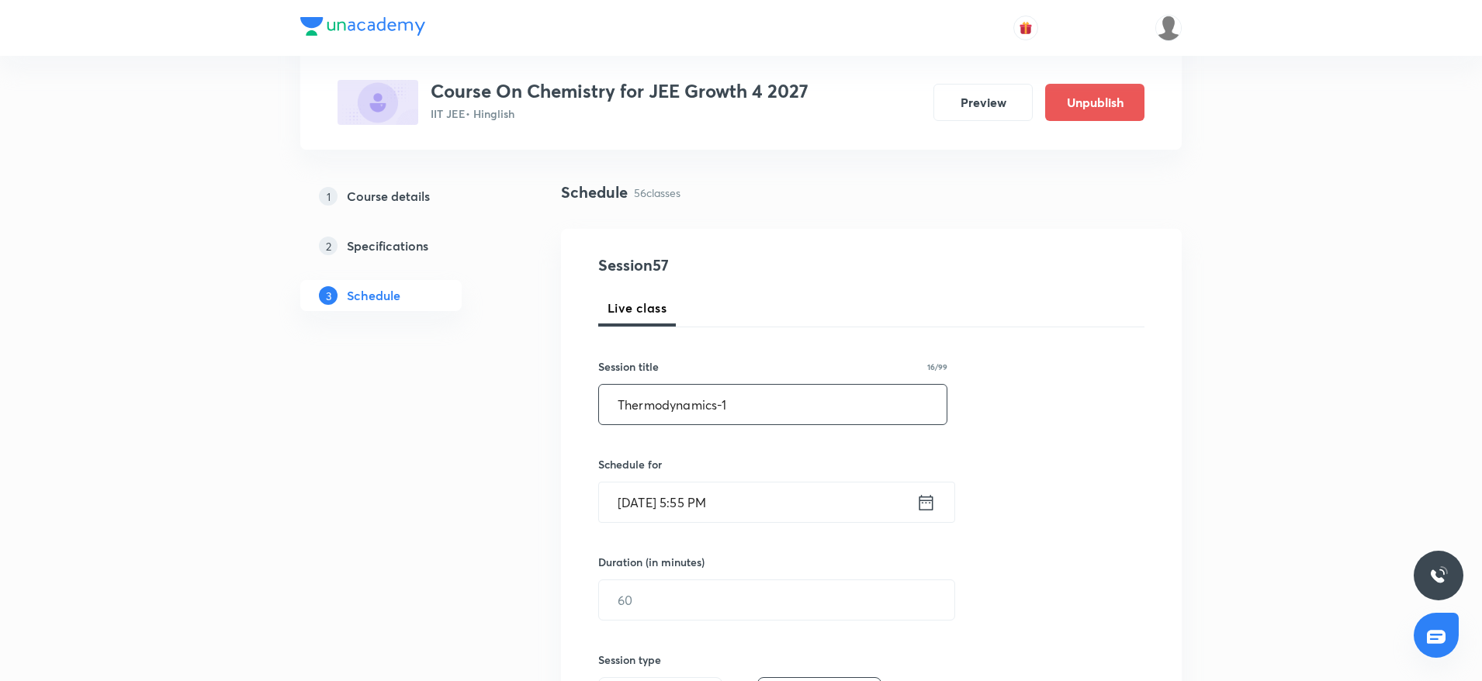
scroll to position [116, 0]
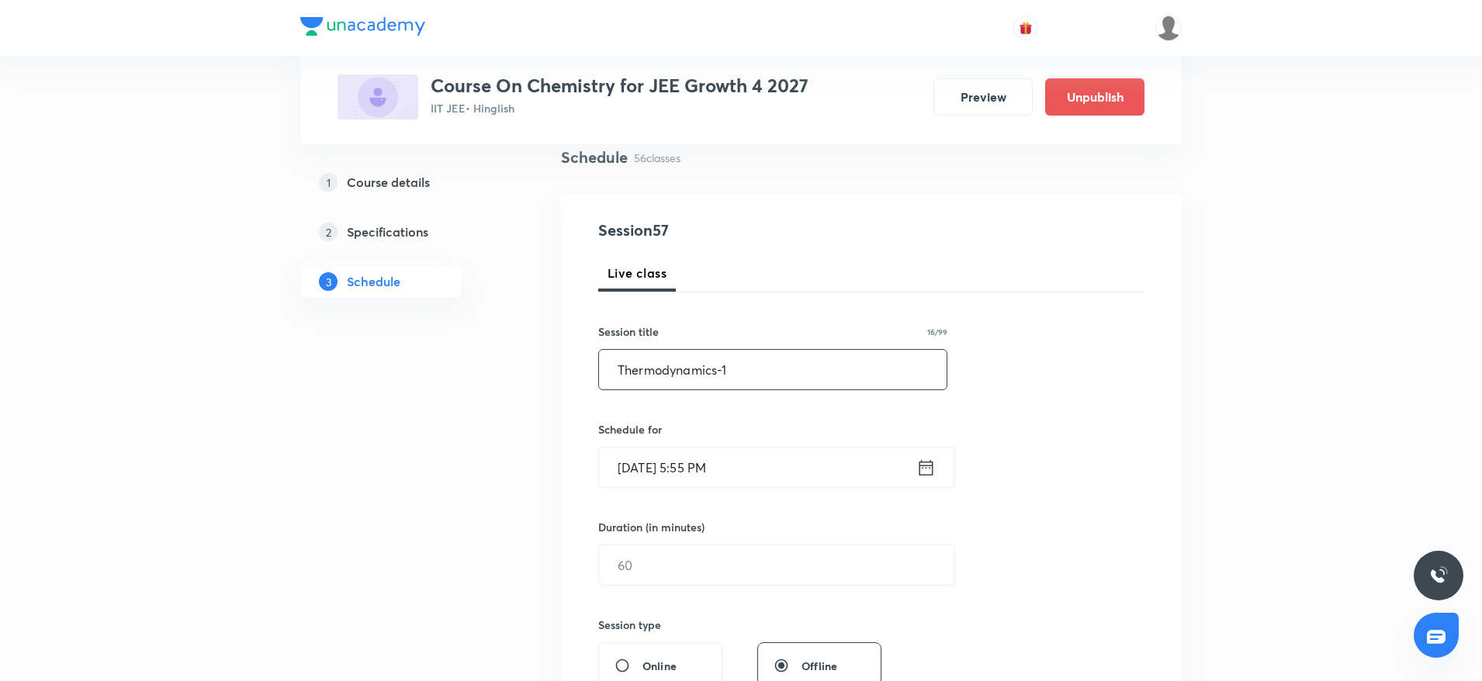
type input "Thermodynamics-1"
click at [700, 476] on input "Sept 30, 2025, 5:55 PM" at bounding box center [757, 468] width 317 height 40
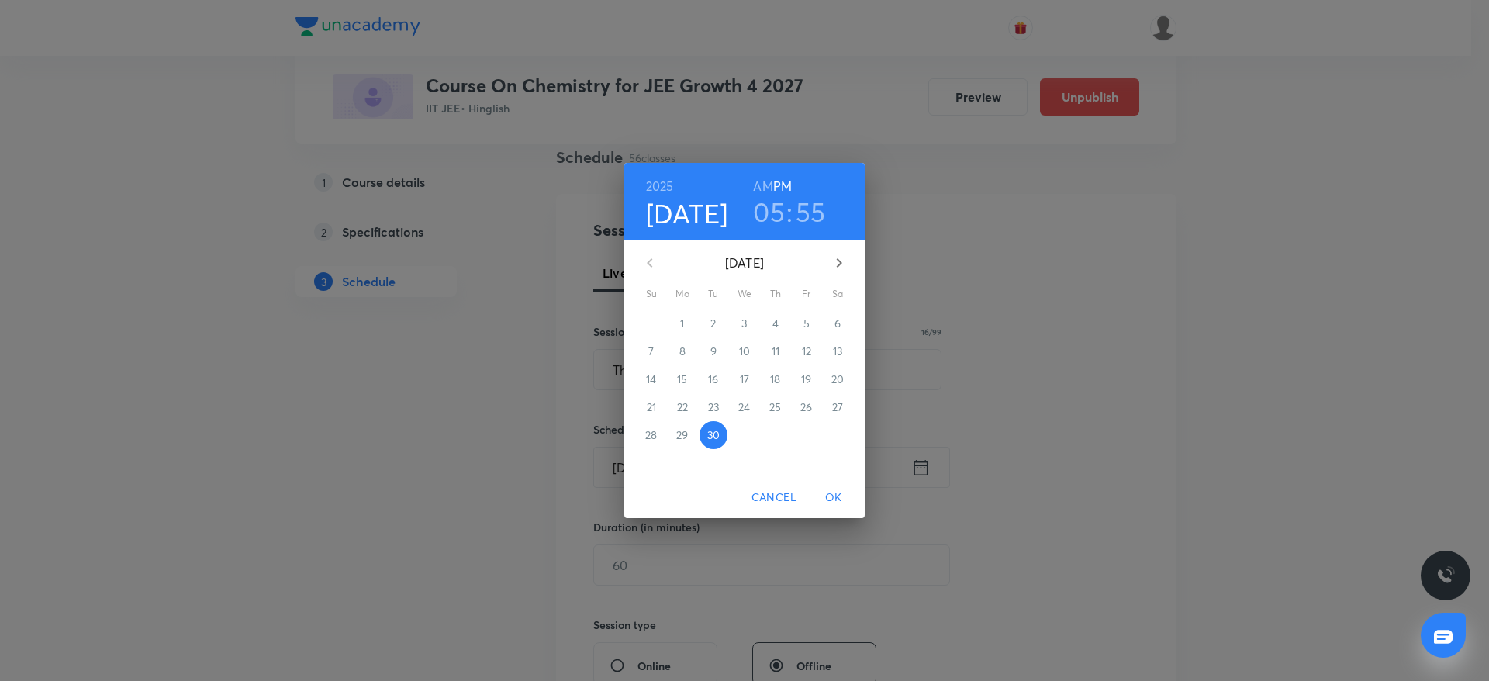
click at [762, 216] on h3 "05" at bounding box center [769, 211] width 32 height 33
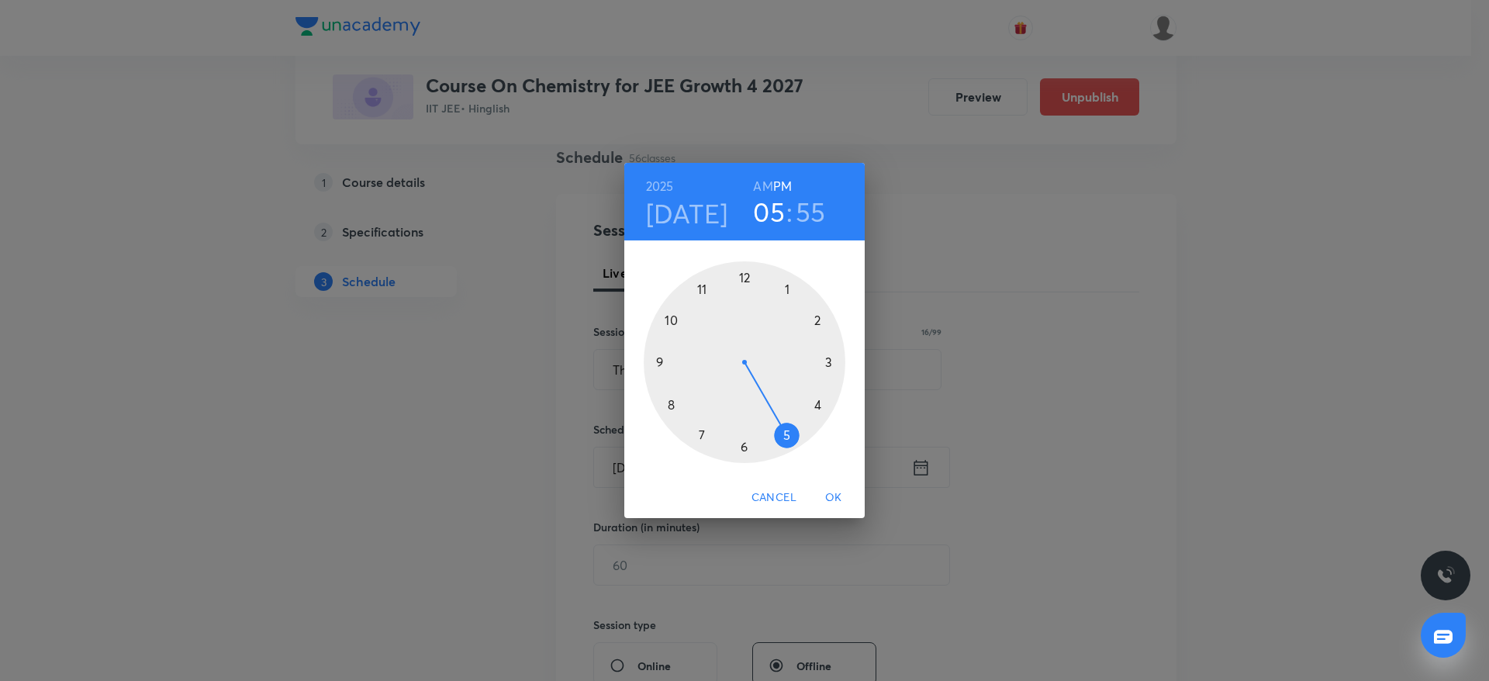
drag, startPoint x: 743, startPoint y: 443, endPoint x: 740, endPoint y: 408, distance: 35.0
click at [744, 445] on div at bounding box center [745, 362] width 202 height 202
click at [746, 277] on div at bounding box center [745, 362] width 202 height 202
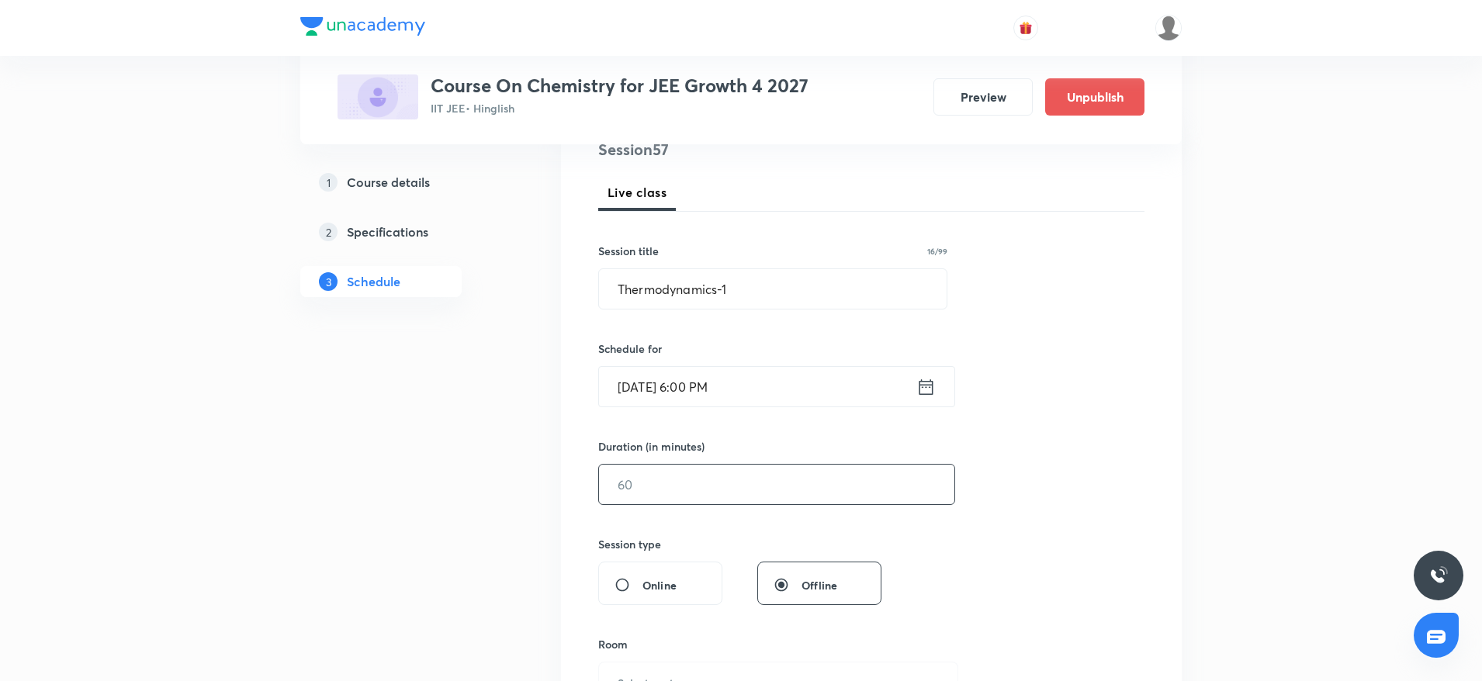
scroll to position [233, 0]
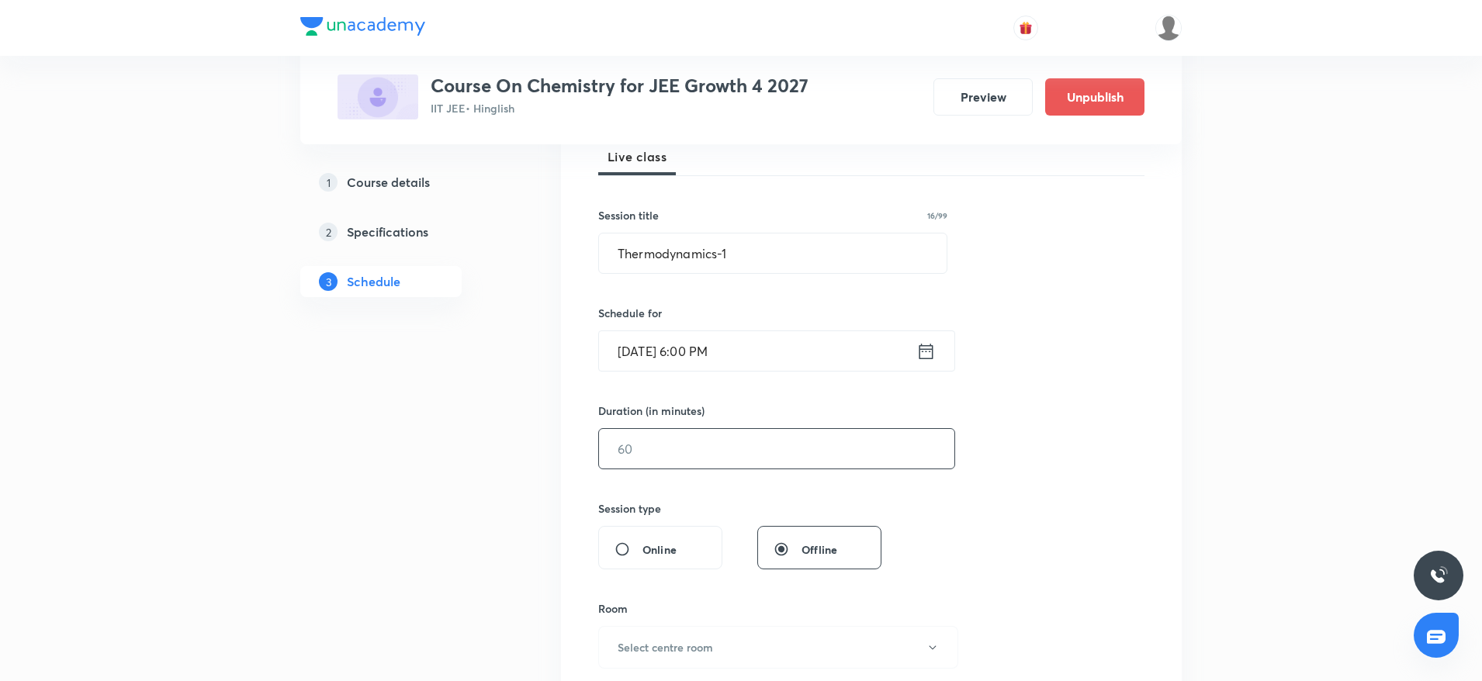
click at [715, 467] on input "text" at bounding box center [776, 449] width 355 height 40
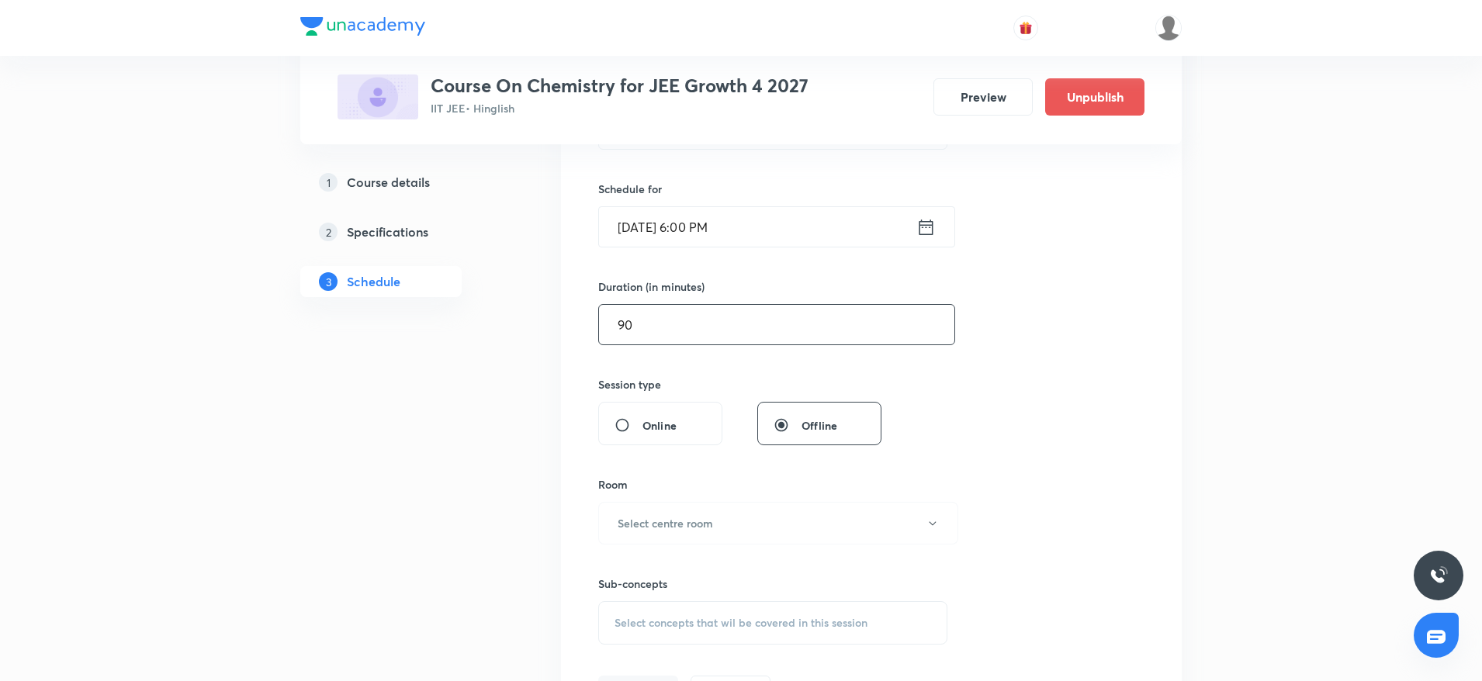
scroll to position [465, 0]
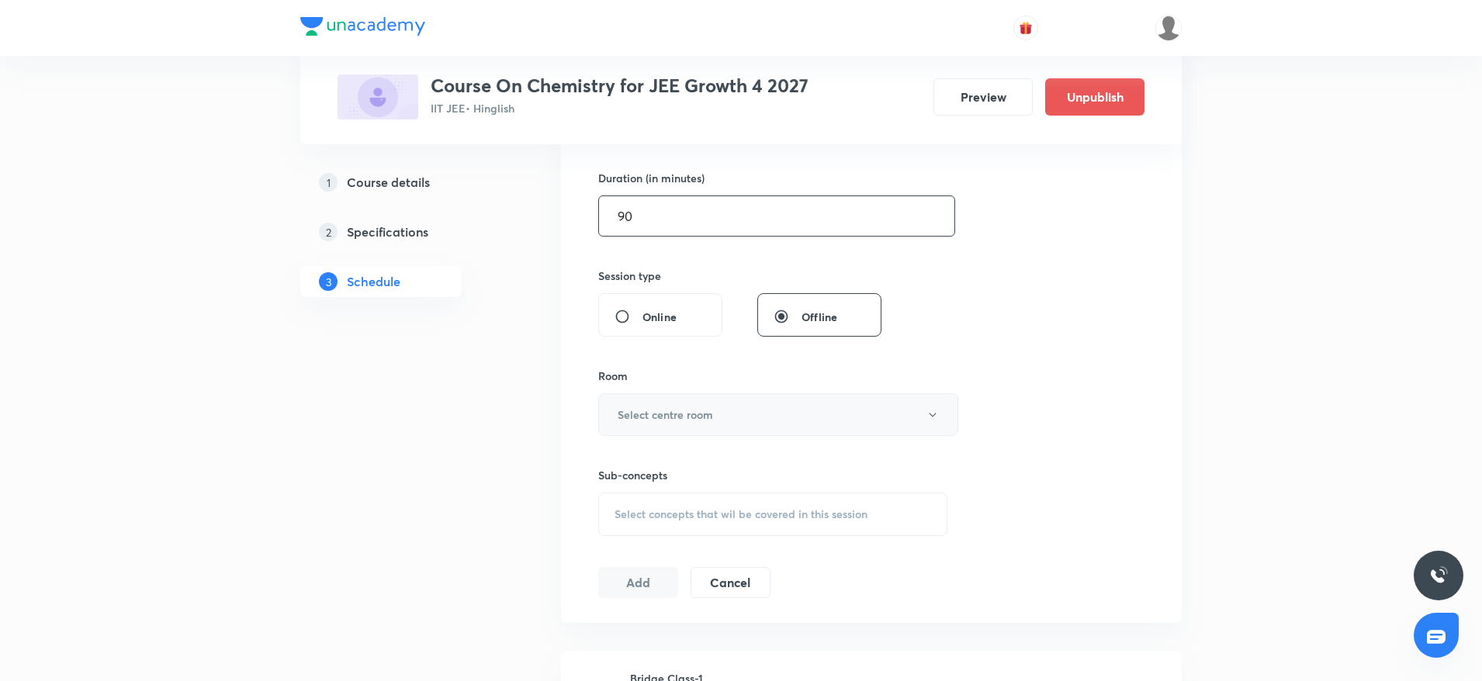
type input "90"
click at [708, 434] on button "Select centre room" at bounding box center [778, 414] width 360 height 43
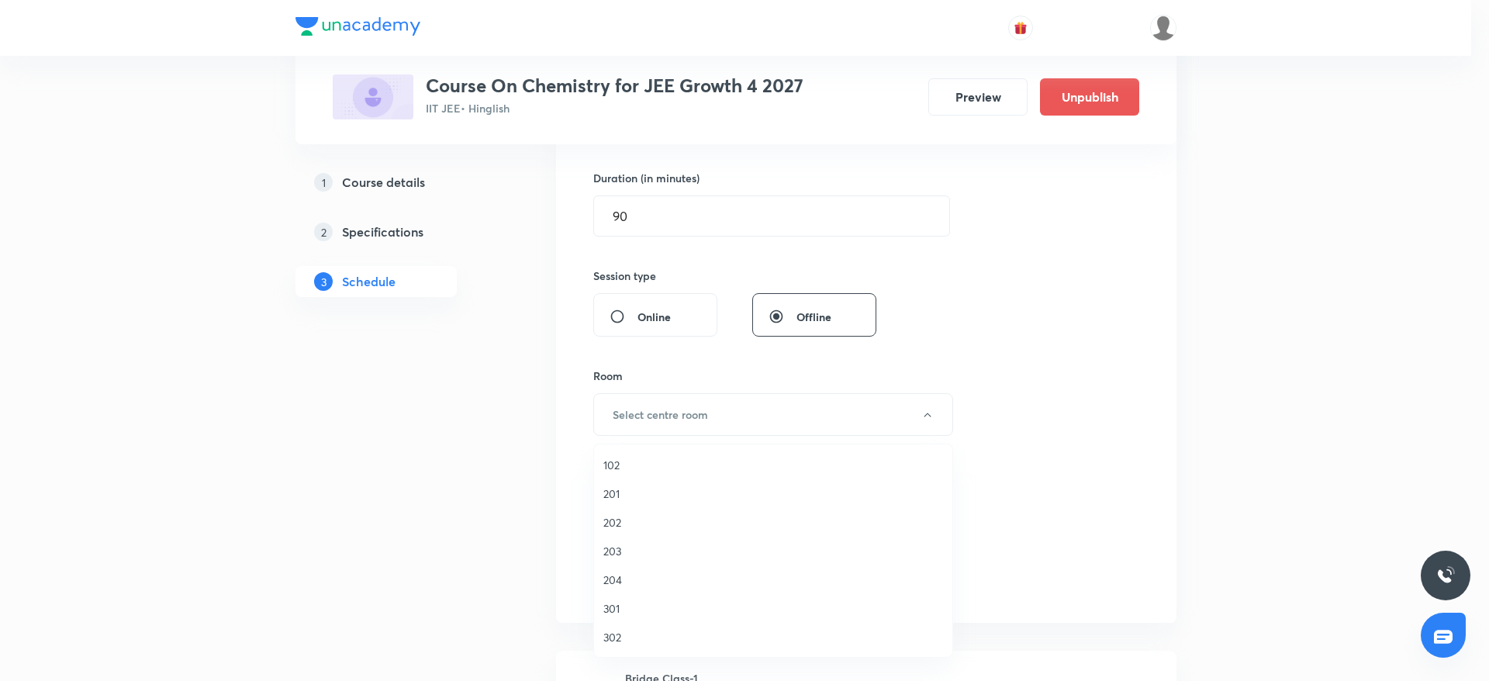
click at [621, 580] on span "204" at bounding box center [774, 580] width 340 height 16
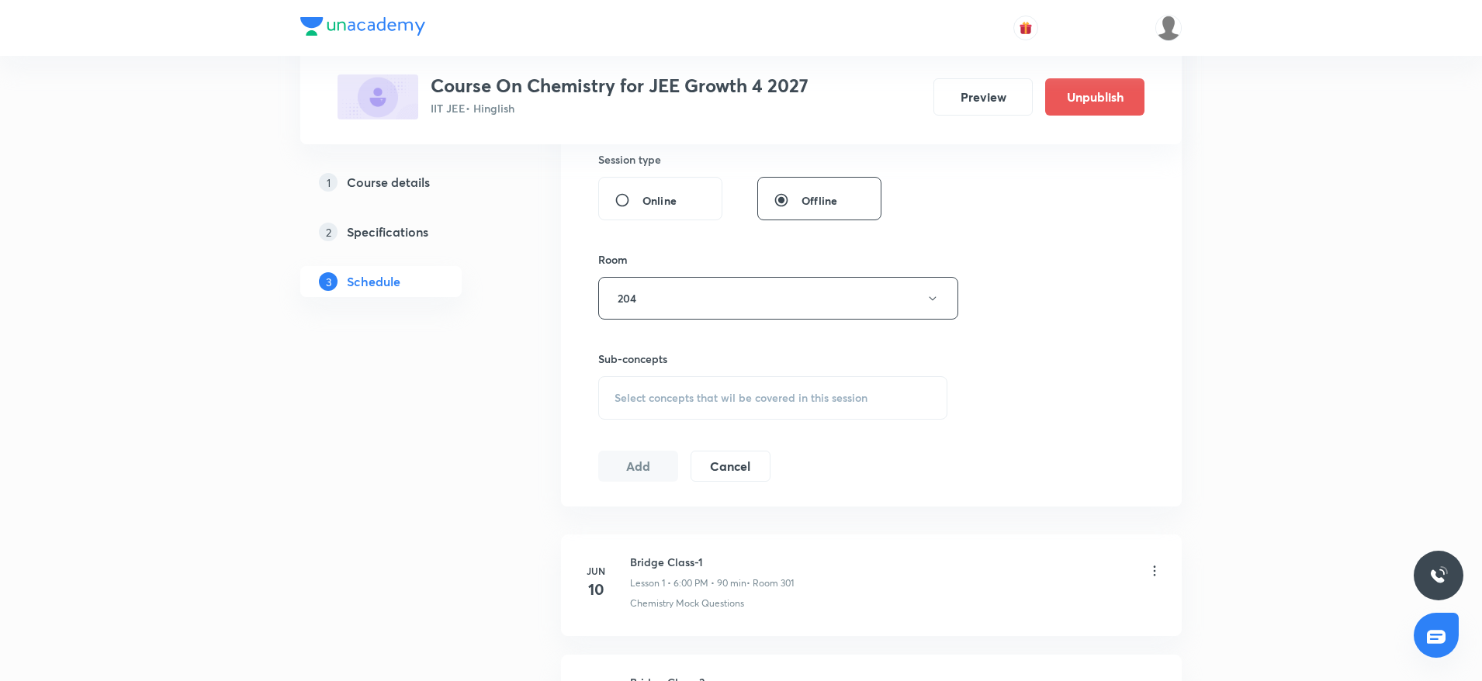
click at [790, 400] on span "Select concepts that wil be covered in this session" at bounding box center [740, 398] width 253 height 12
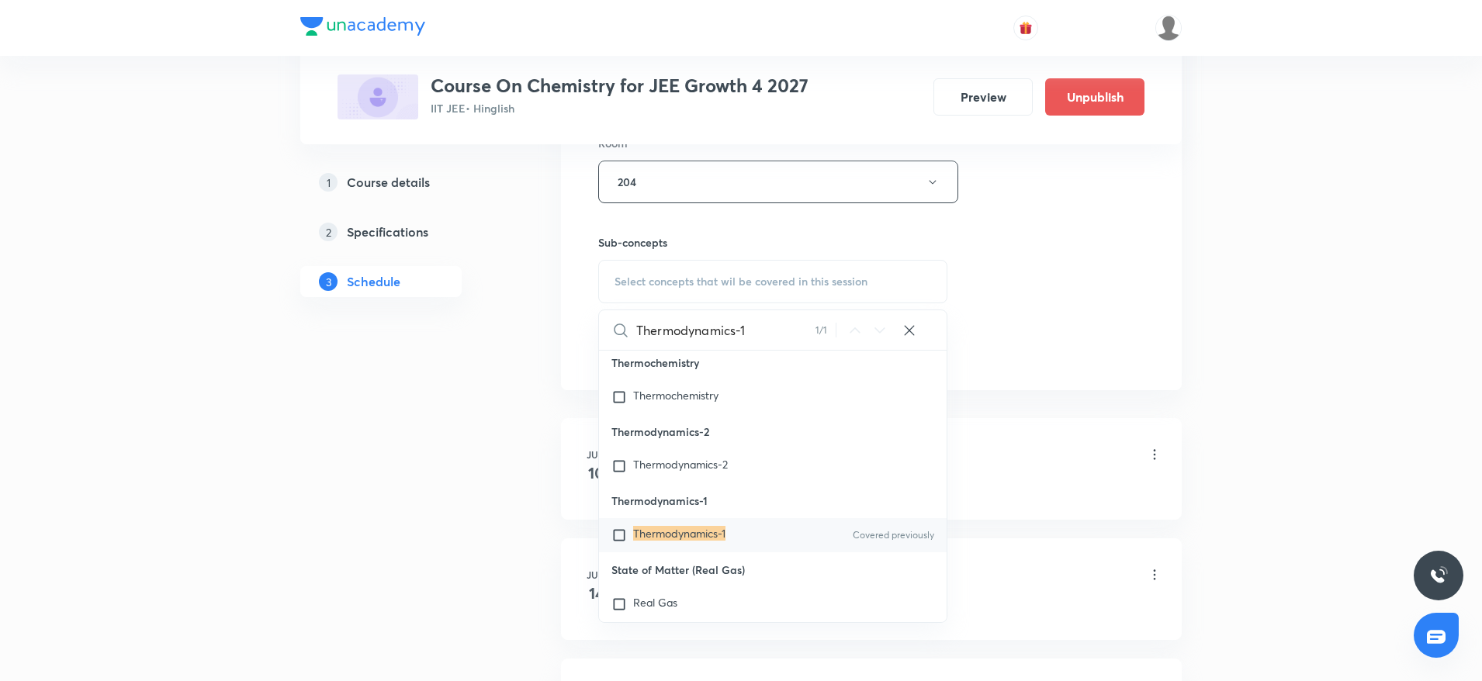
scroll to position [8458, 0]
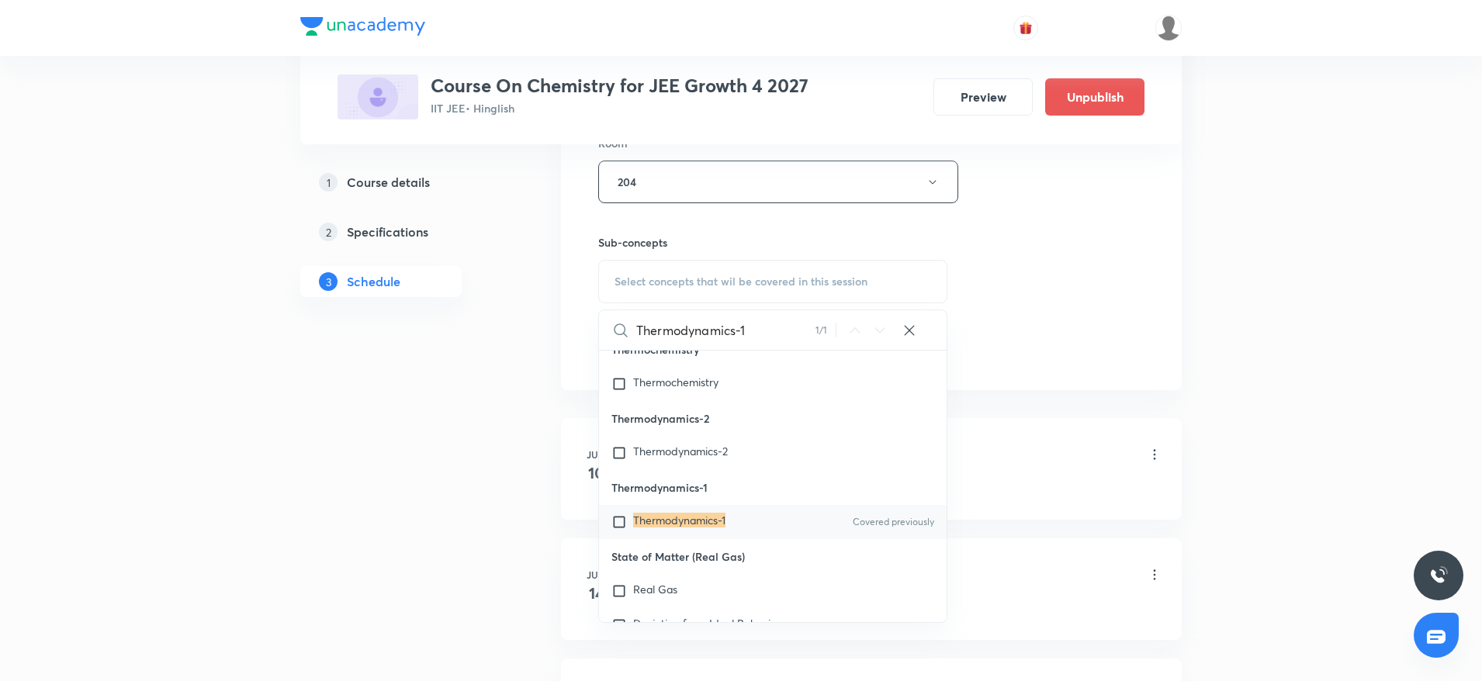
type input "Thermodynamics-1"
click at [715, 539] on div "Thermodynamics-1 Covered previously" at bounding box center [773, 522] width 348 height 34
checkbox input "true"
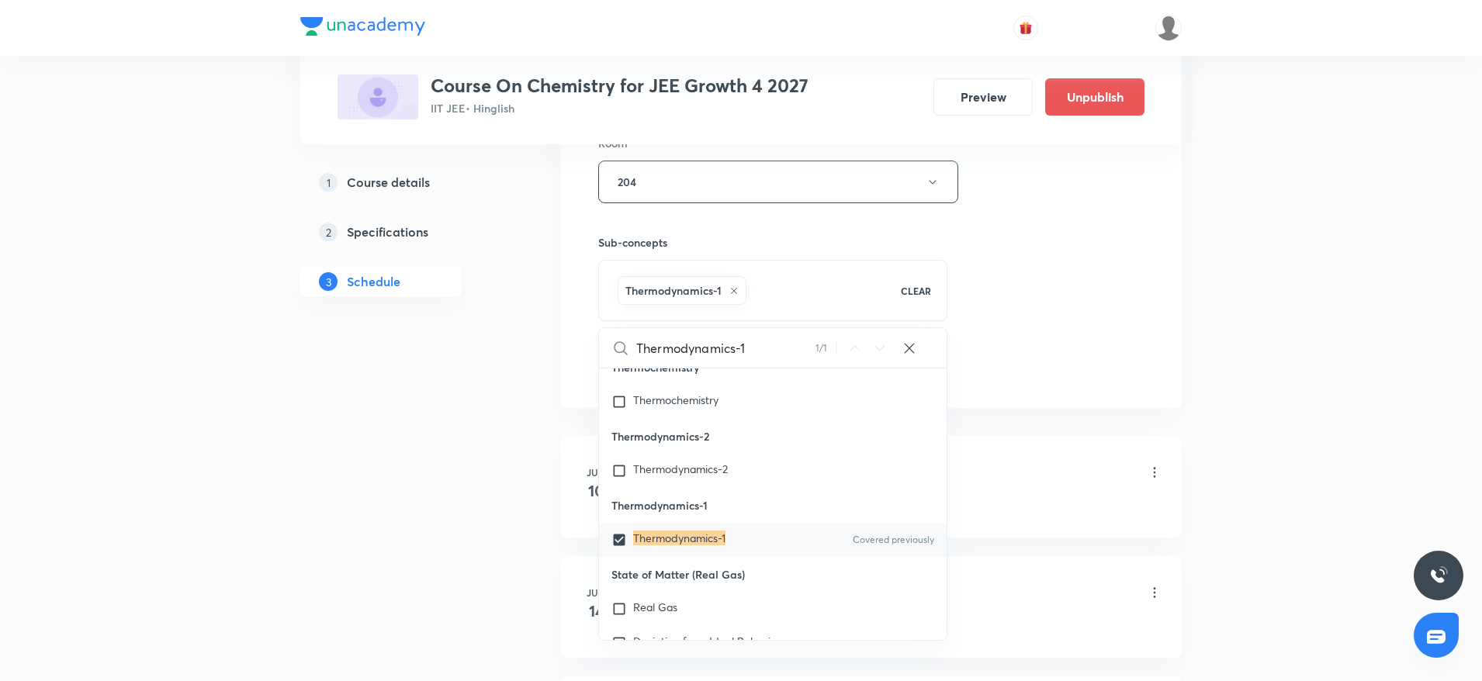
click at [1081, 237] on div "Session 57 Live class Session title 16/99 Thermodynamics-1 ​ Schedule for Sept …" at bounding box center [871, 10] width 546 height 746
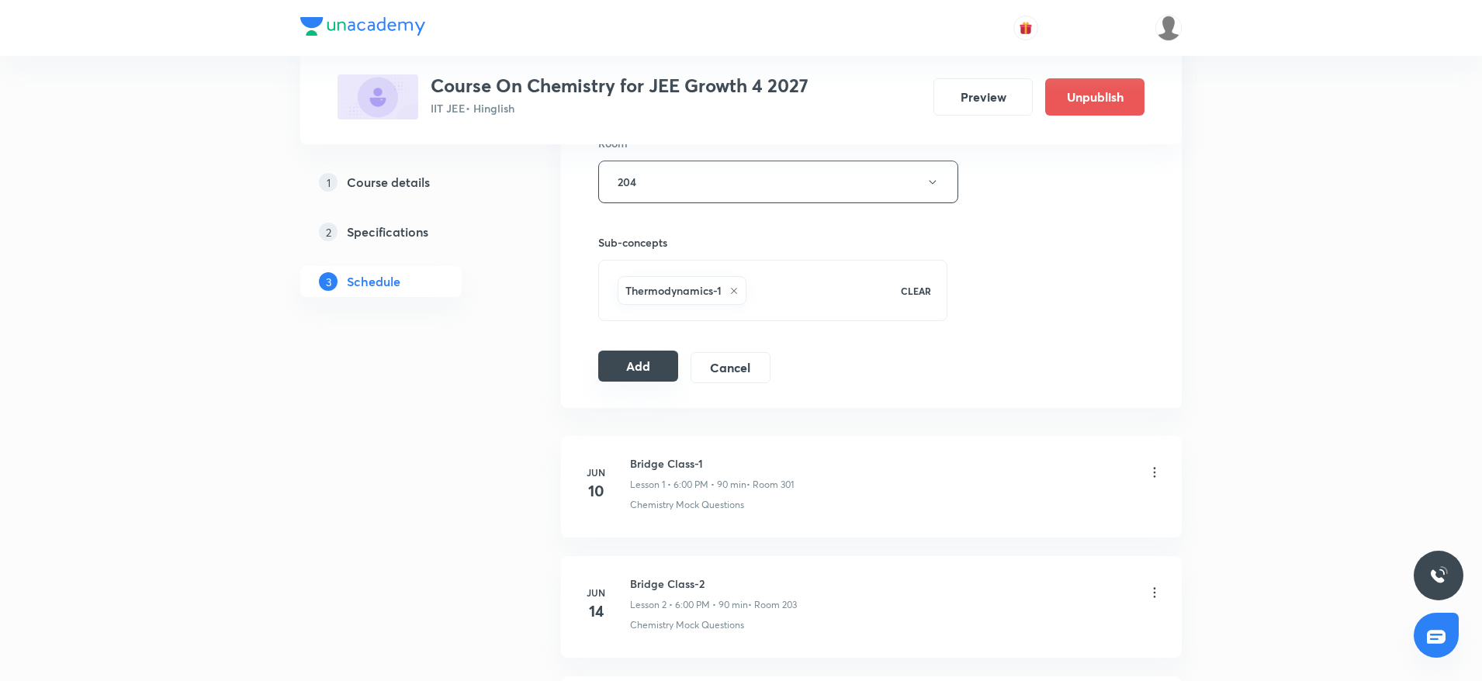
click at [630, 374] on button "Add" at bounding box center [638, 366] width 80 height 31
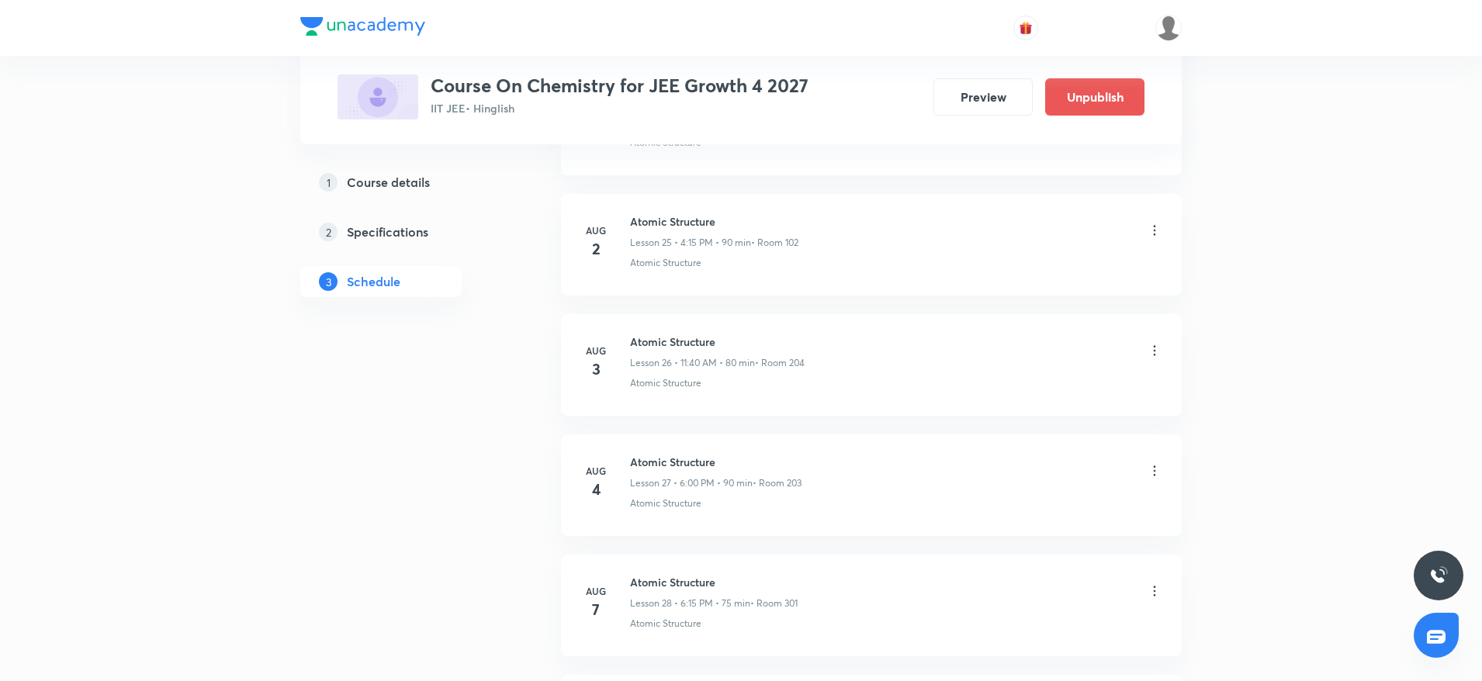
scroll to position [6703, 0]
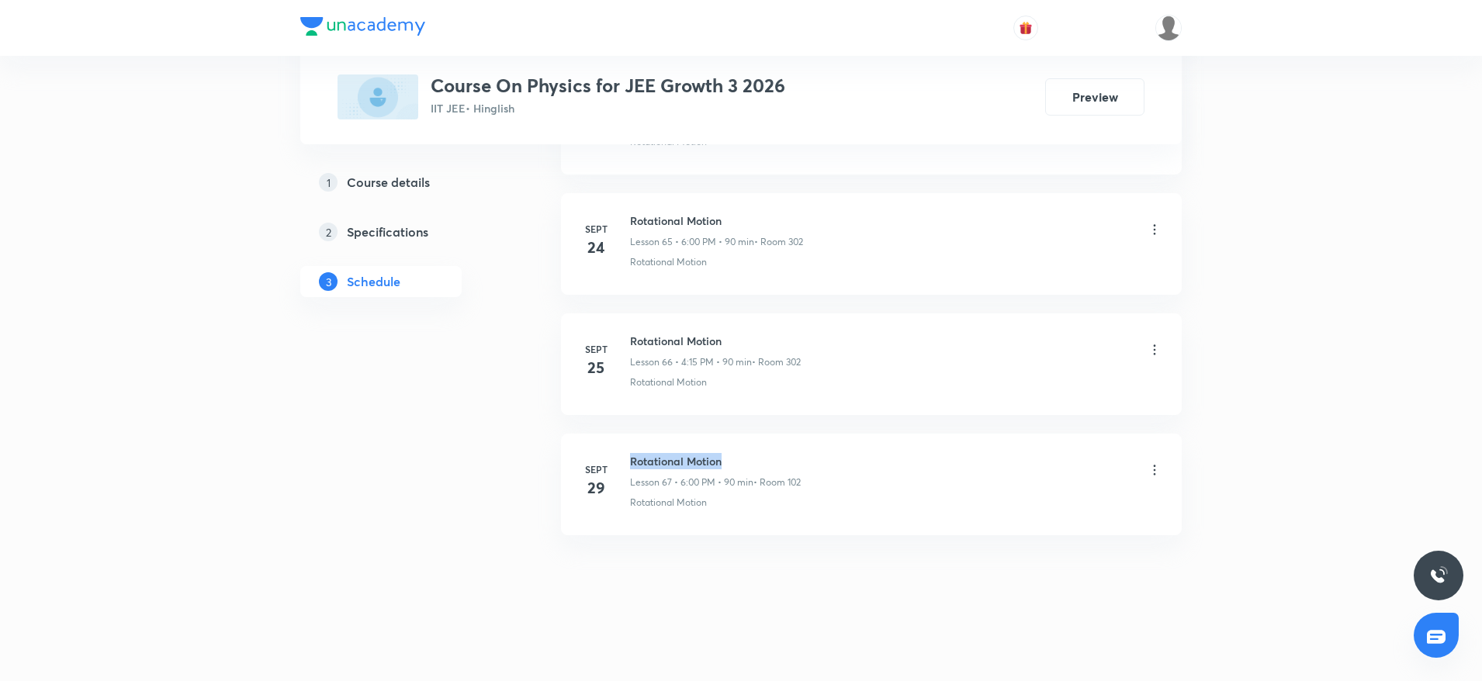
drag, startPoint x: 624, startPoint y: 448, endPoint x: 776, endPoint y: 447, distance: 152.1
click at [776, 447] on li "[DATE] Rotational Motion Lesson 67 • 6:00 PM • 90 min • Room 102 Rotational Mot…" at bounding box center [871, 485] width 621 height 102
copy h6 "Rotational Motion"
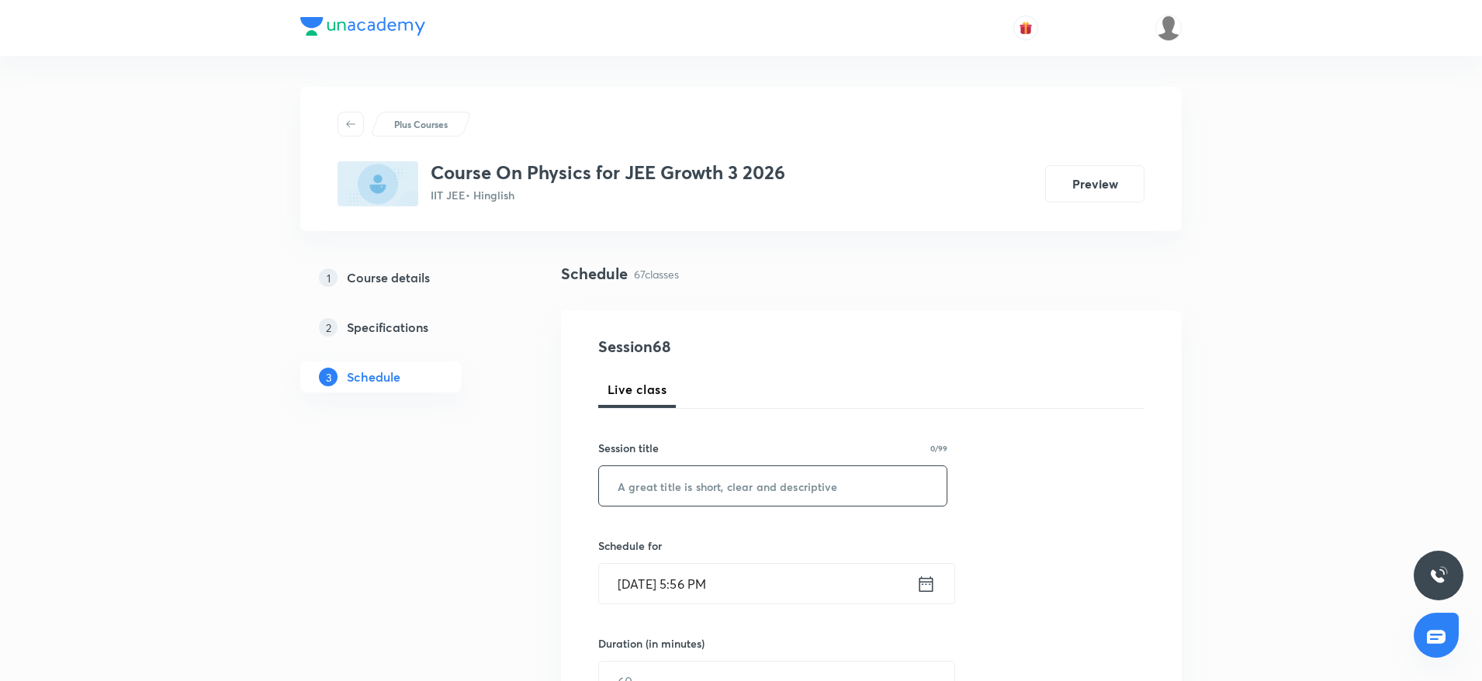
drag, startPoint x: 774, startPoint y: 465, endPoint x: 763, endPoint y: 465, distance: 10.9
click at [770, 466] on div "​" at bounding box center [772, 485] width 349 height 41
paste input "Rotational Motion"
type input "Rotational Motion"
click at [704, 582] on input "[DATE] 5:56 PM" at bounding box center [757, 584] width 317 height 40
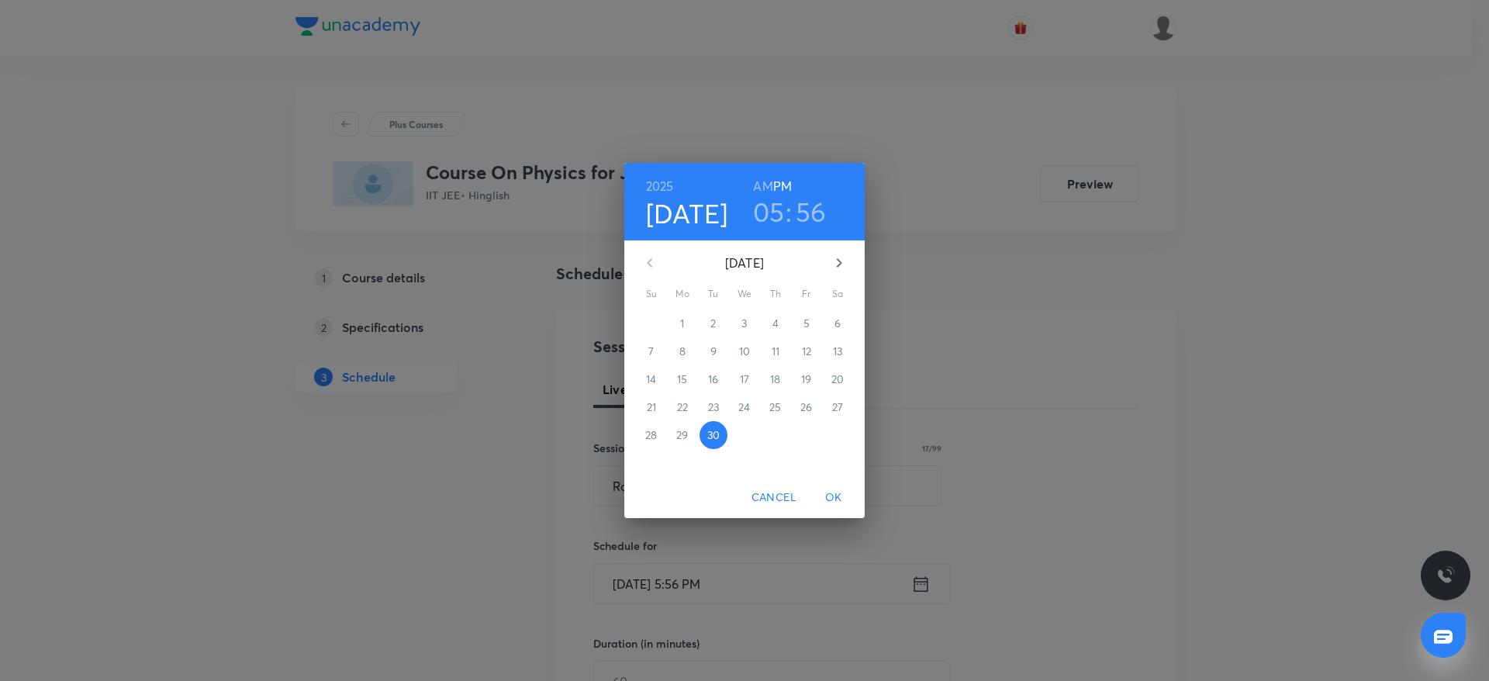
click at [763, 216] on h3 "05" at bounding box center [769, 211] width 32 height 33
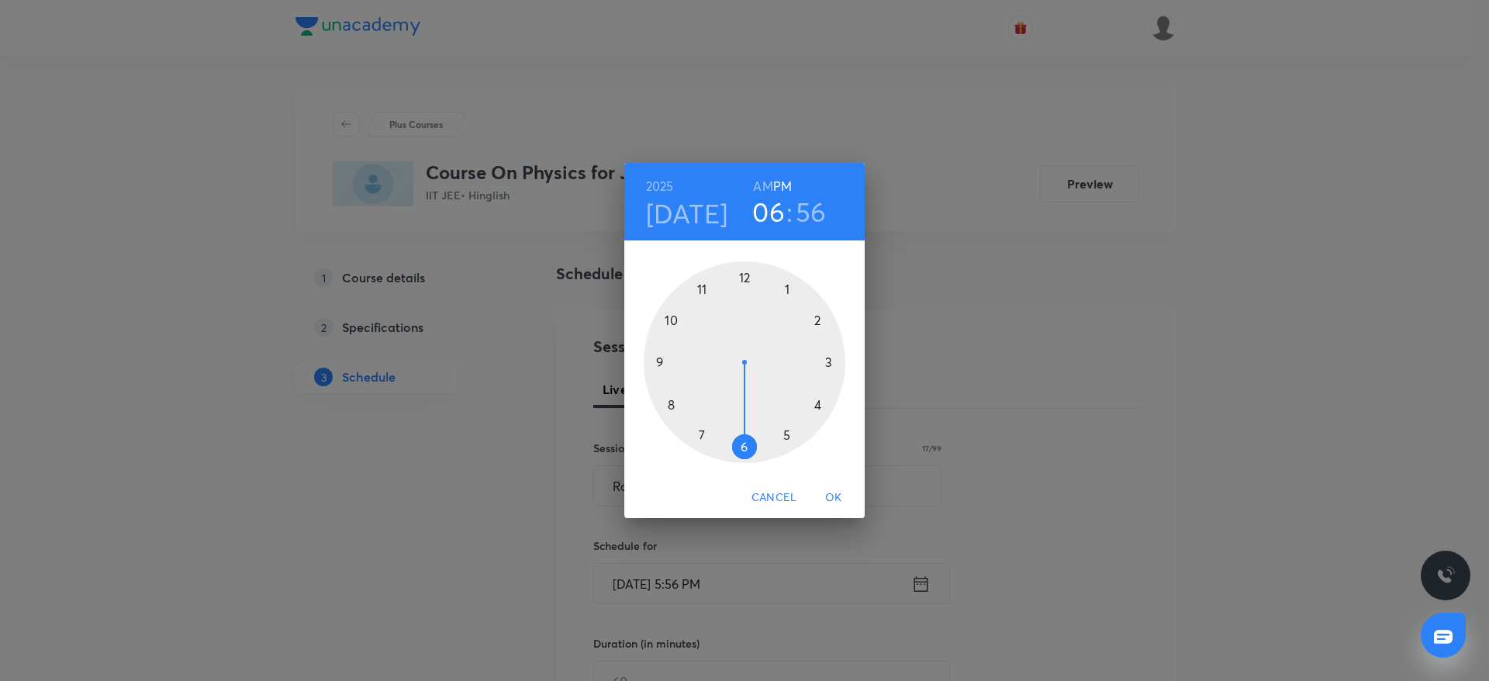
click at [742, 445] on div at bounding box center [745, 362] width 202 height 202
click at [749, 279] on div at bounding box center [745, 362] width 202 height 202
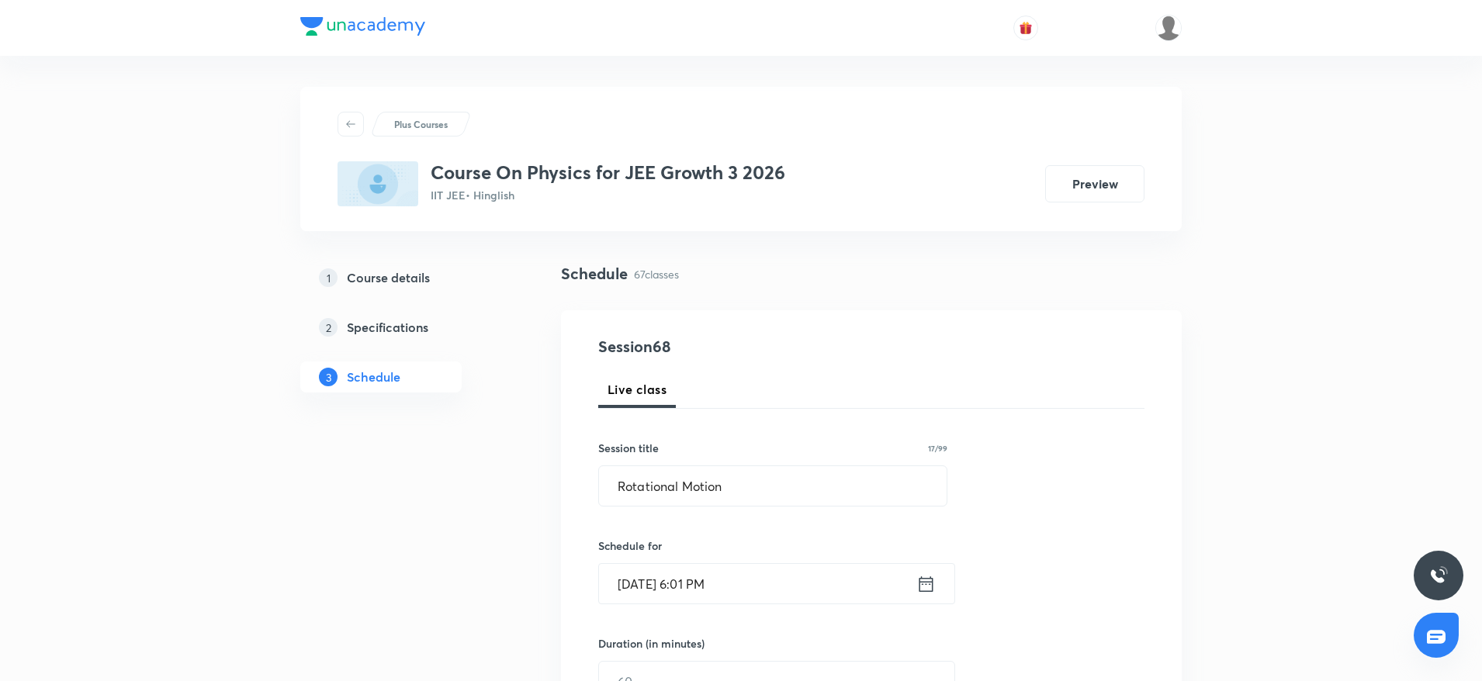
scroll to position [116, 0]
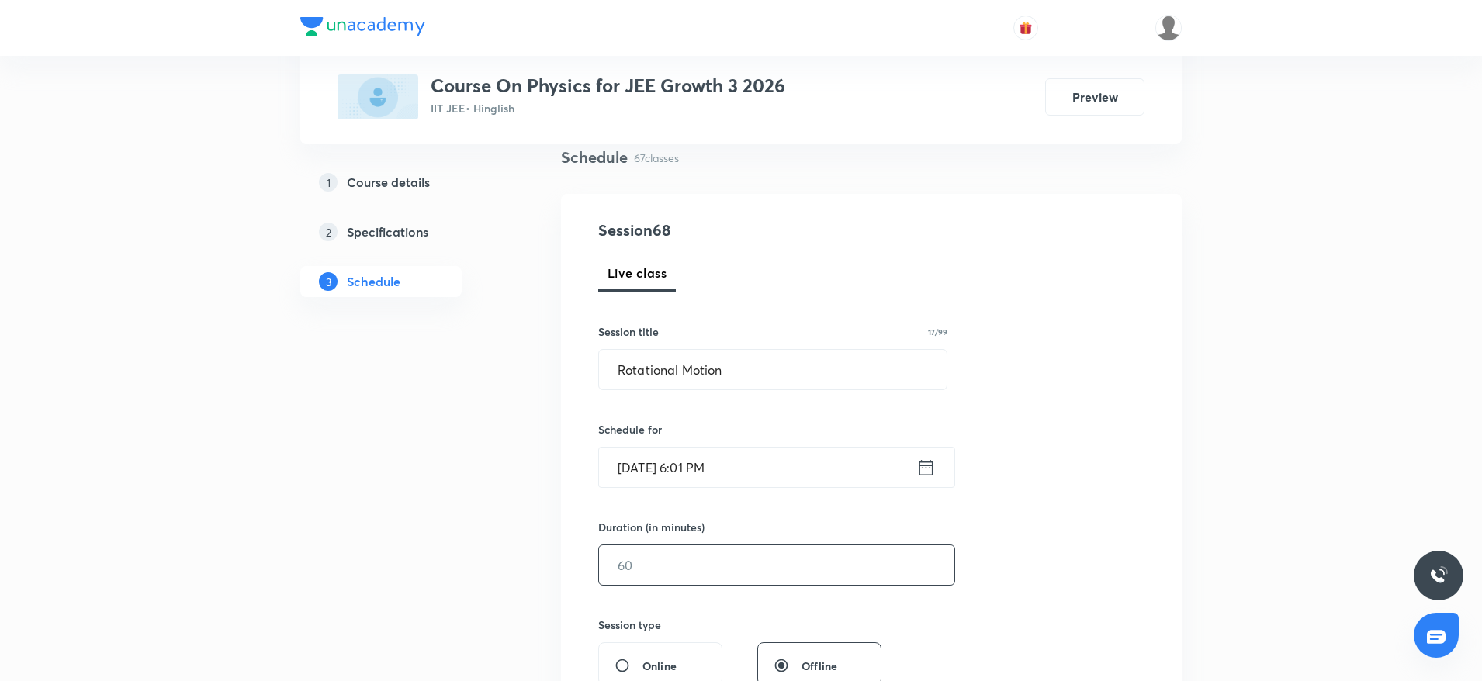
click at [708, 573] on input "text" at bounding box center [776, 565] width 355 height 40
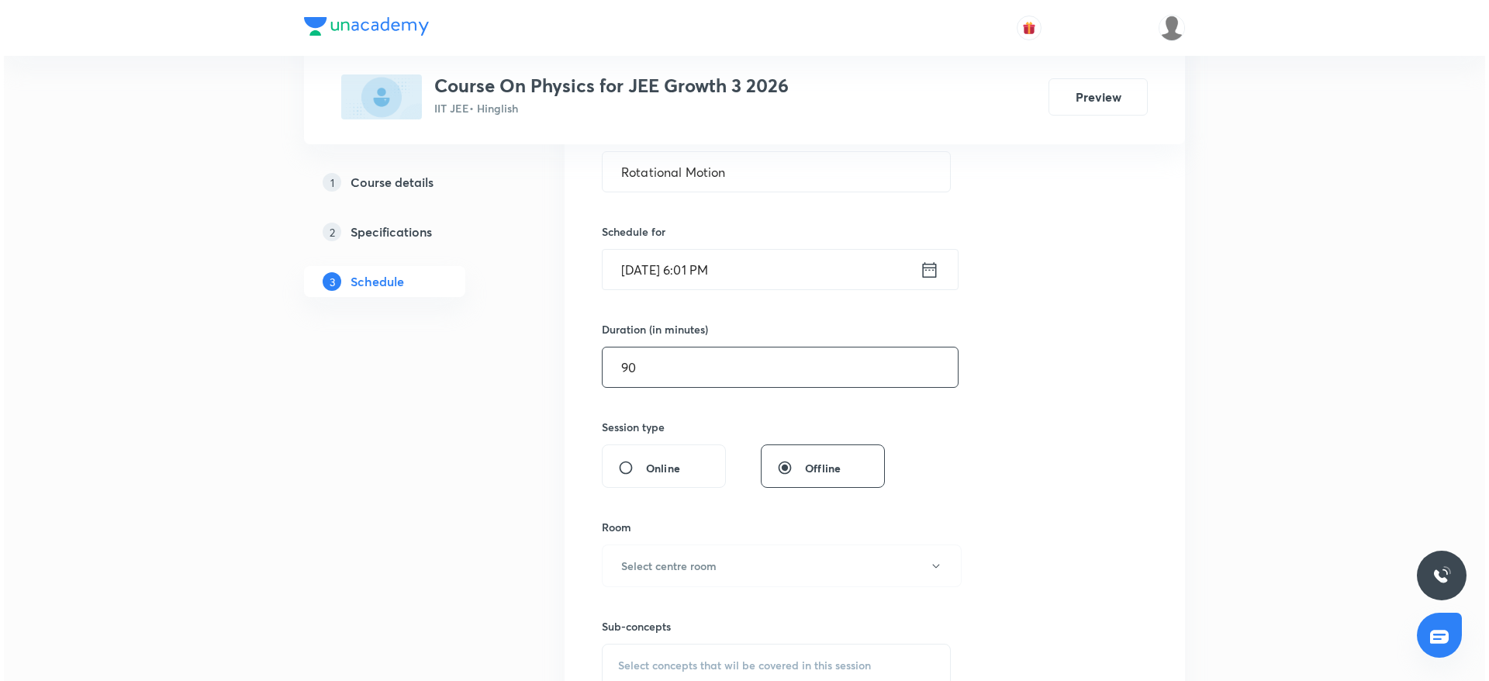
scroll to position [349, 0]
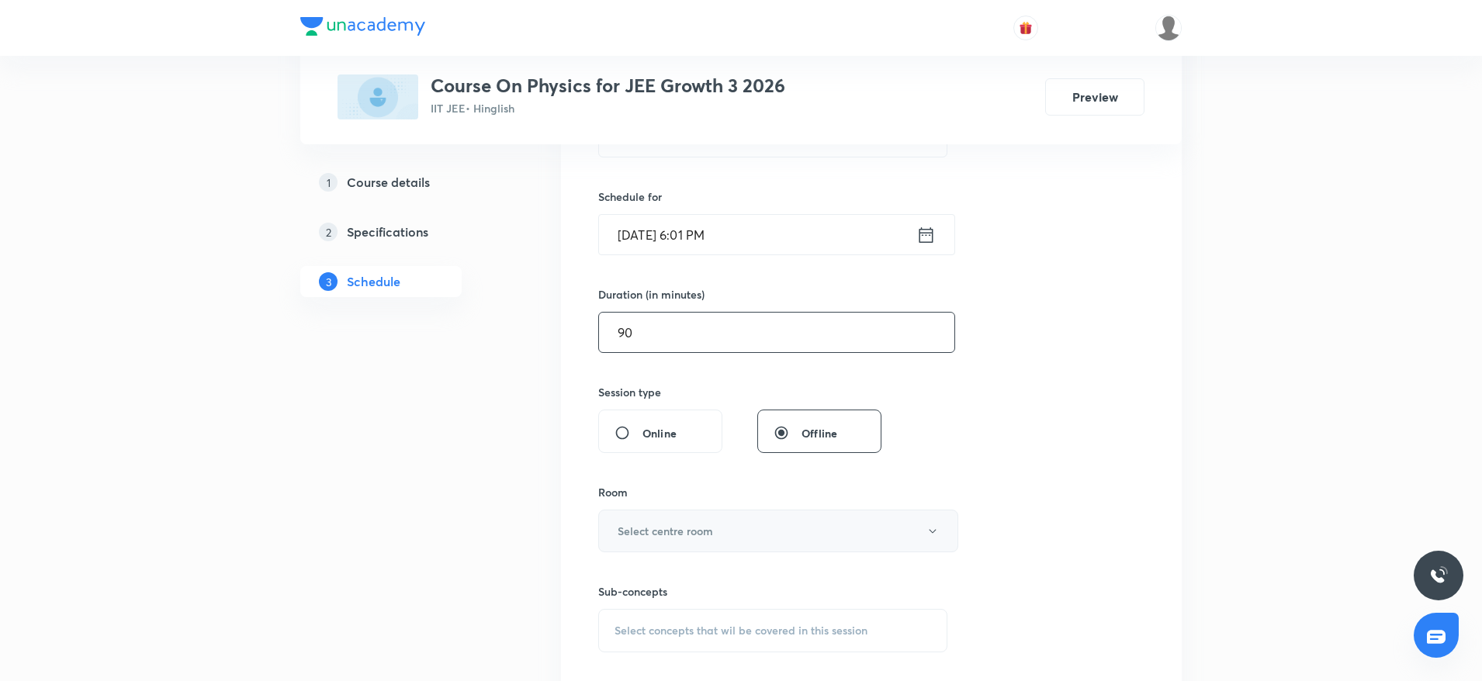
type input "90"
click at [697, 530] on h6 "Select centre room" at bounding box center [665, 531] width 95 height 16
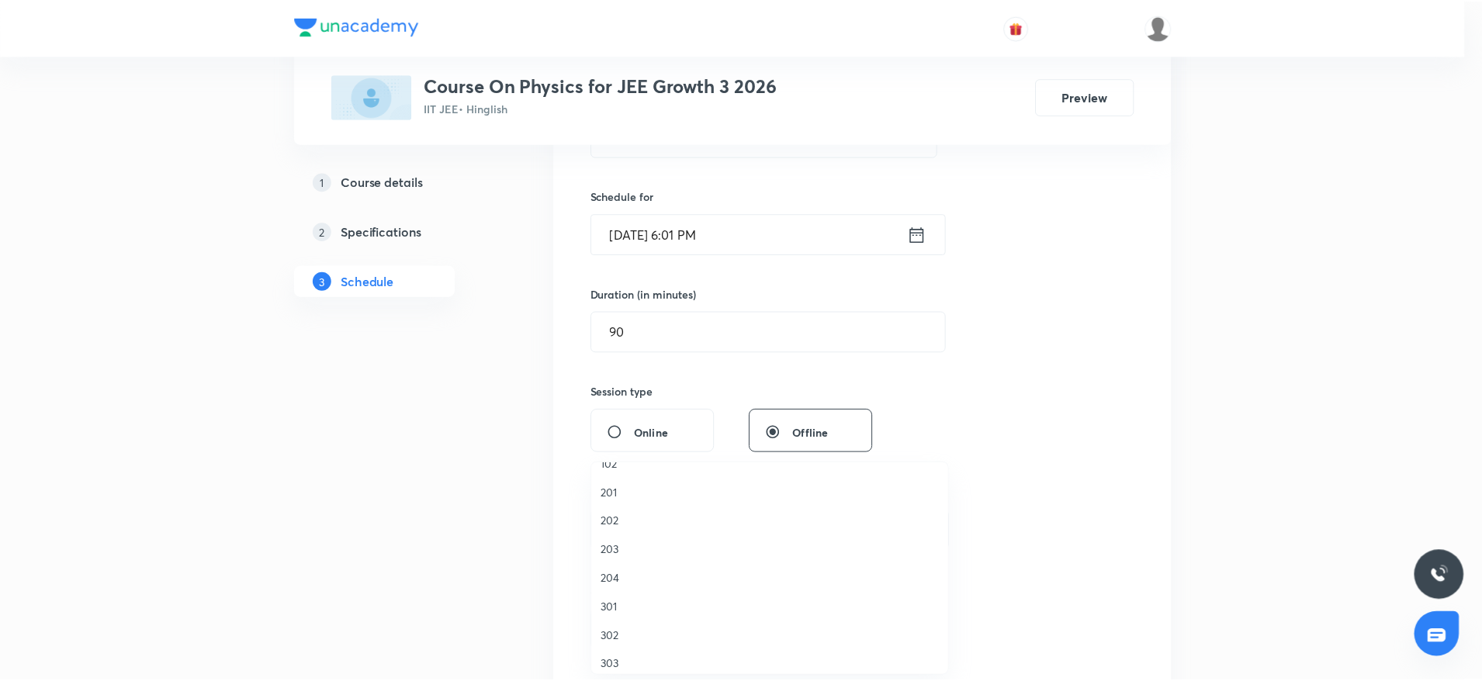
scroll to position [29, 0]
click at [613, 630] on span "302" at bounding box center [774, 626] width 340 height 16
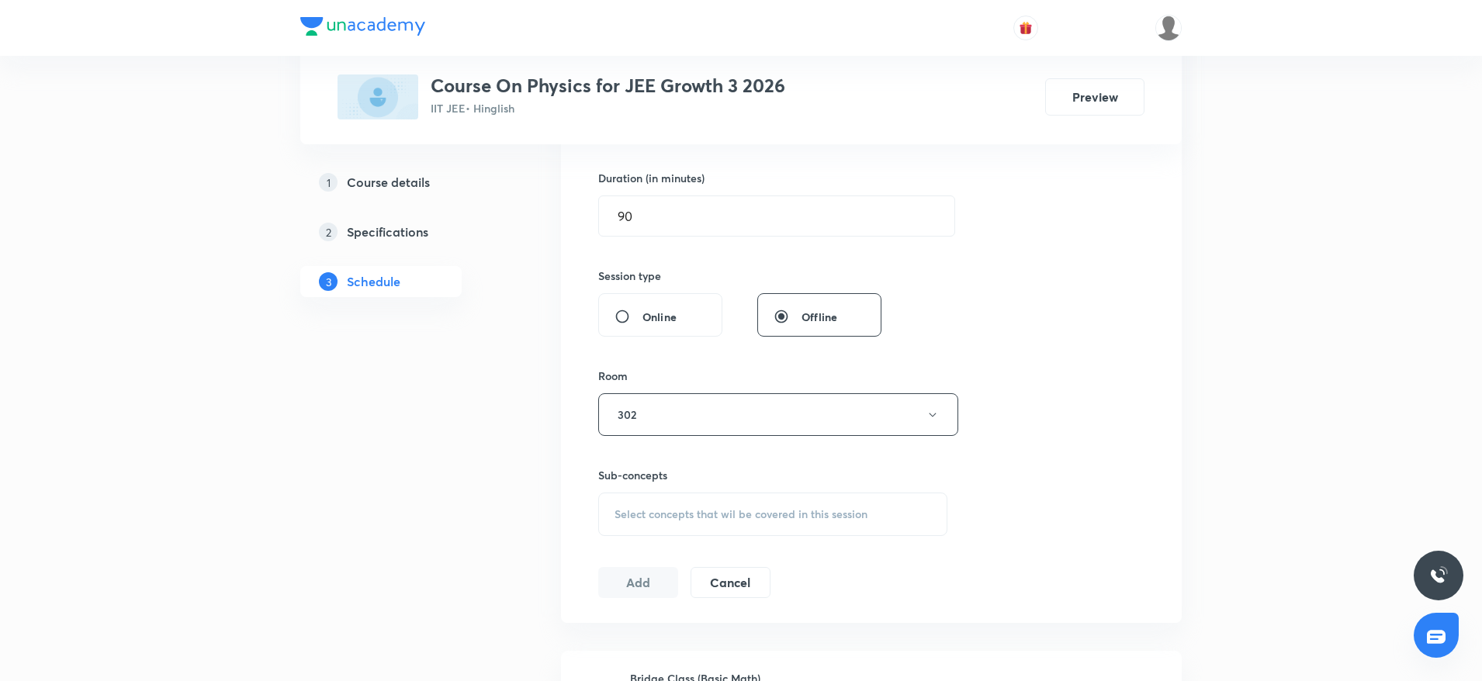
click at [770, 504] on div "Select concepts that wil be covered in this session" at bounding box center [772, 514] width 349 height 43
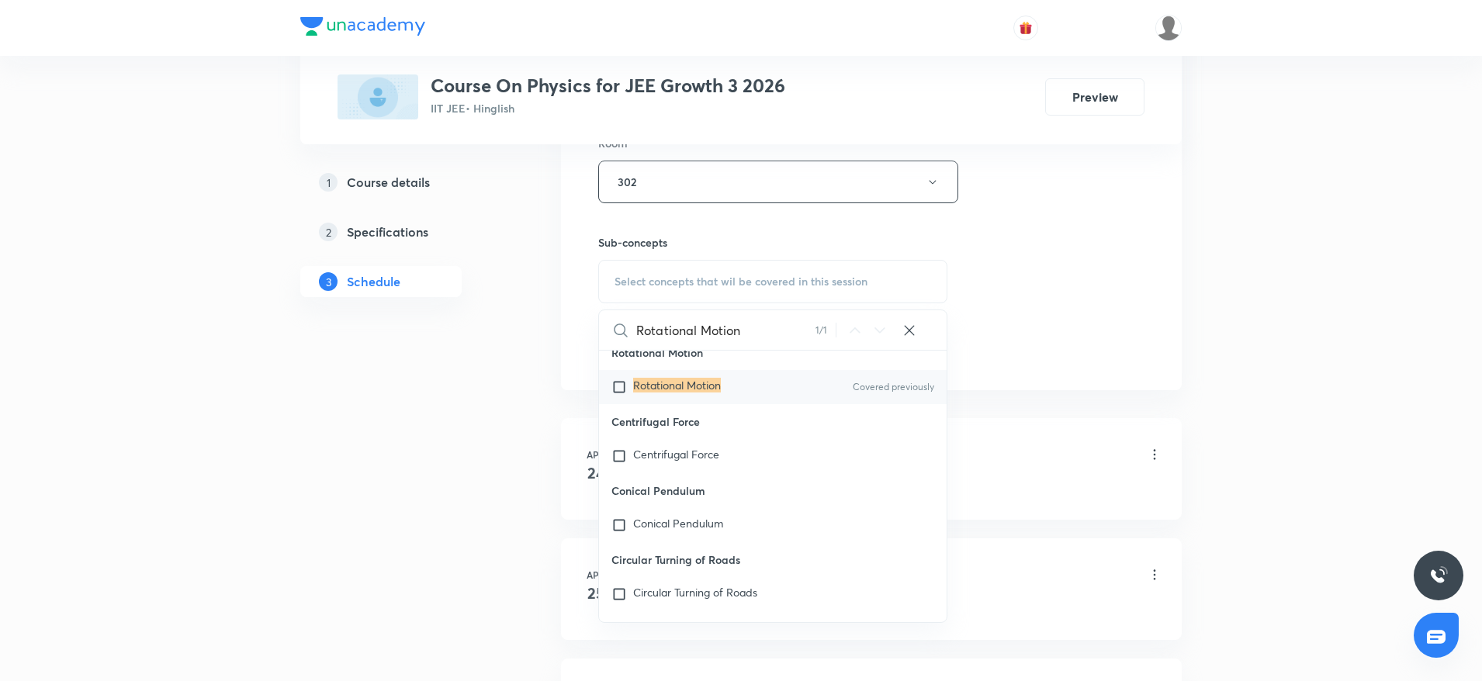
scroll to position [39770, 0]
type input "Rotational Motion"
drag, startPoint x: 692, startPoint y: 546, endPoint x: 1011, endPoint y: 311, distance: 396.1
click at [691, 391] on mark "Rotational Motion" at bounding box center [677, 383] width 88 height 15
checkbox input "true"
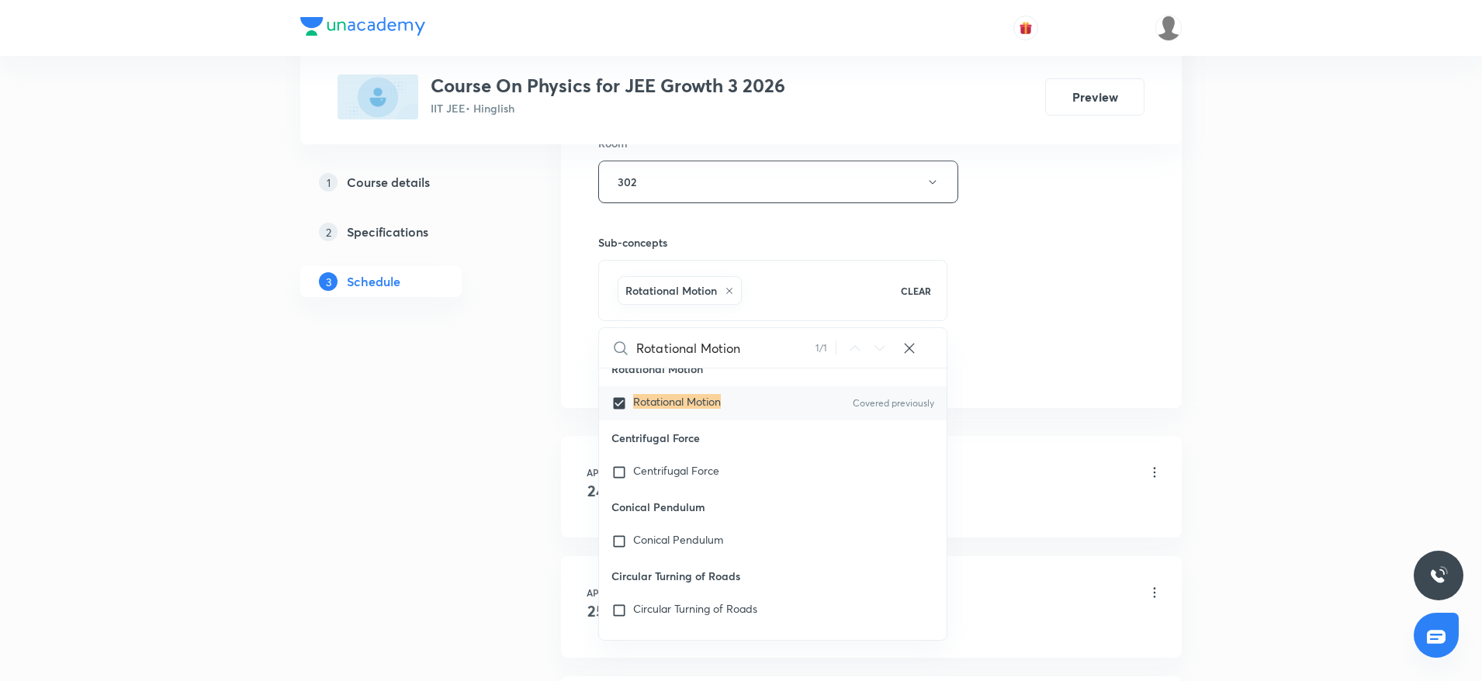
click at [1011, 311] on div "Session 68 Live class Session title 17/99 Rotational Motion ​ Schedule for Sept…" at bounding box center [871, 10] width 546 height 746
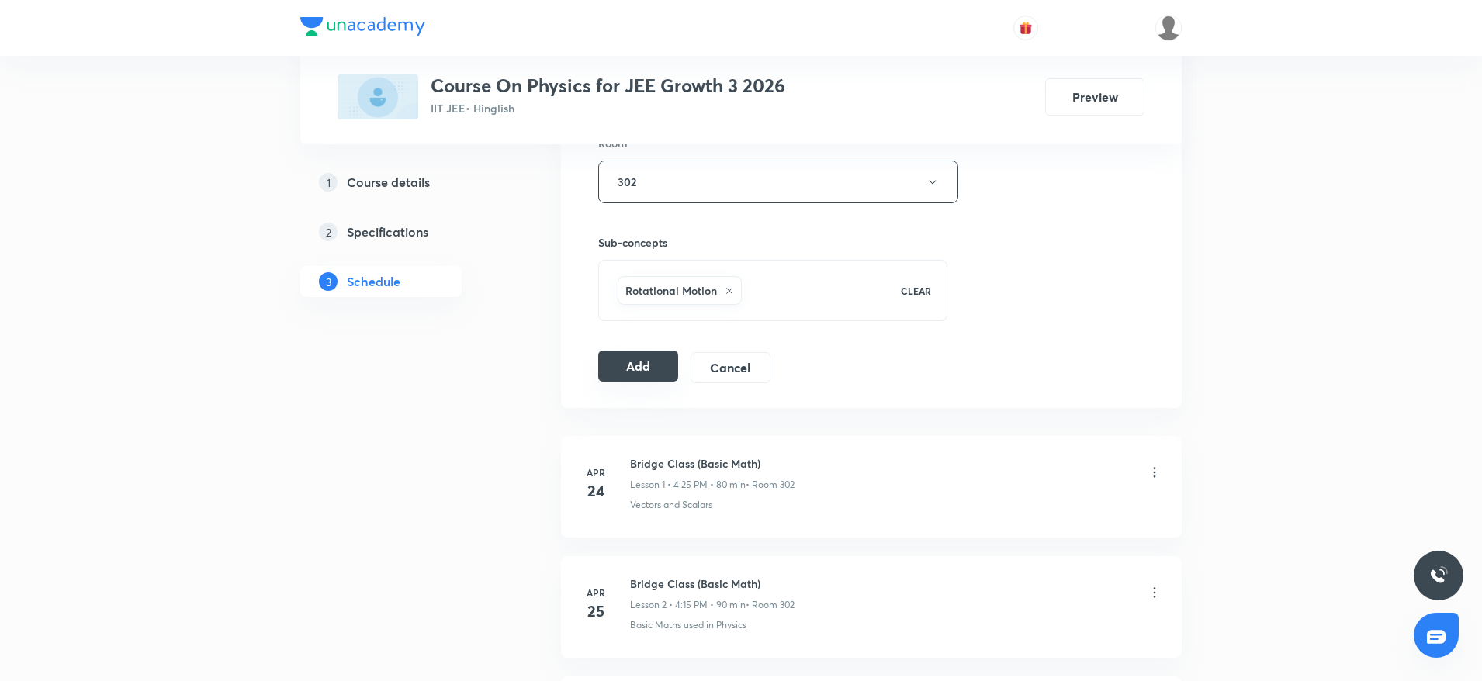
click at [638, 373] on button "Add" at bounding box center [638, 366] width 80 height 31
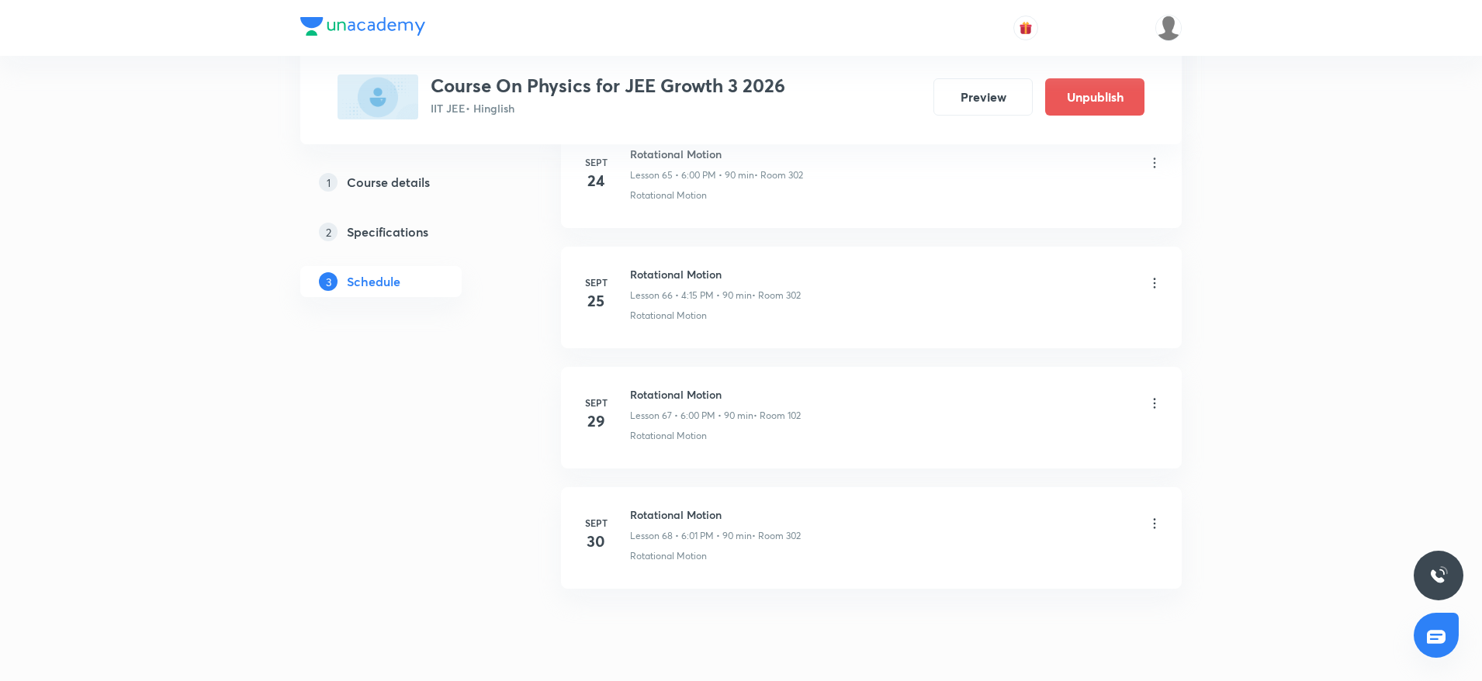
scroll to position [8027, 0]
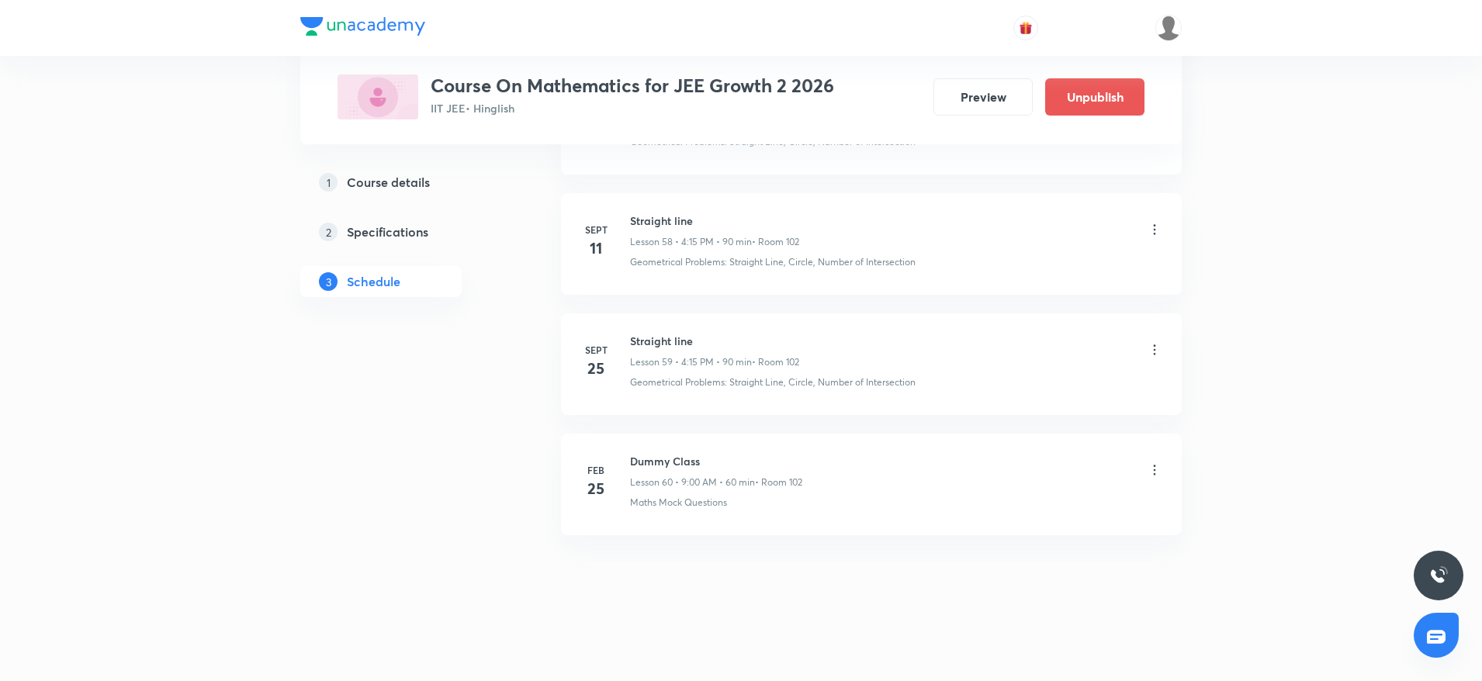
click at [658, 441] on li "[DATE] Dummy Class Lesson 60 • 9:00 AM • 60 min • Room 102 Maths Mock Questions" at bounding box center [871, 485] width 621 height 102
drag, startPoint x: 626, startPoint y: 329, endPoint x: 725, endPoint y: 324, distance: 99.4
click at [725, 324] on li "[DATE] Straight line Lesson 59 • 4:15 PM • 90 min • Room 102 Geometrical Proble…" at bounding box center [871, 364] width 621 height 102
copy h6 "Straight line"
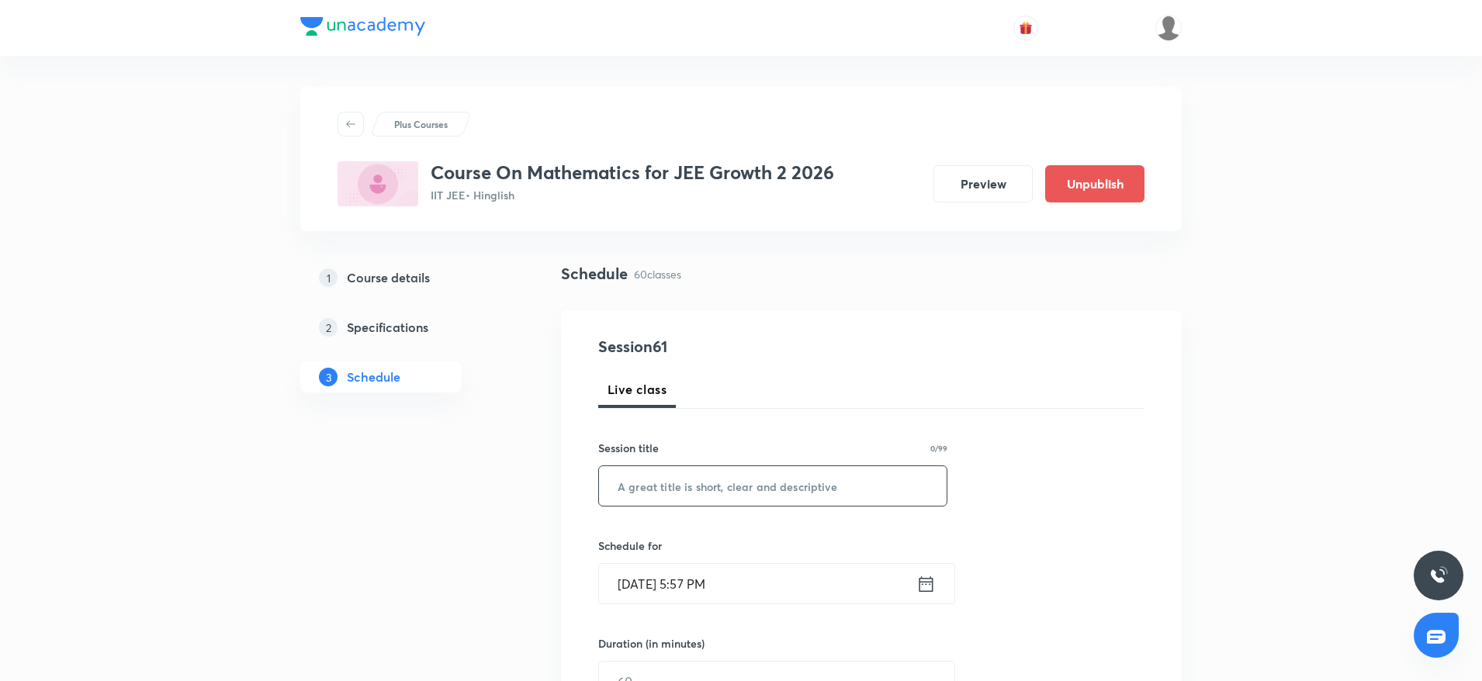
drag, startPoint x: 752, startPoint y: 502, endPoint x: 743, endPoint y: 493, distance: 12.1
click at [745, 495] on input "text" at bounding box center [773, 486] width 348 height 40
paste input "Circle"
type input "Circle"
click at [708, 583] on input "Sept 30, 2025, 5:57 PM" at bounding box center [757, 584] width 317 height 40
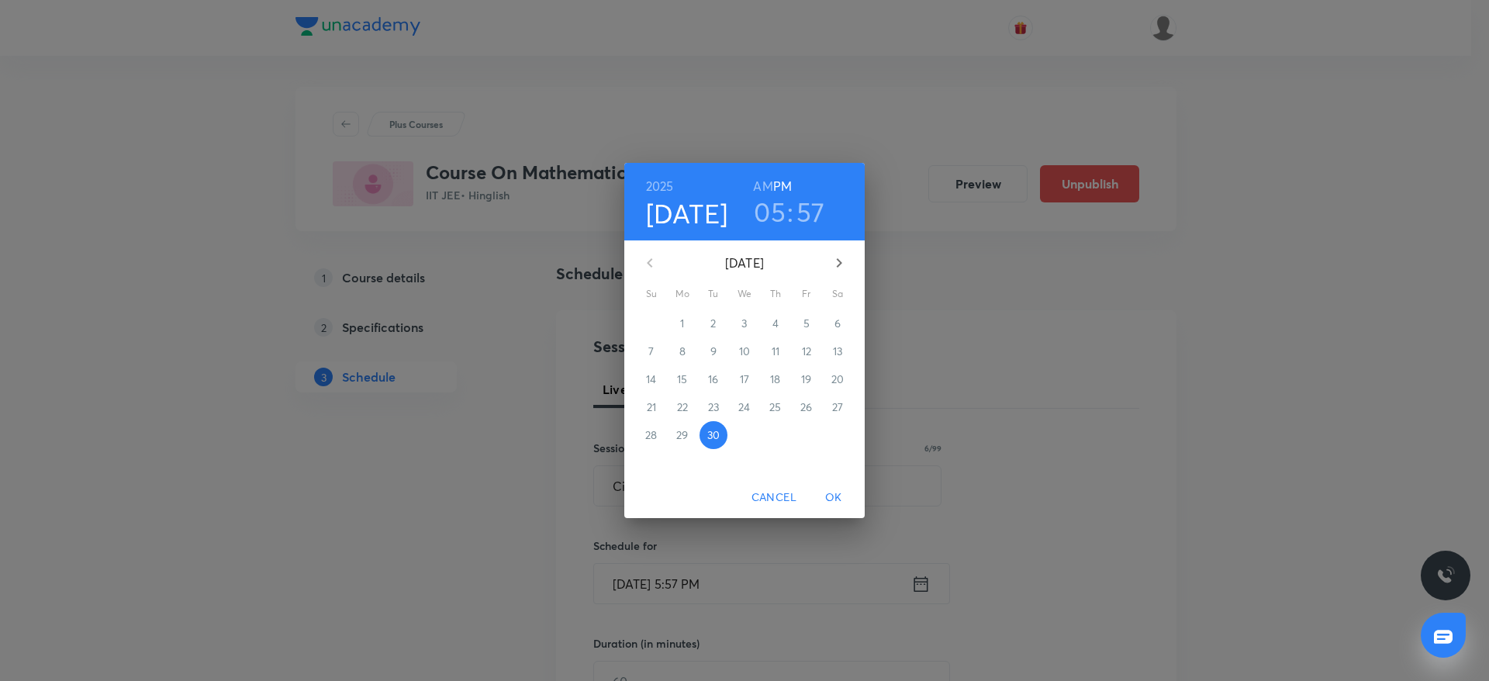
click at [773, 201] on h3 "05" at bounding box center [770, 211] width 32 height 33
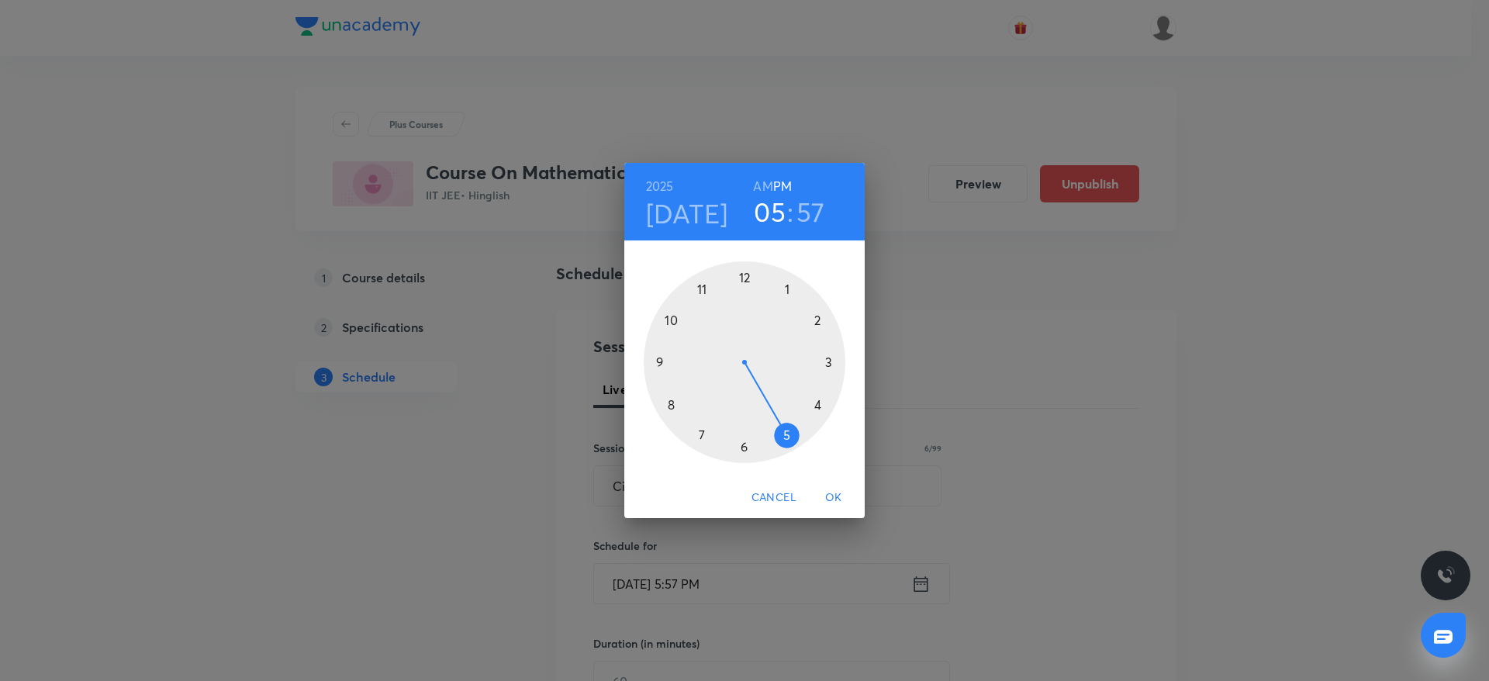
click at [741, 451] on div at bounding box center [745, 362] width 202 height 202
click at [742, 287] on div at bounding box center [745, 362] width 202 height 202
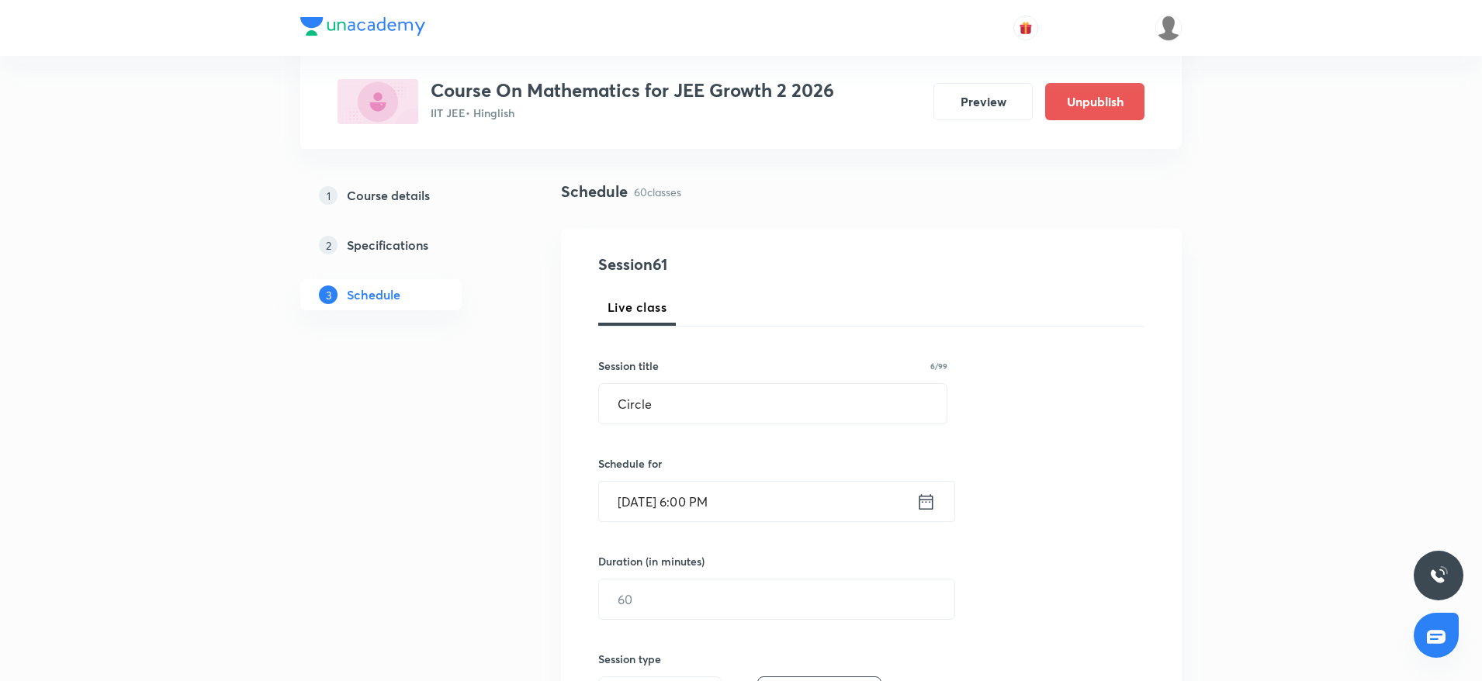
scroll to position [116, 0]
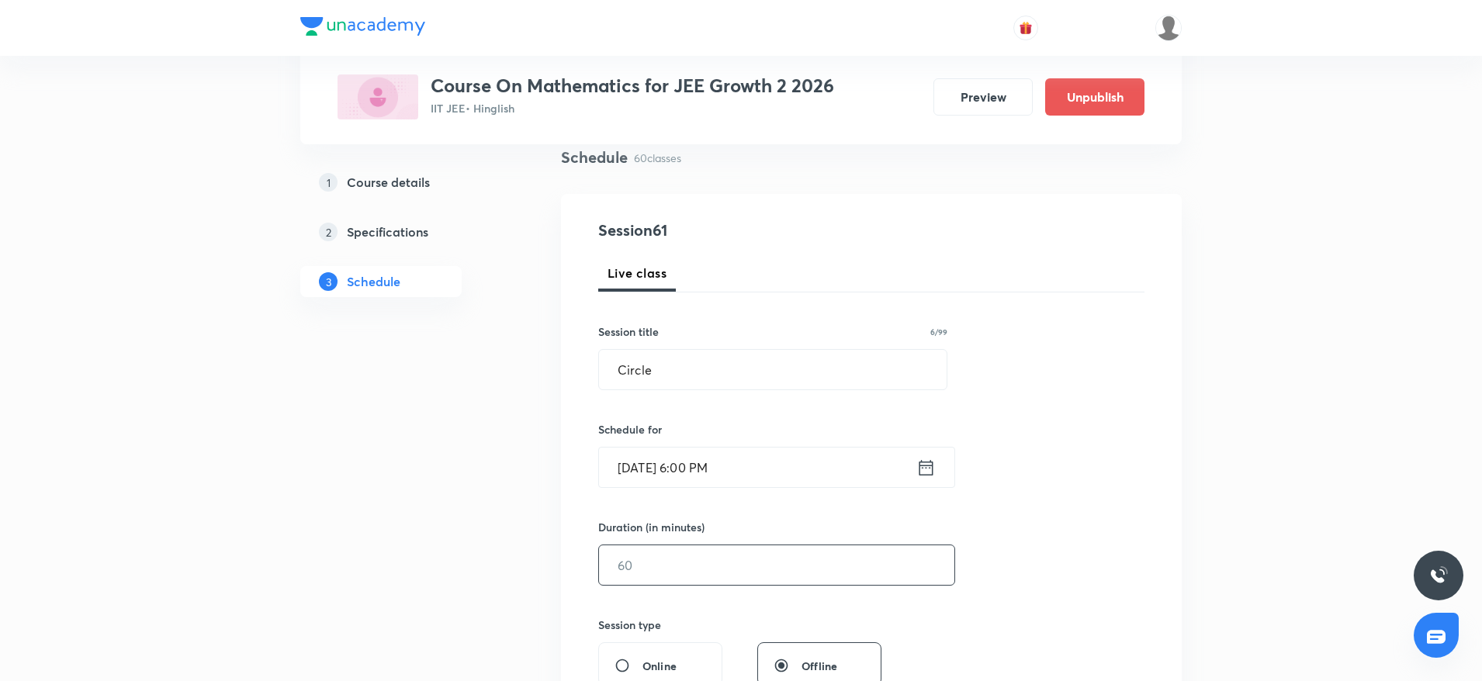
click at [704, 549] on input "text" at bounding box center [776, 565] width 355 height 40
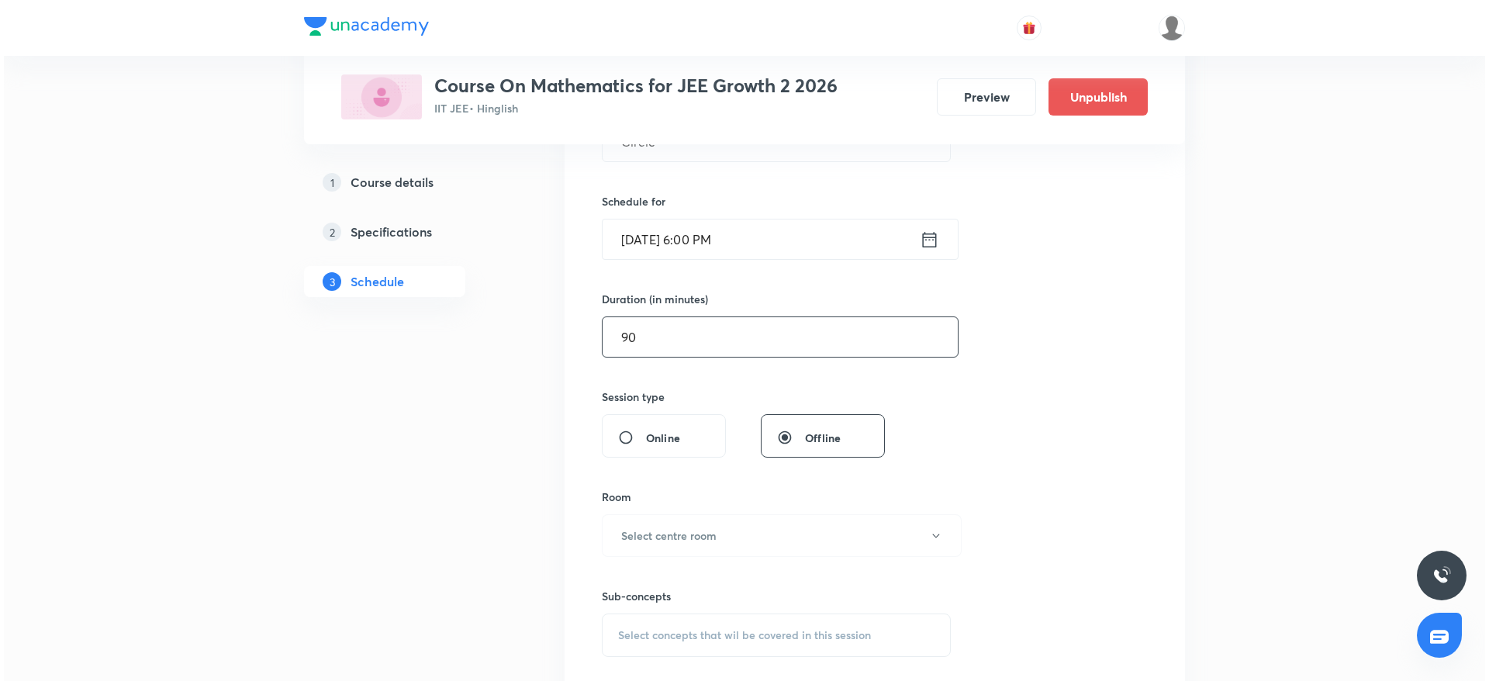
scroll to position [349, 0]
type input "90"
click at [711, 545] on button "Select centre room" at bounding box center [778, 531] width 360 height 43
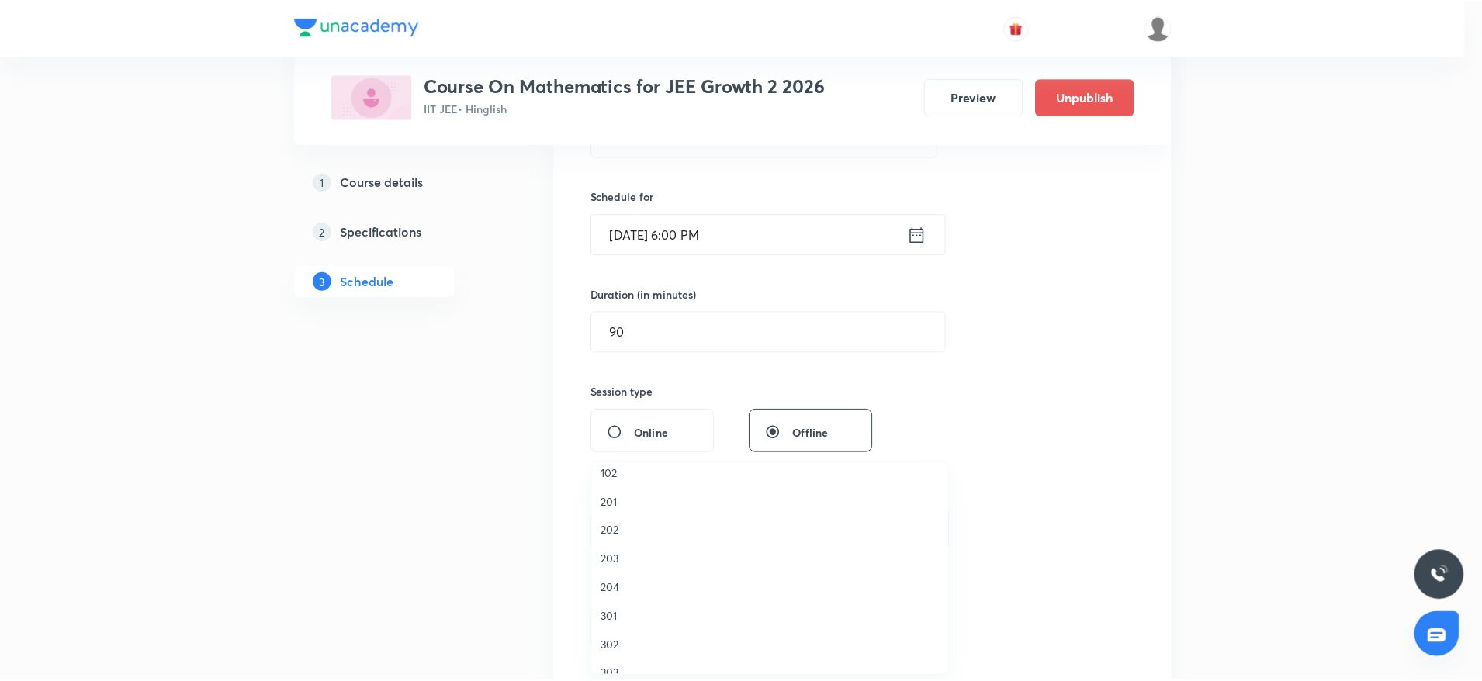
scroll to position [0, 0]
click at [642, 486] on span "102" at bounding box center [774, 484] width 340 height 16
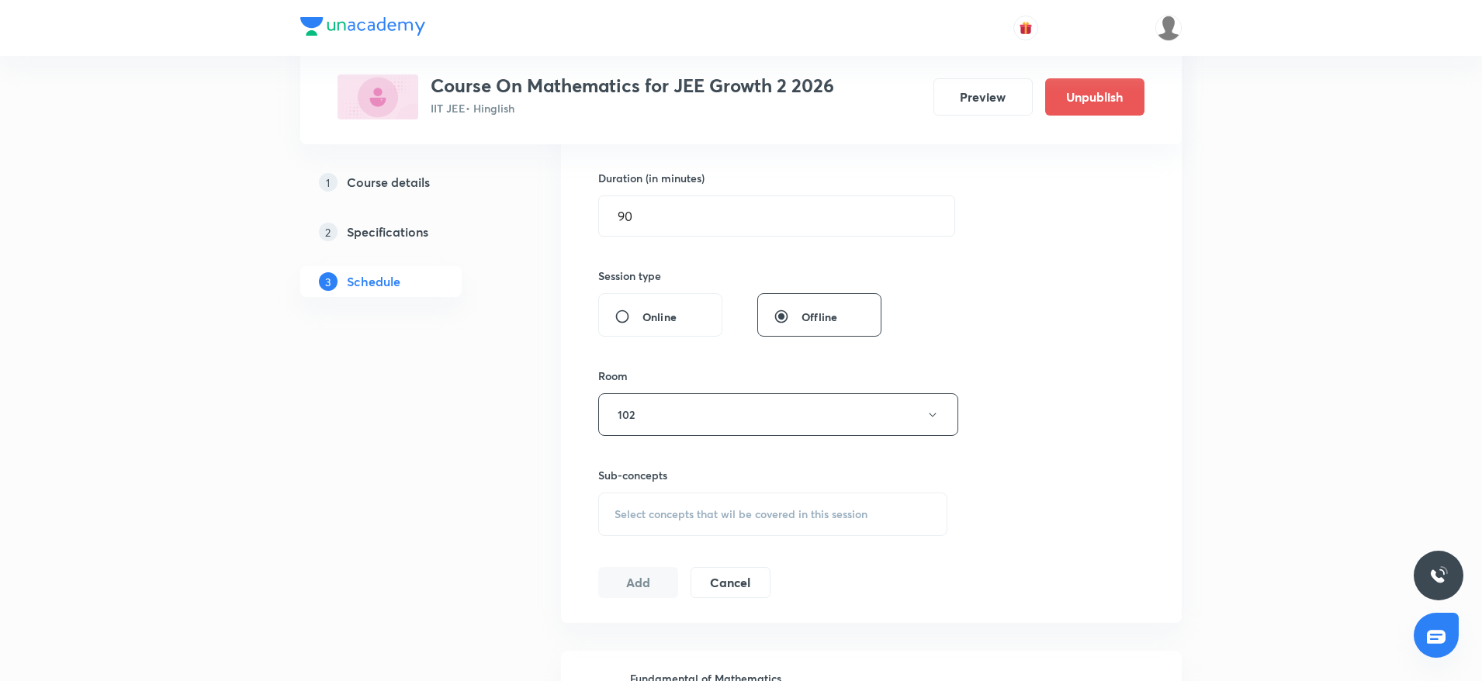
click at [732, 516] on span "Select concepts that wil be covered in this session" at bounding box center [740, 514] width 253 height 12
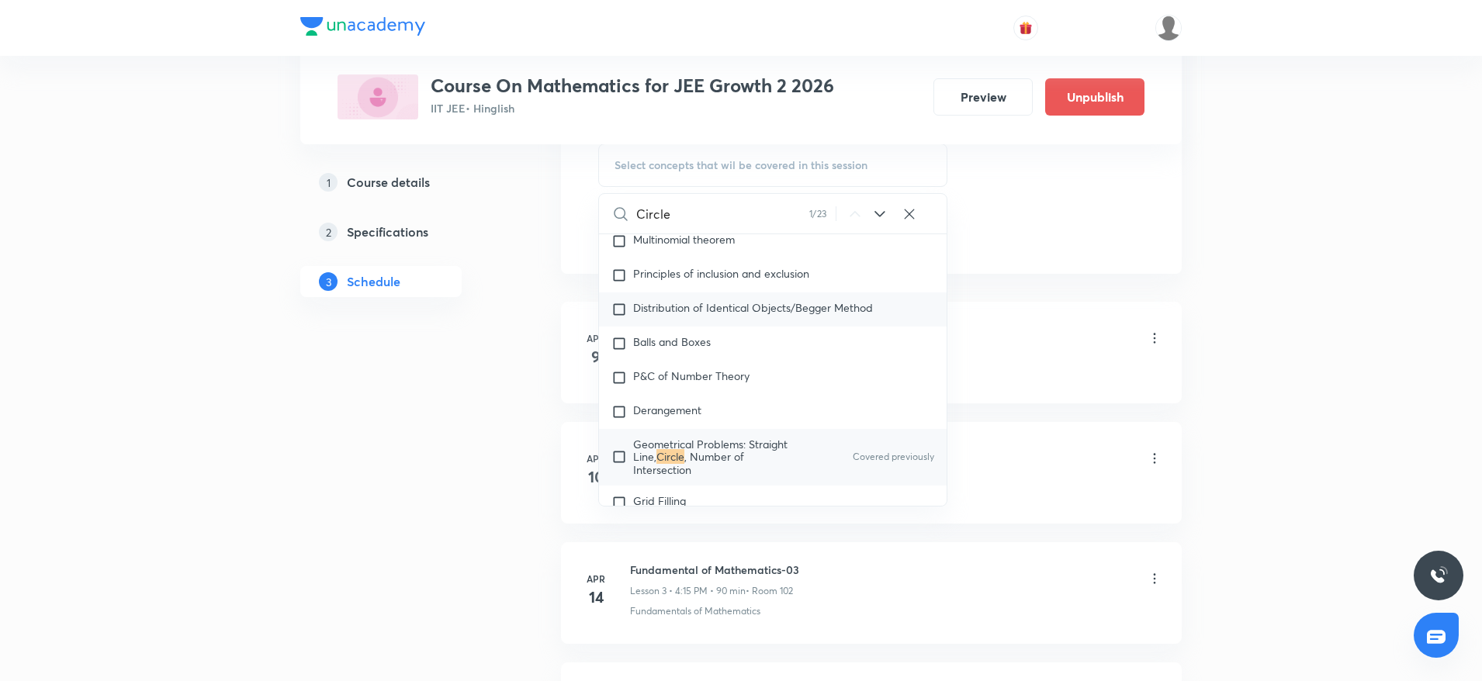
scroll to position [3292, 0]
type input "Circle"
click at [681, 447] on mark "Circle" at bounding box center [670, 454] width 28 height 15
checkbox input "true"
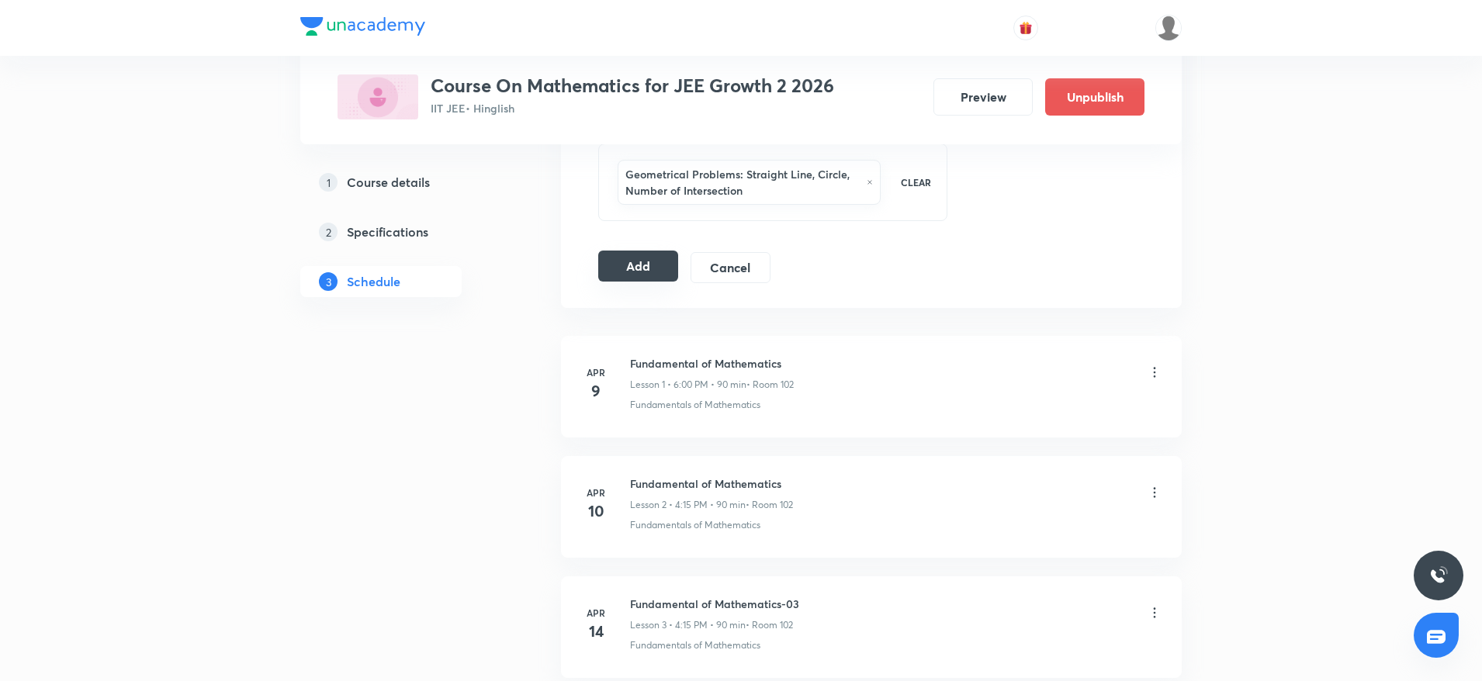
click at [626, 272] on button "Add" at bounding box center [638, 266] width 80 height 31
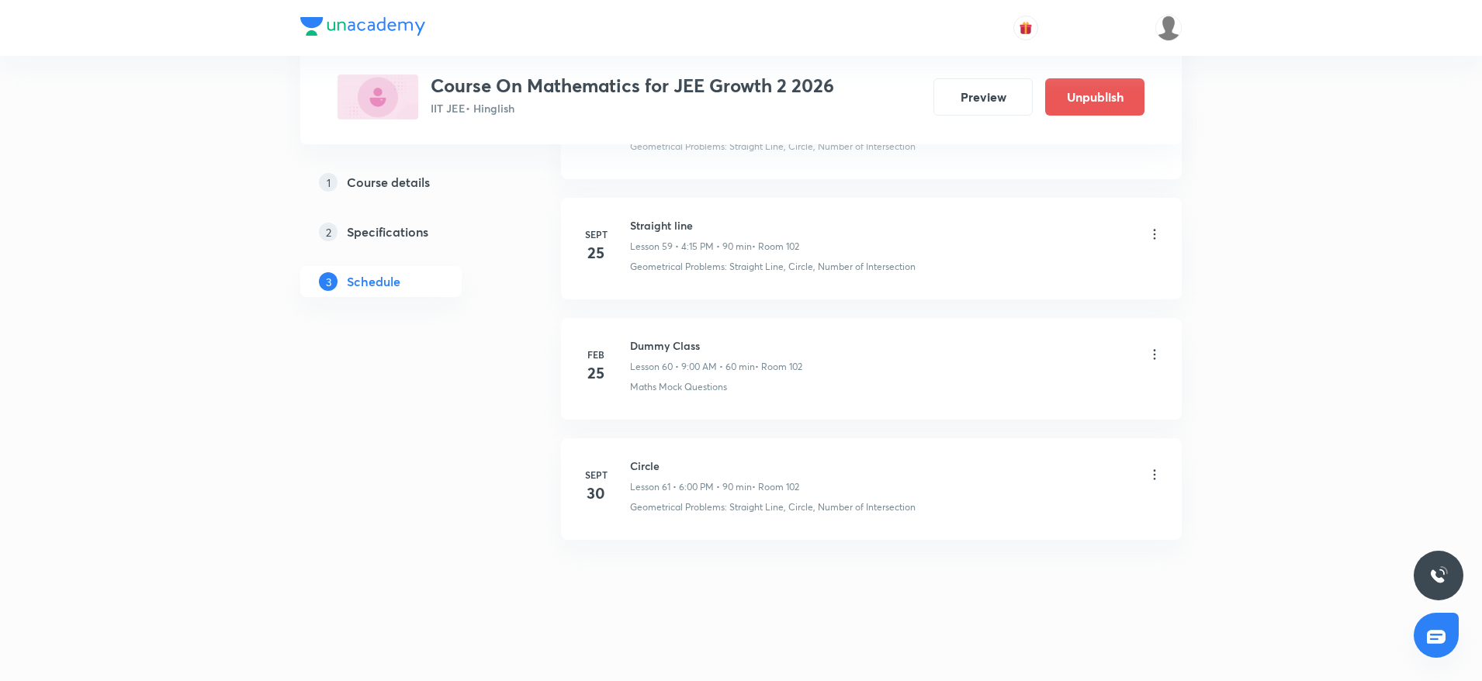
scroll to position [7184, 0]
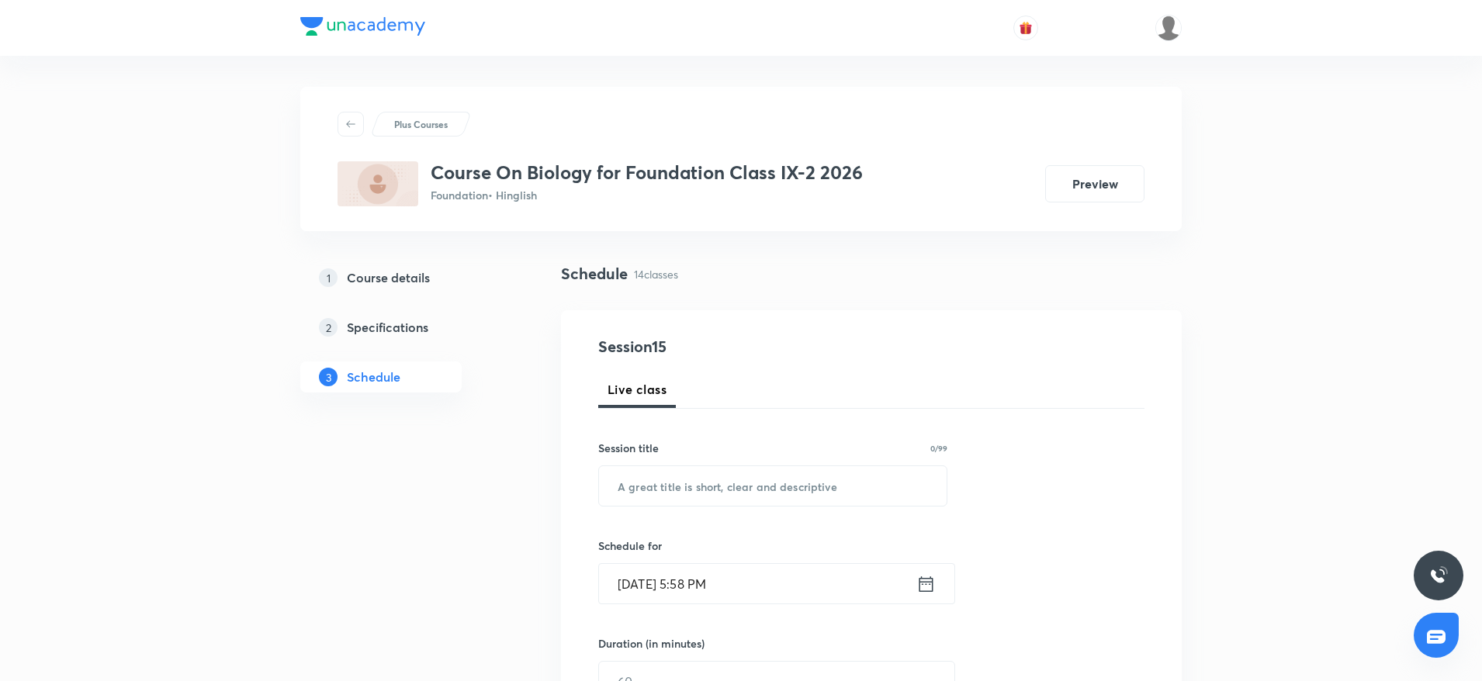
scroll to position [2246, 0]
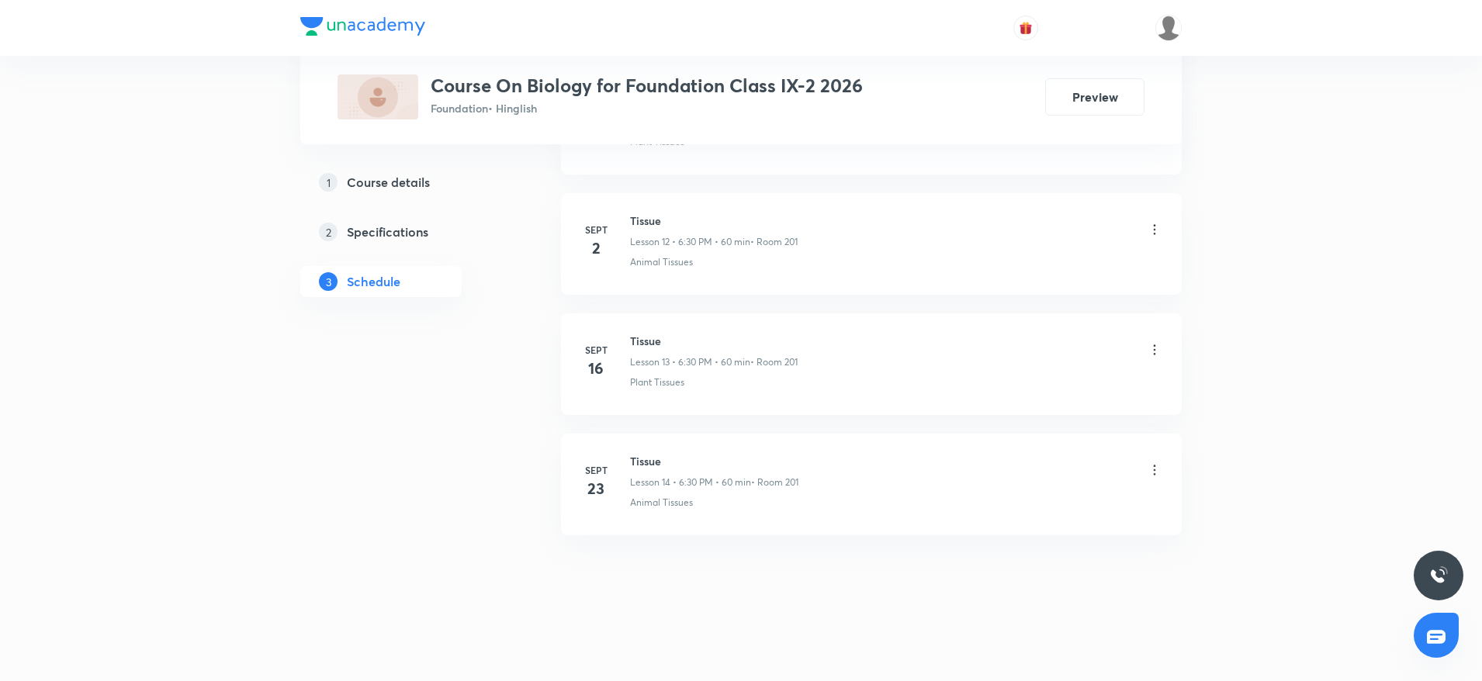
click at [643, 455] on h6 "Tissue" at bounding box center [714, 461] width 168 height 16
copy h6 "Tissue"
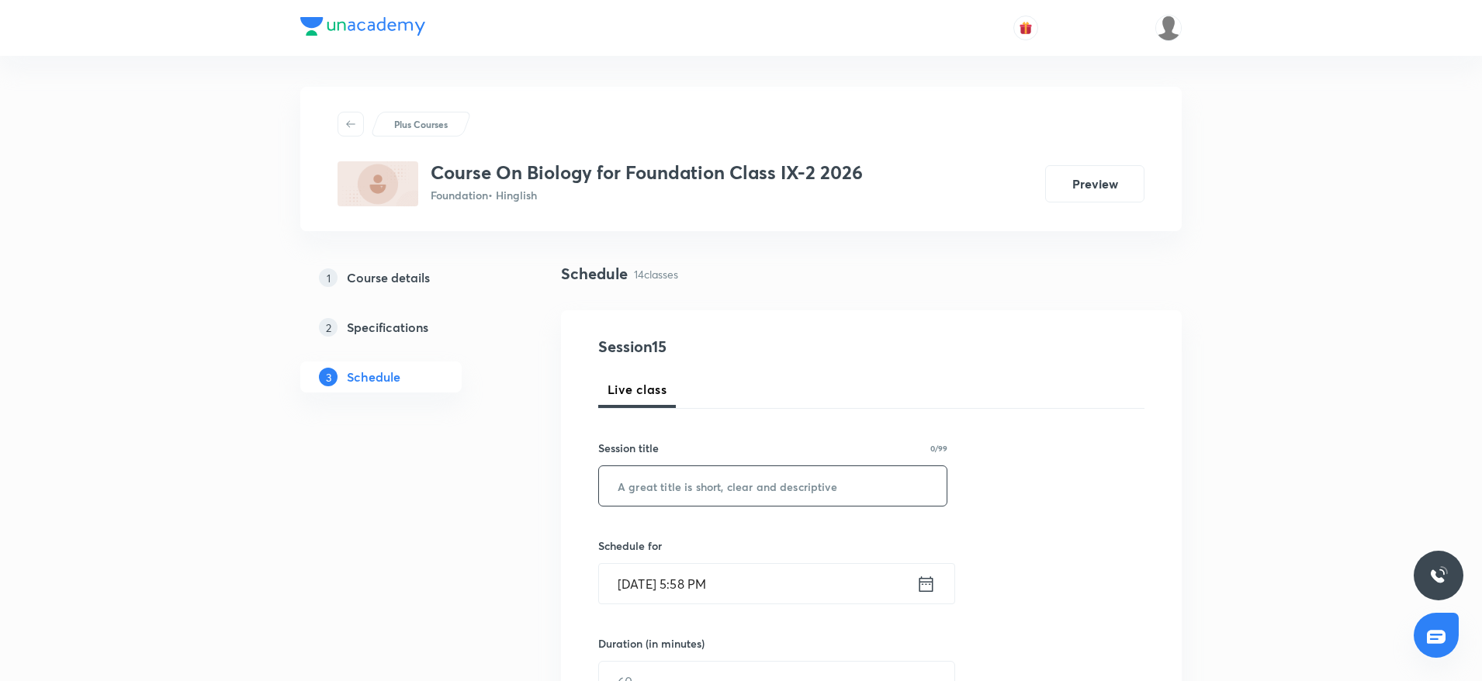
click at [741, 478] on input "text" at bounding box center [773, 486] width 348 height 40
paste input "Tissue"
type input "Tissue"
click at [701, 580] on input "[DATE] 5:58 PM" at bounding box center [757, 584] width 317 height 40
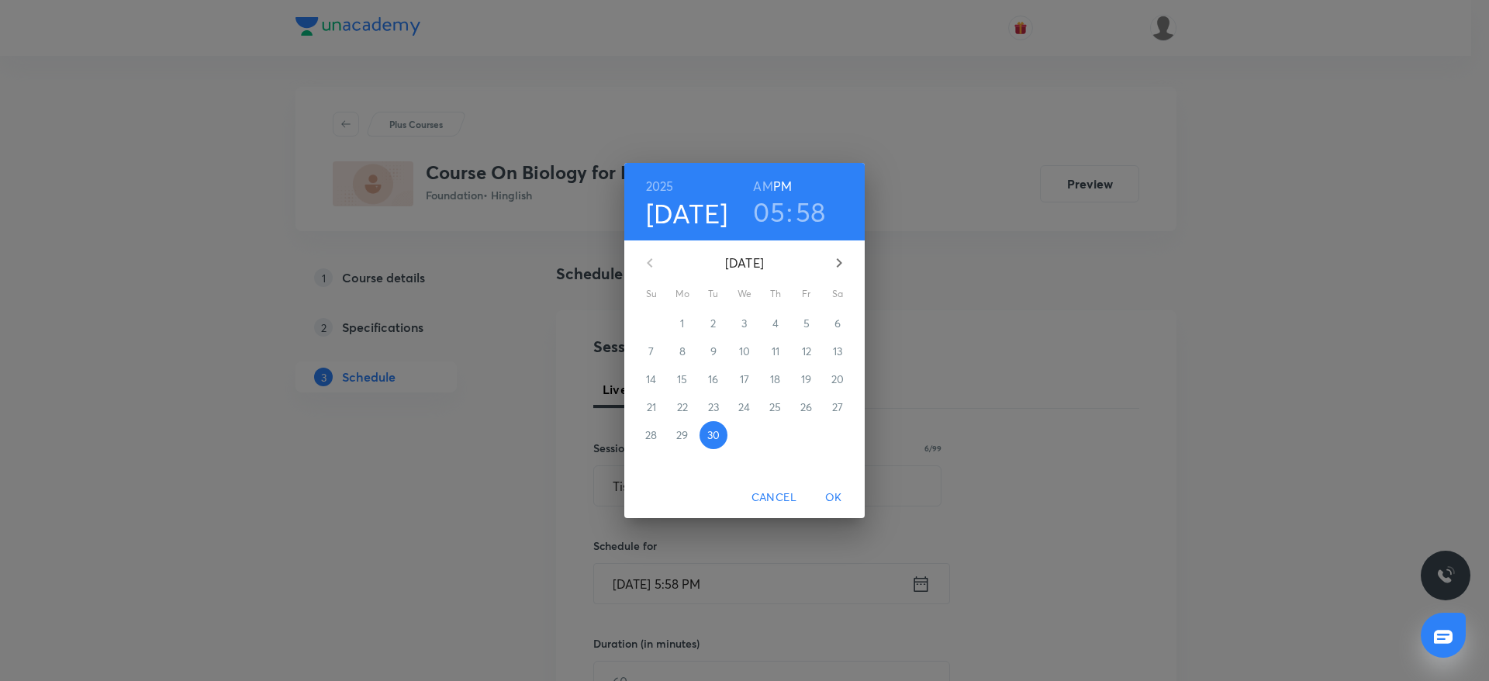
click at [772, 215] on h3 "05" at bounding box center [769, 211] width 32 height 33
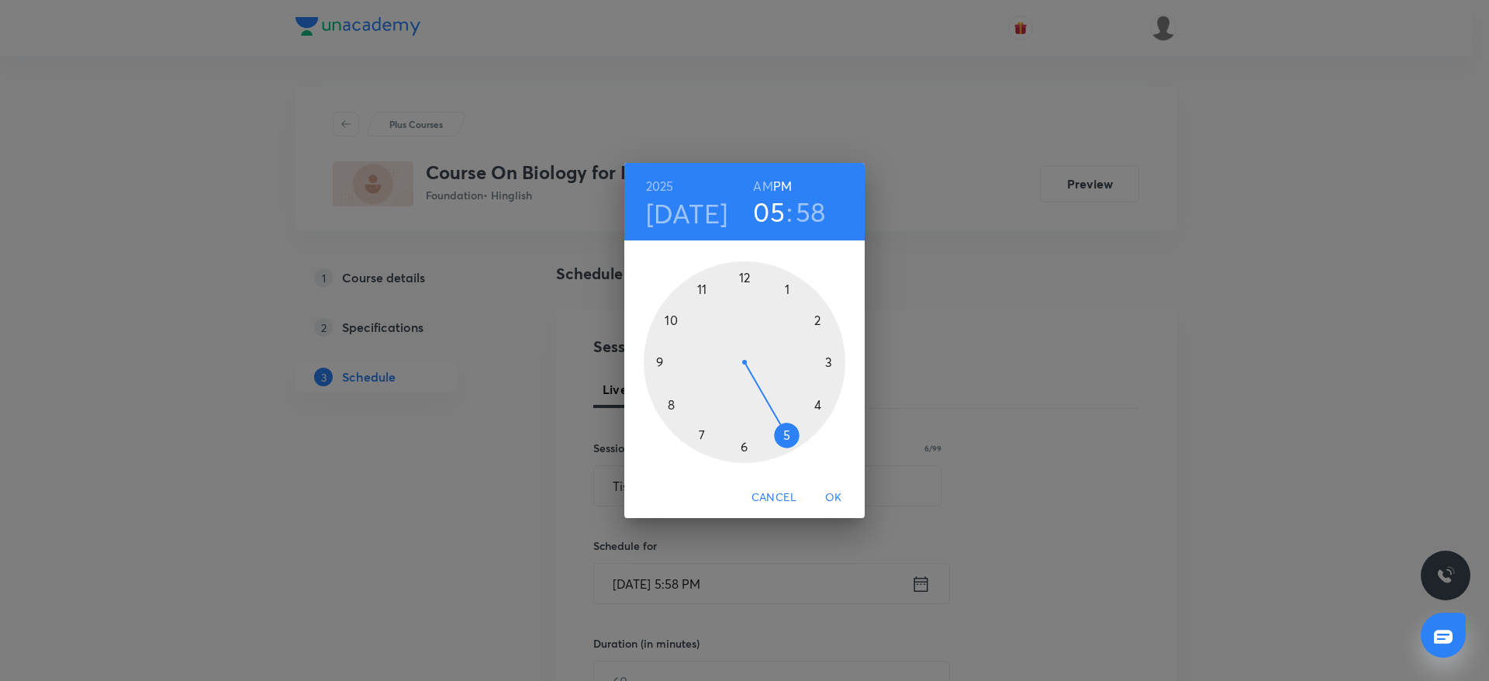
click at [745, 448] on div at bounding box center [745, 362] width 202 height 202
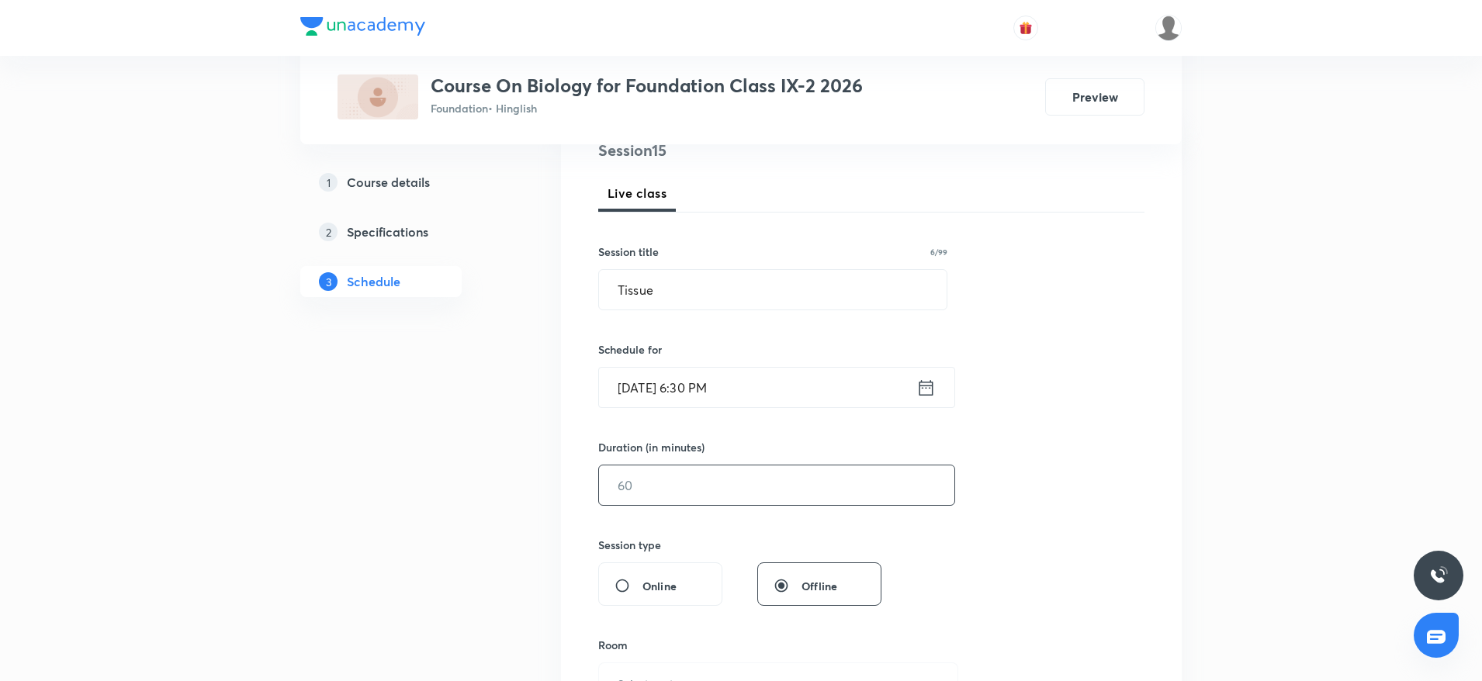
scroll to position [233, 0]
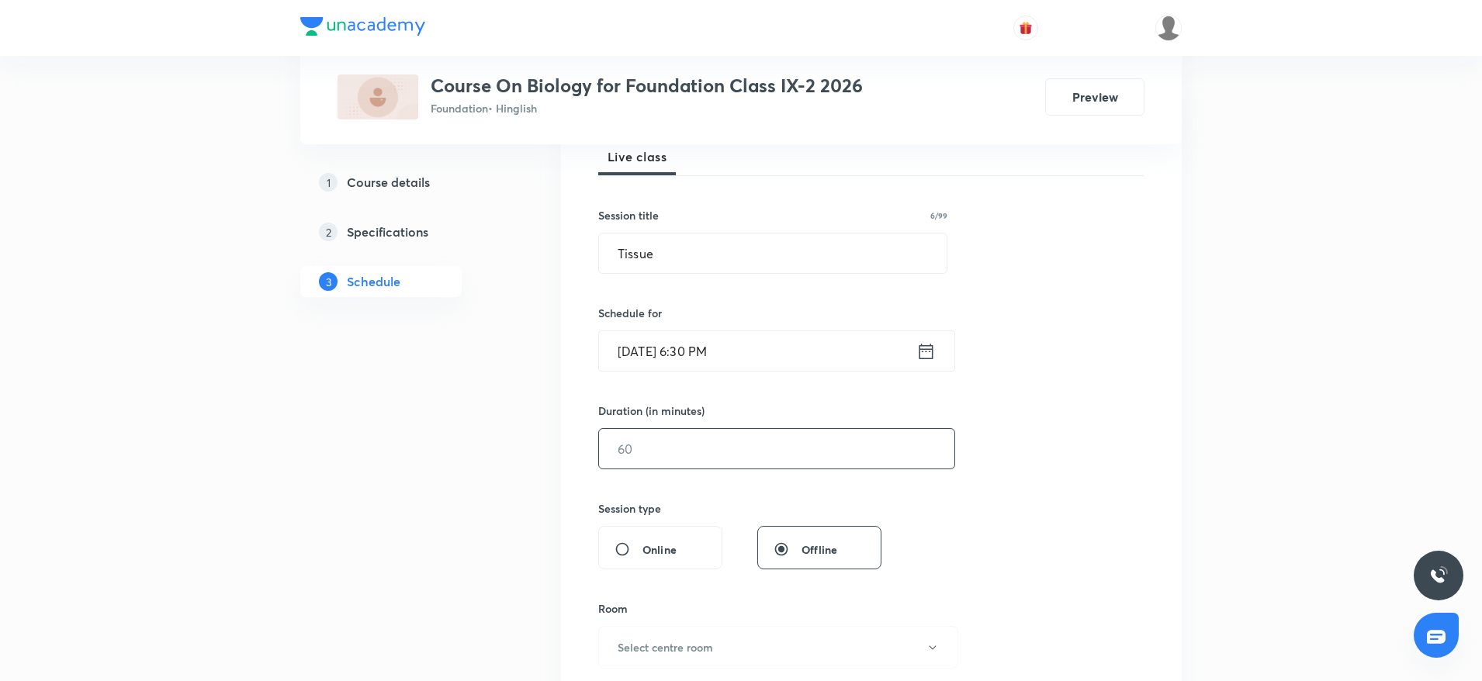
click at [737, 445] on input "text" at bounding box center [776, 449] width 355 height 40
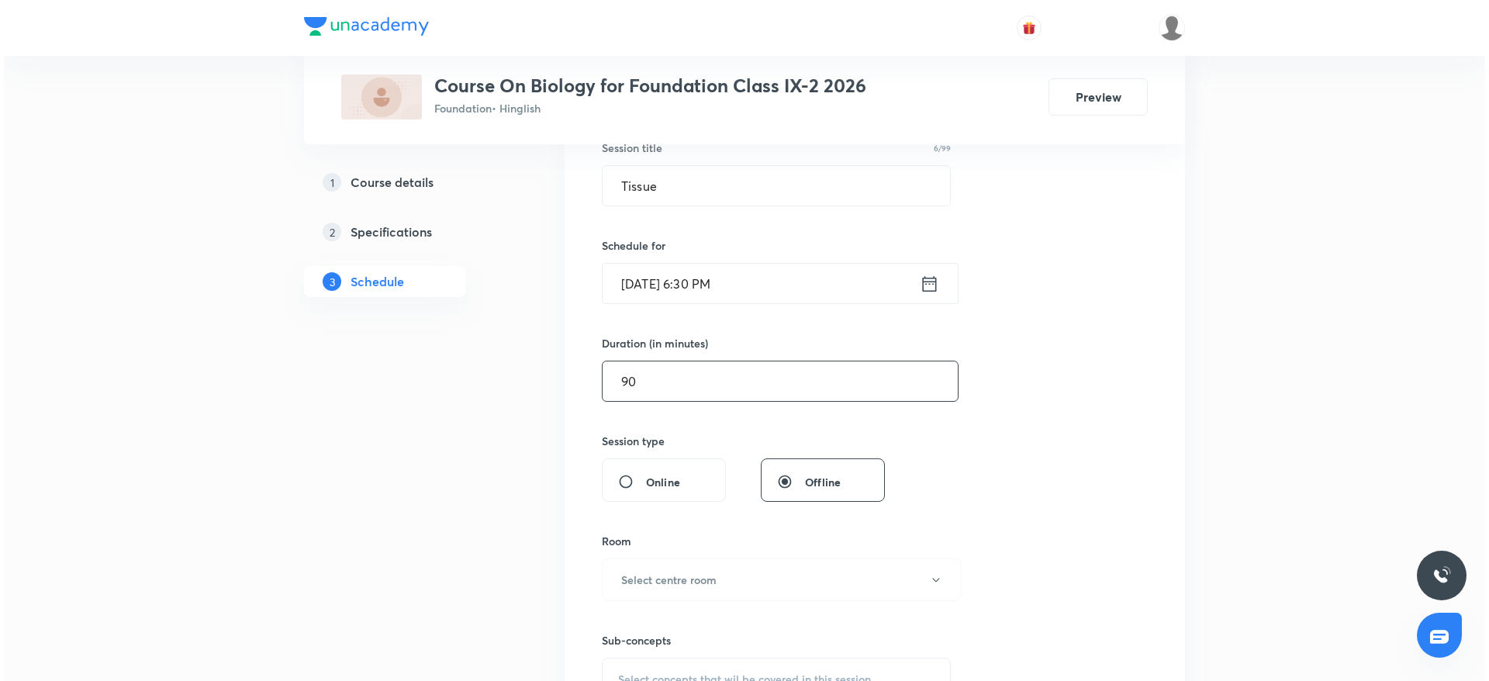
scroll to position [349, 0]
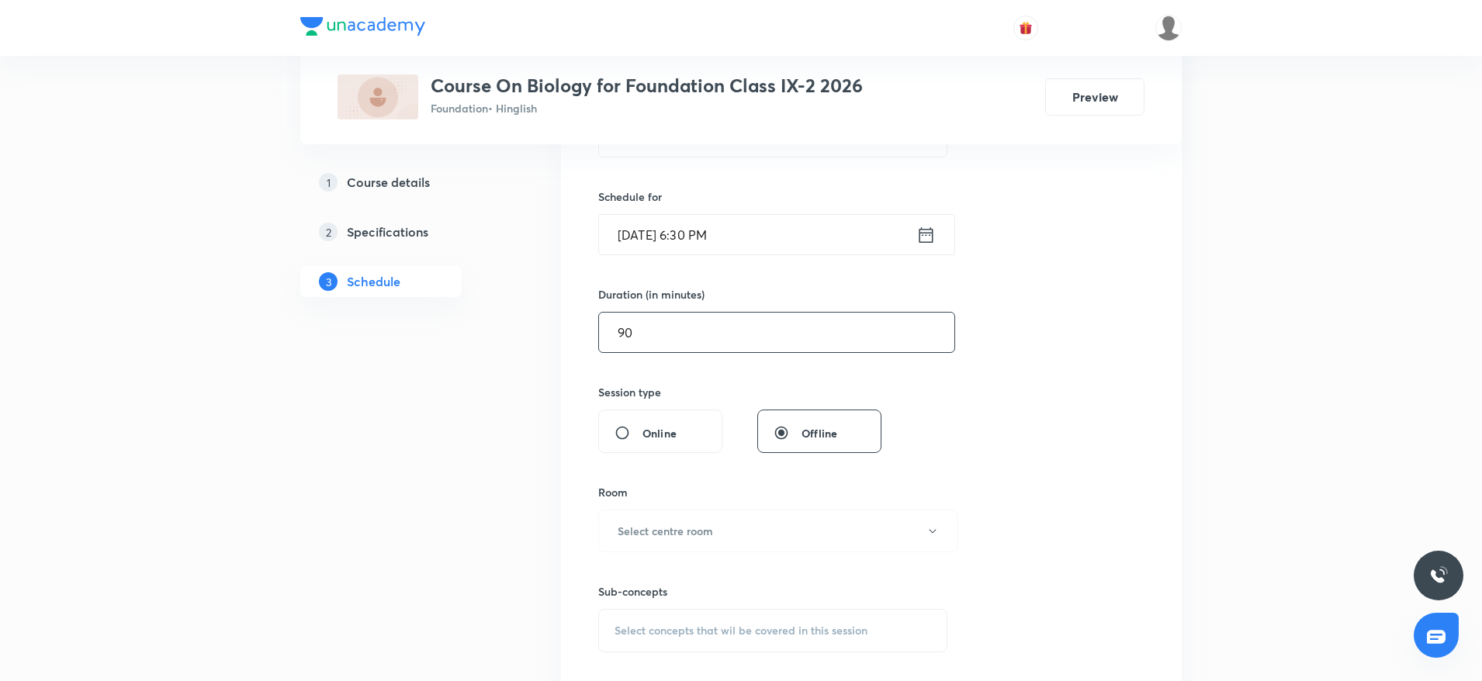
drag, startPoint x: 694, startPoint y: 339, endPoint x: 470, endPoint y: 337, distance: 223.4
type input "60"
click at [635, 530] on h6 "Select centre room" at bounding box center [665, 531] width 95 height 16
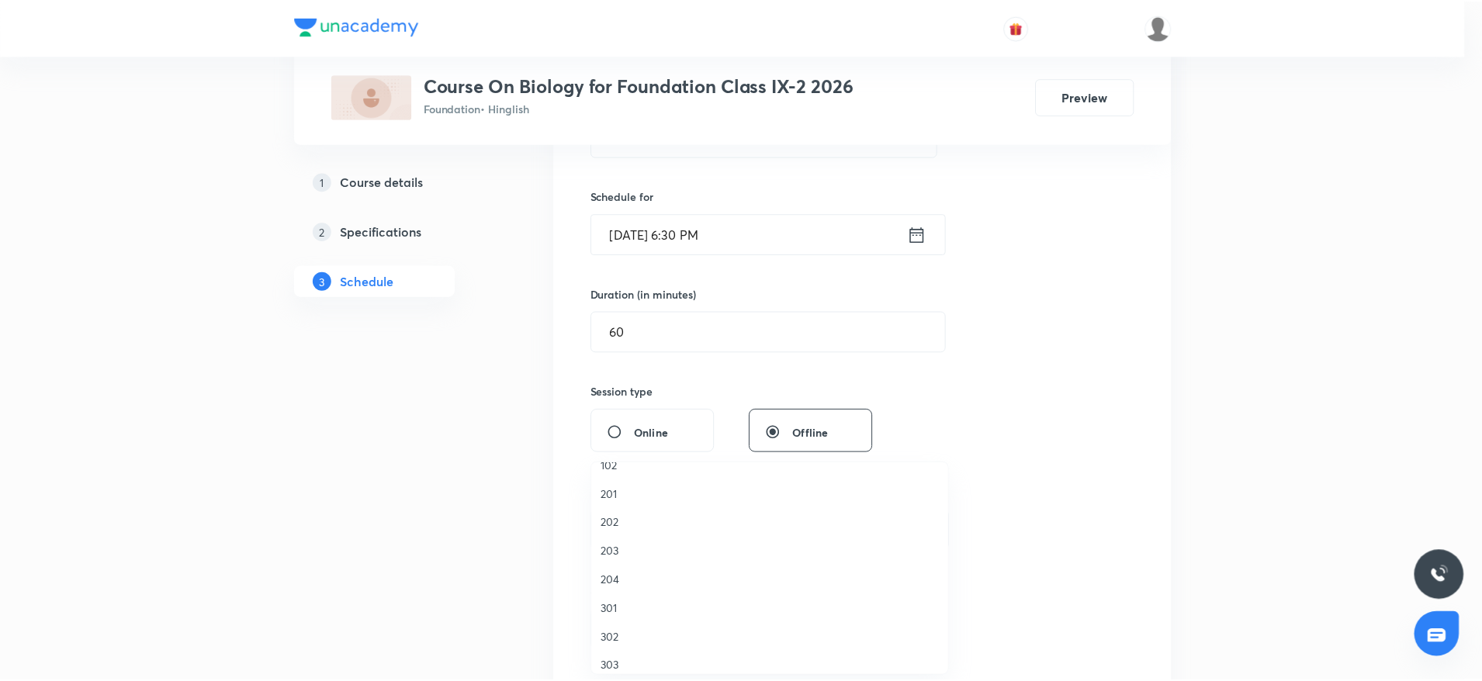
scroll to position [0, 0]
click at [648, 486] on span "102" at bounding box center [774, 484] width 340 height 16
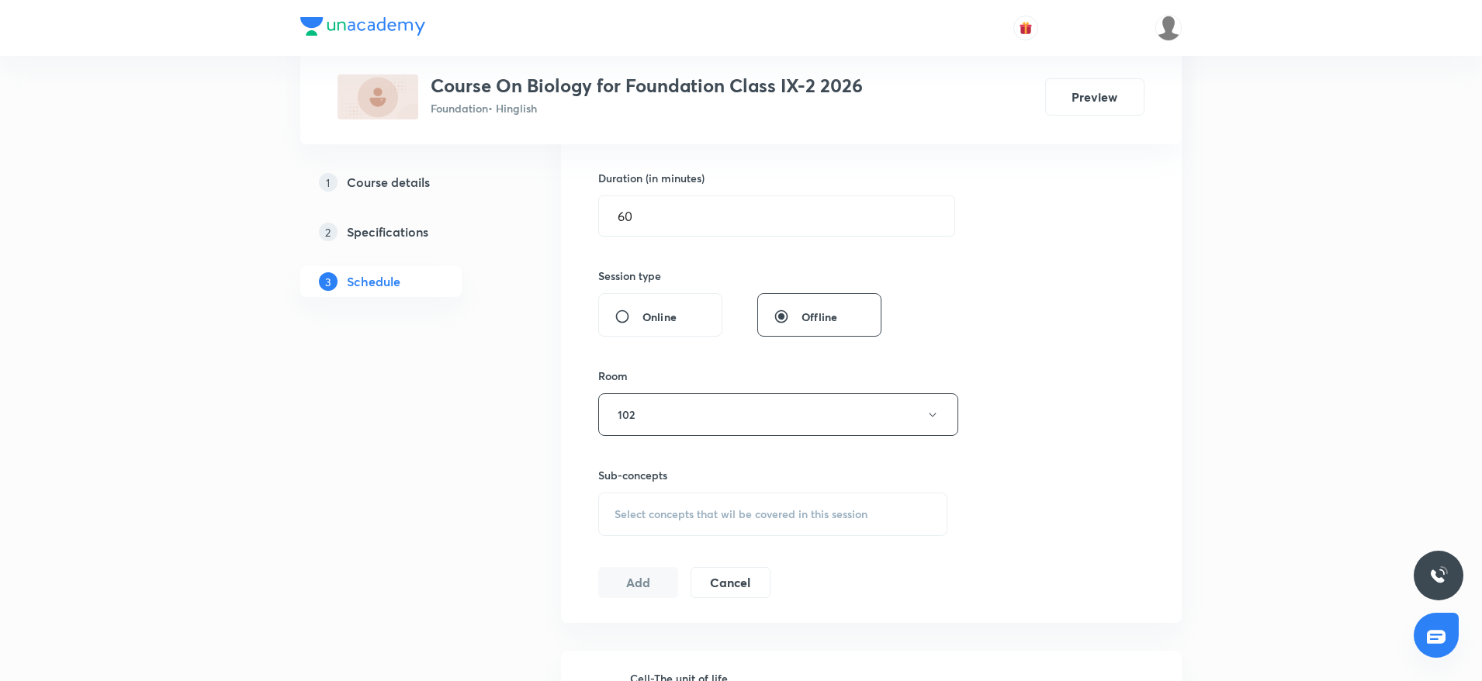
click at [738, 530] on div "Select concepts that wil be covered in this session" at bounding box center [772, 514] width 349 height 43
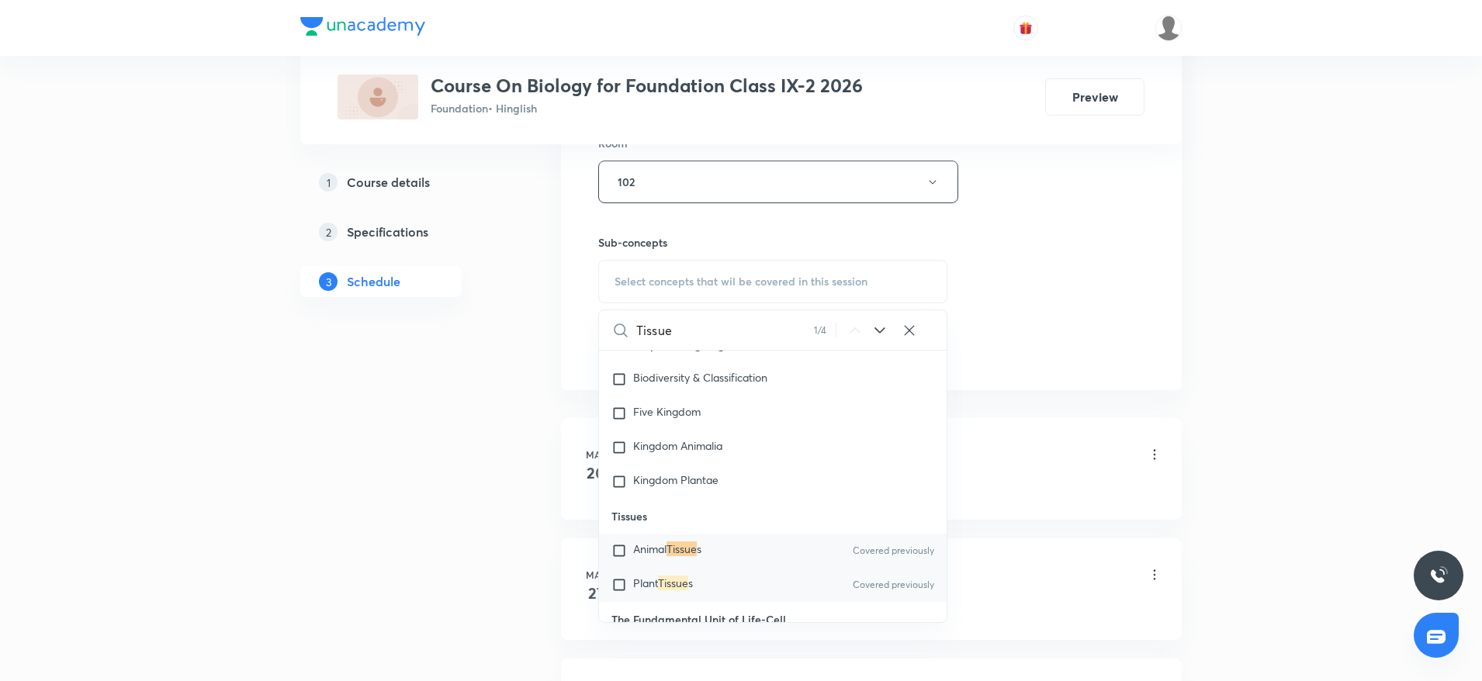
scroll to position [688, 0]
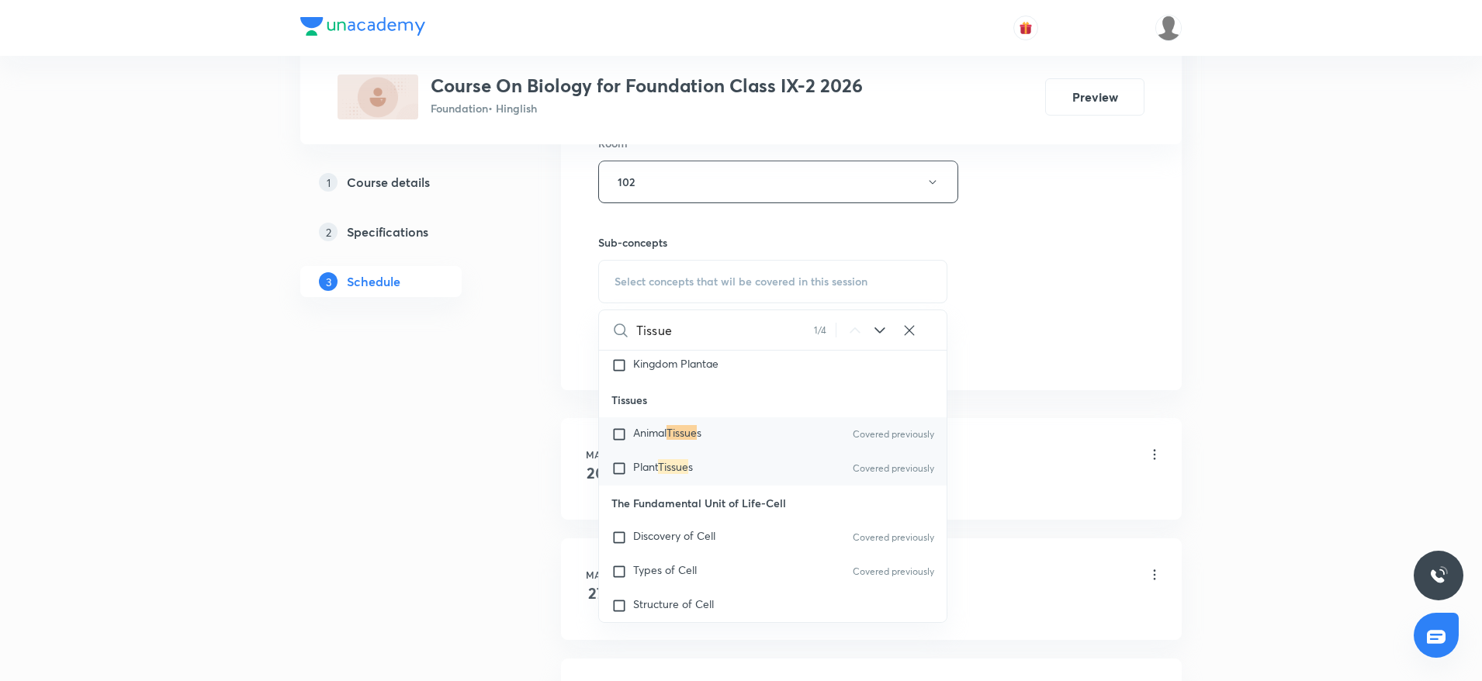
type input "Tissue"
click at [673, 471] on mark "Tissue" at bounding box center [673, 466] width 30 height 15
checkbox input "true"
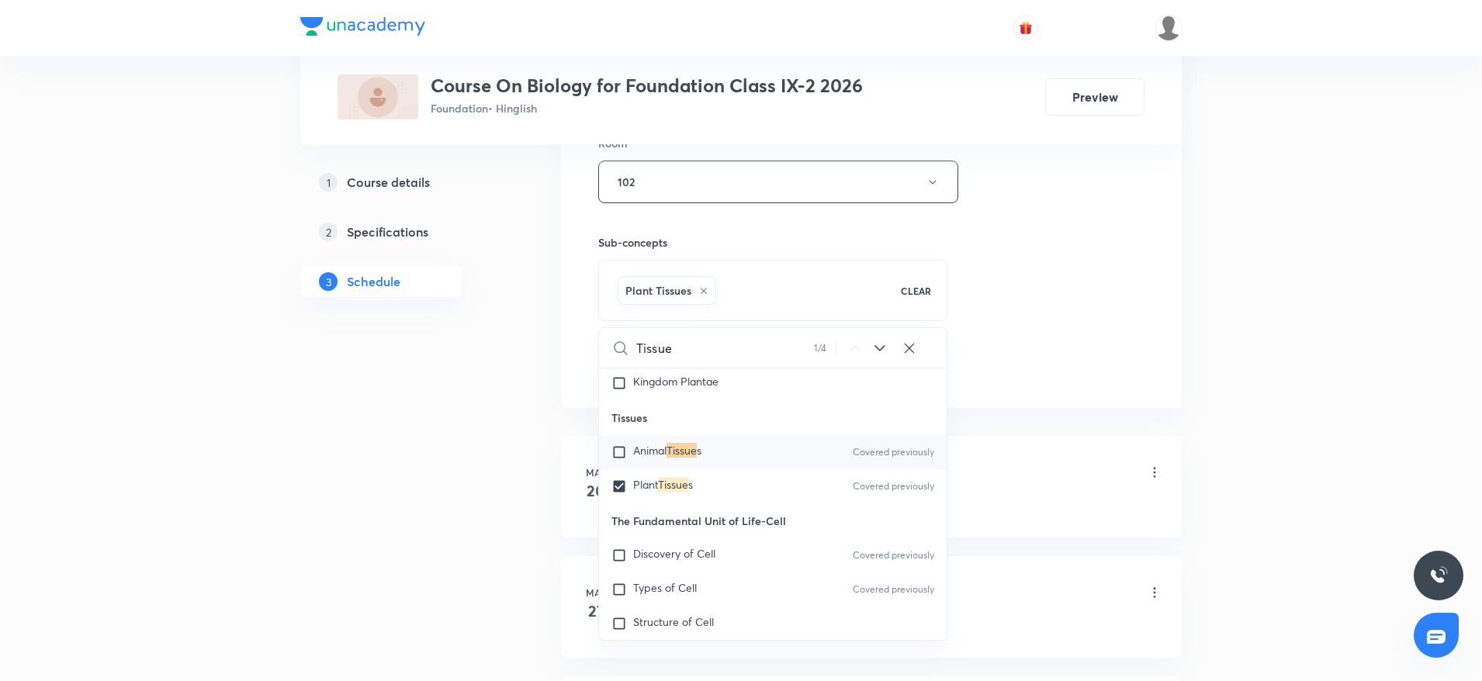
click at [956, 319] on div "Session 15 Live class Session title 6/99 Tissue ​ Schedule for [DATE] 6:30 PM ​…" at bounding box center [871, 10] width 546 height 746
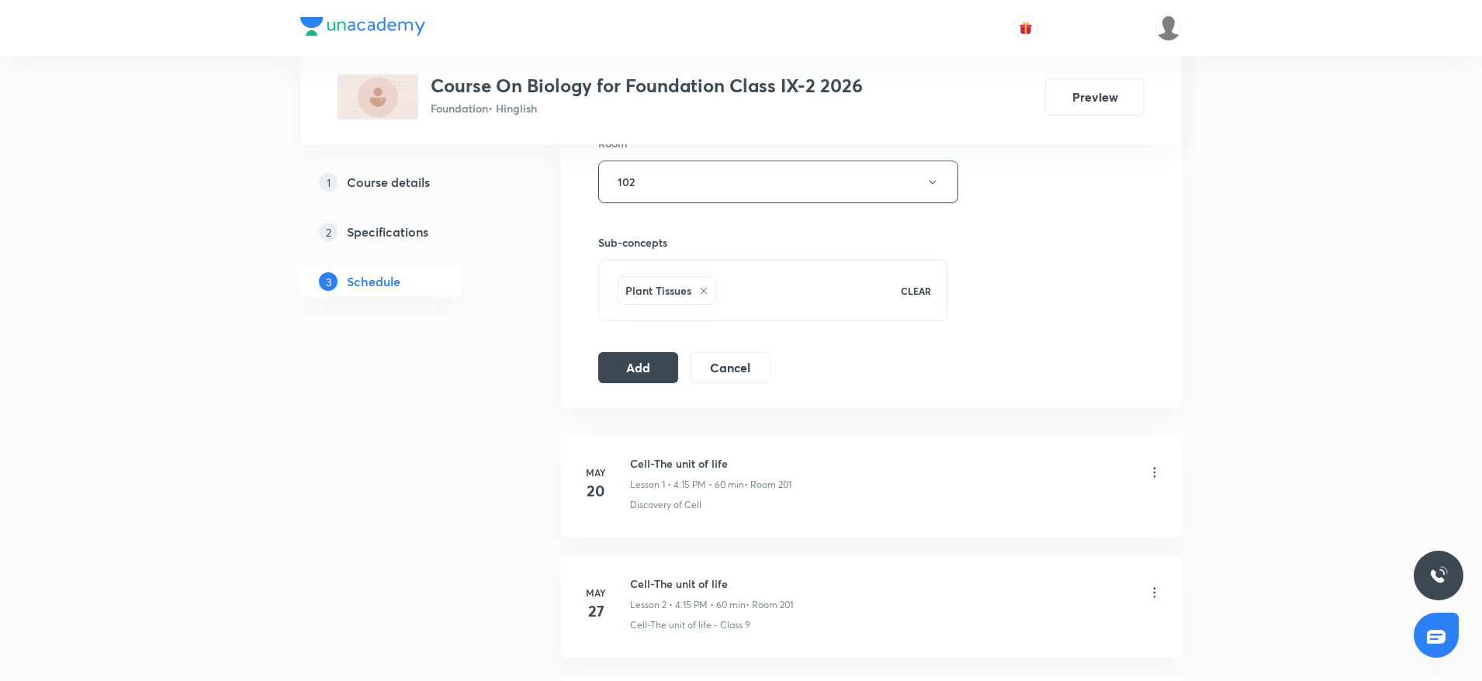
click at [595, 366] on div "Session 15 Live class Session title 6/99 Tissue ​ Schedule for [DATE] 6:30 PM ​…" at bounding box center [871, 10] width 621 height 796
click at [625, 369] on button "Add" at bounding box center [638, 366] width 80 height 31
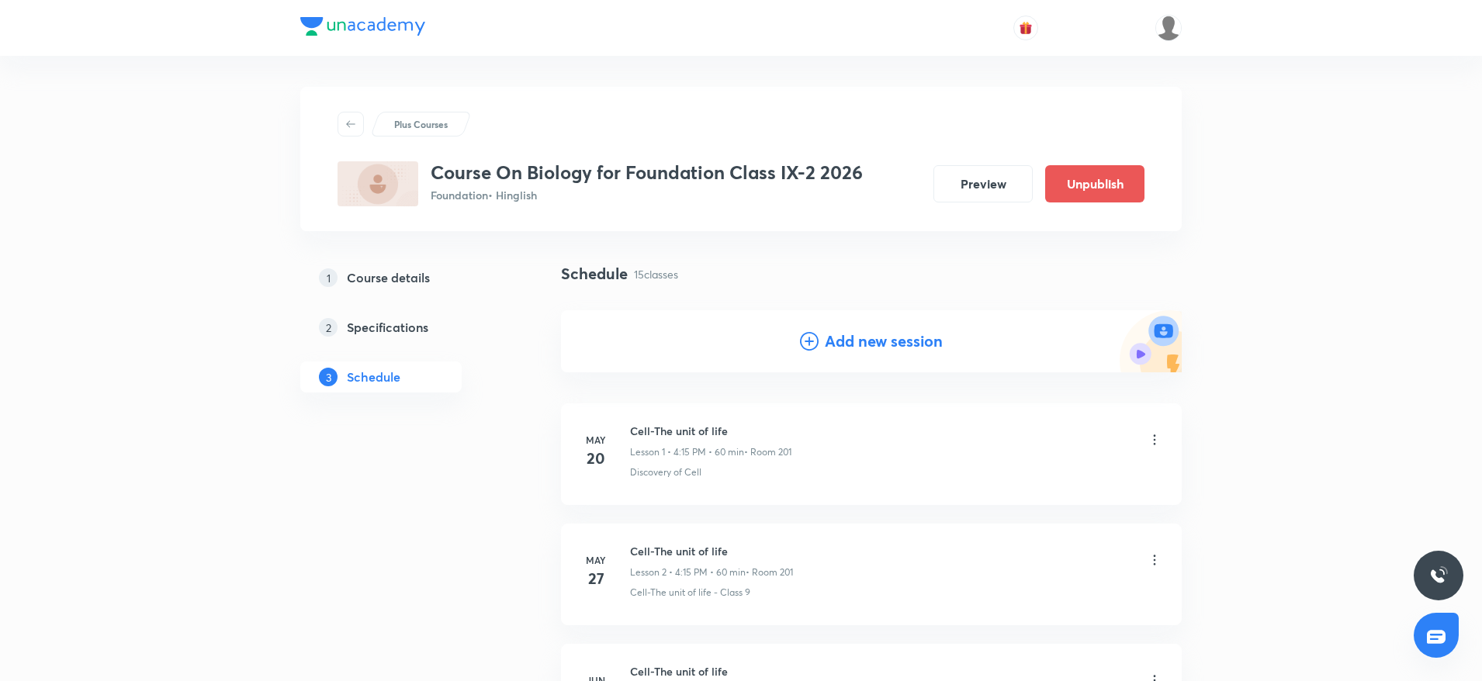
scroll to position [1653, 0]
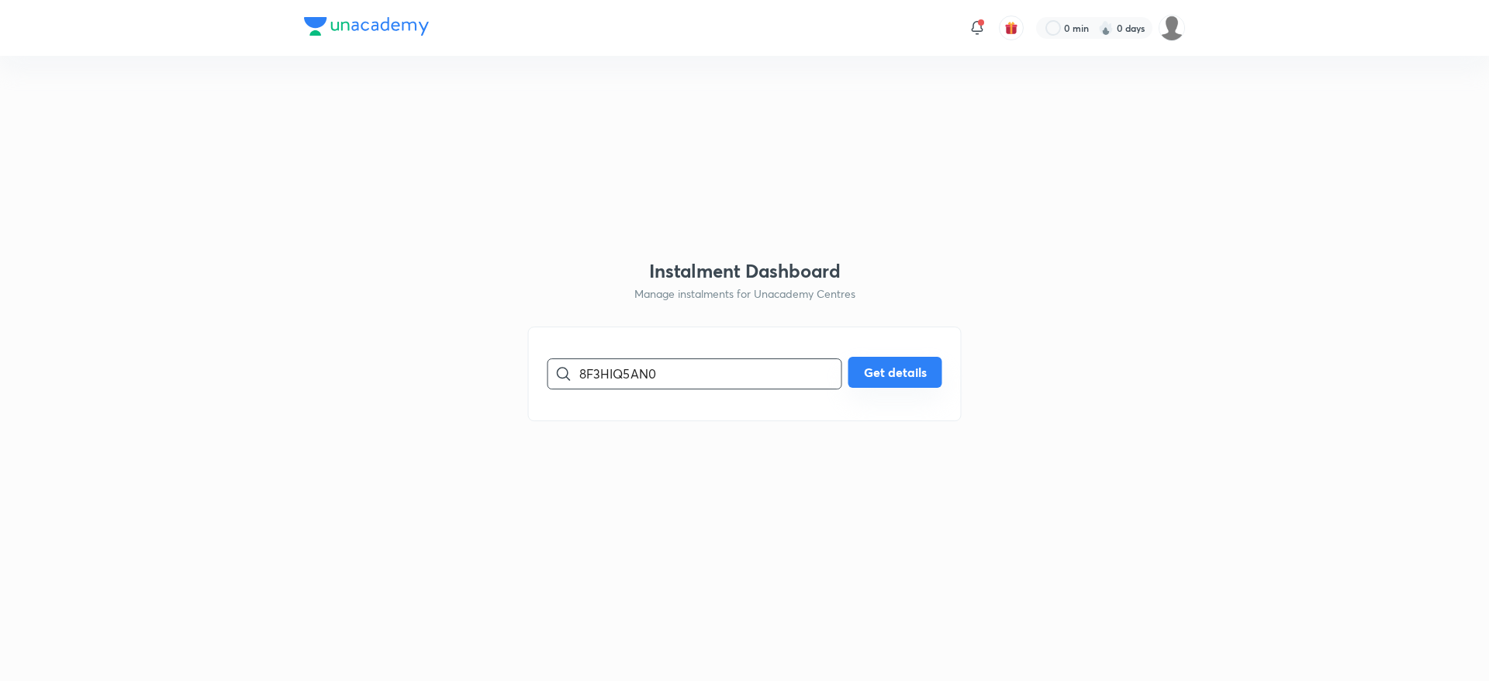
type input "8F3HIQ5AN0"
click at [865, 368] on button "Get details" at bounding box center [896, 372] width 94 height 31
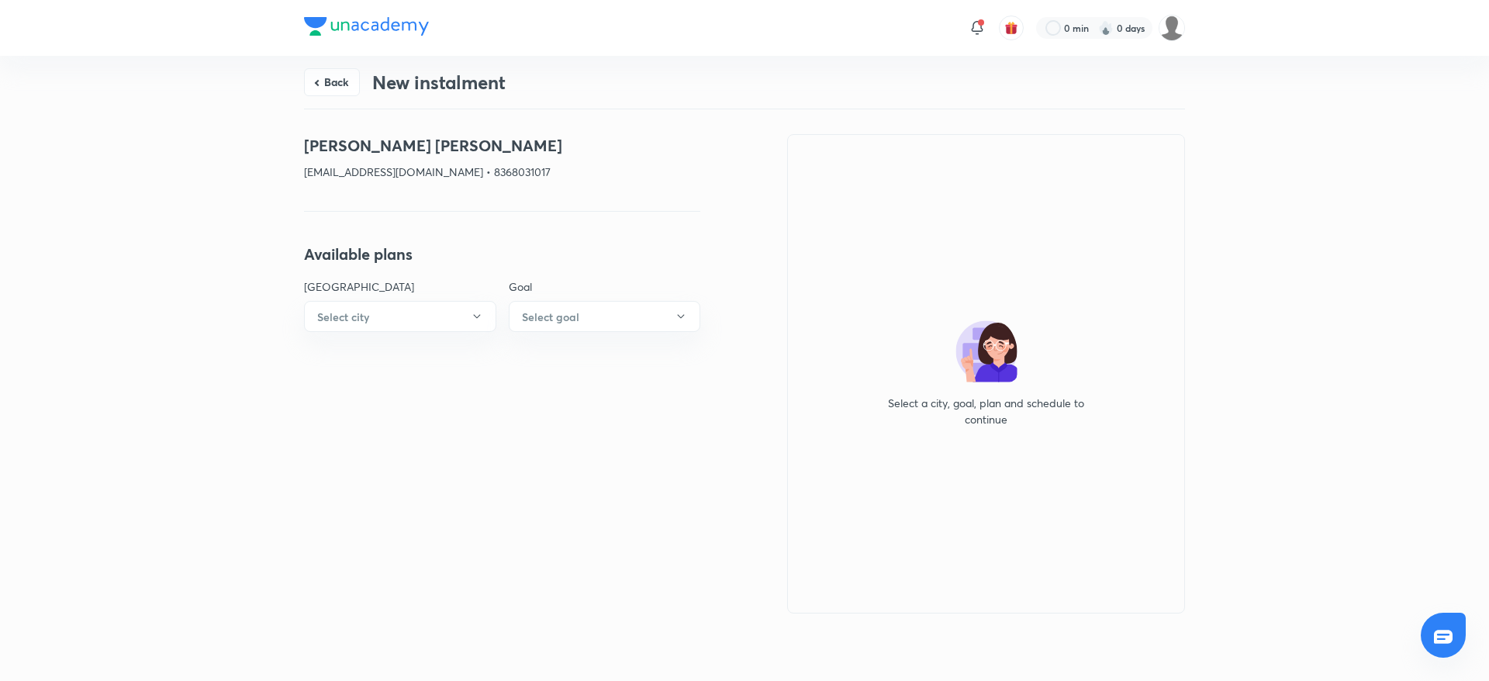
click at [485, 170] on p "[EMAIL_ADDRESS][DOMAIN_NAME] • 8368031017" at bounding box center [502, 172] width 396 height 16
drag, startPoint x: 501, startPoint y: 522, endPoint x: 487, endPoint y: 432, distance: 91.1
click at [500, 524] on div "[PERSON_NAME] [PERSON_NAME] [EMAIL_ADDRESS][DOMAIN_NAME] • 8368031017 Available…" at bounding box center [502, 373] width 396 height 479
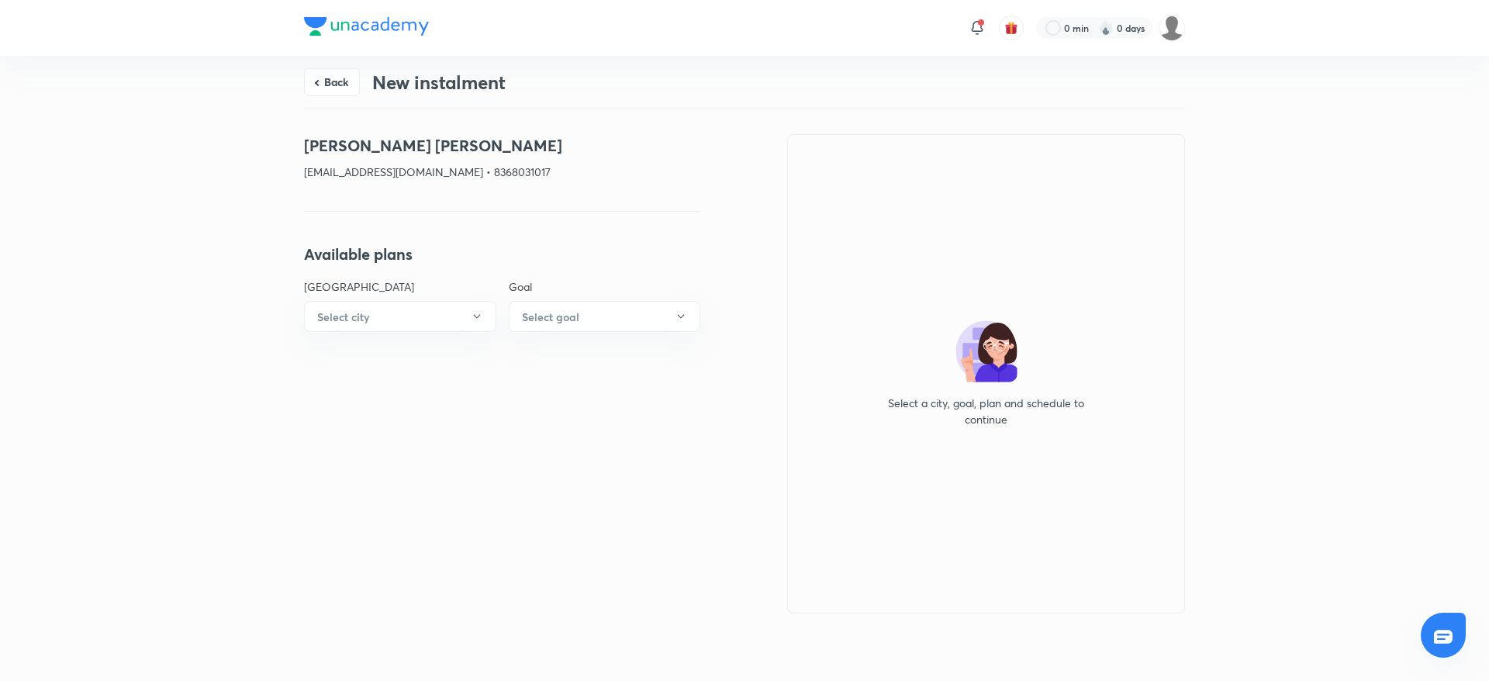
click at [492, 164] on p "[EMAIL_ADDRESS][DOMAIN_NAME] • 8368031017" at bounding box center [502, 172] width 396 height 16
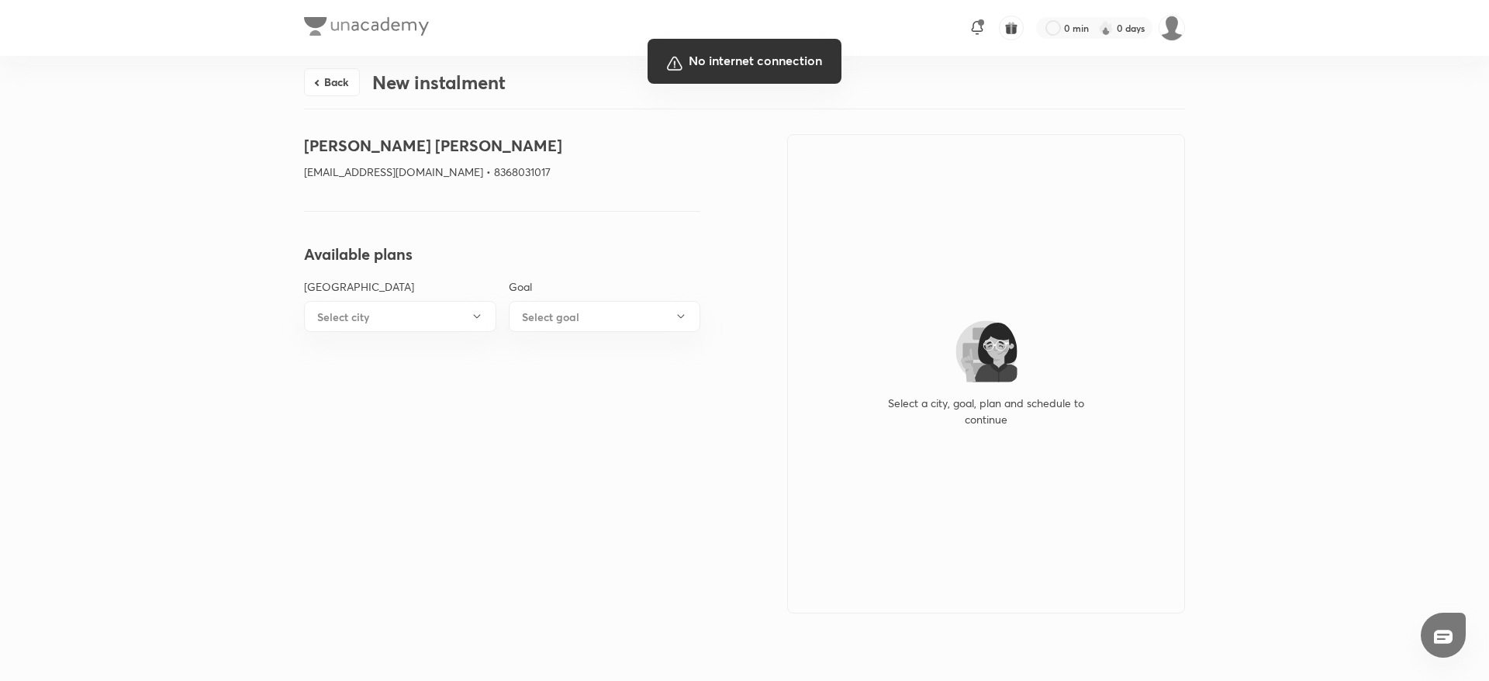
click at [638, 316] on div at bounding box center [744, 340] width 1489 height 681
